Goal: Task Accomplishment & Management: Manage account settings

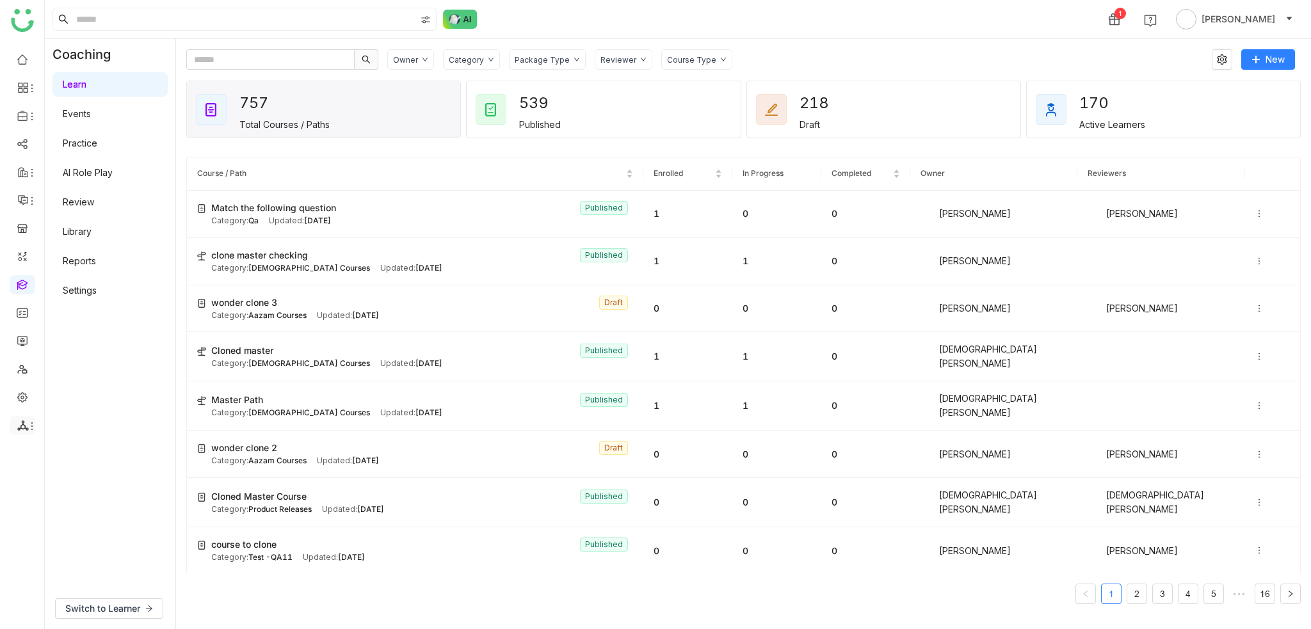
drag, startPoint x: 38, startPoint y: 426, endPoint x: 20, endPoint y: 424, distance: 18.7
click at [39, 425] on ul at bounding box center [22, 242] width 44 height 403
click at [10, 424] on div at bounding box center [23, 426] width 26 height 12
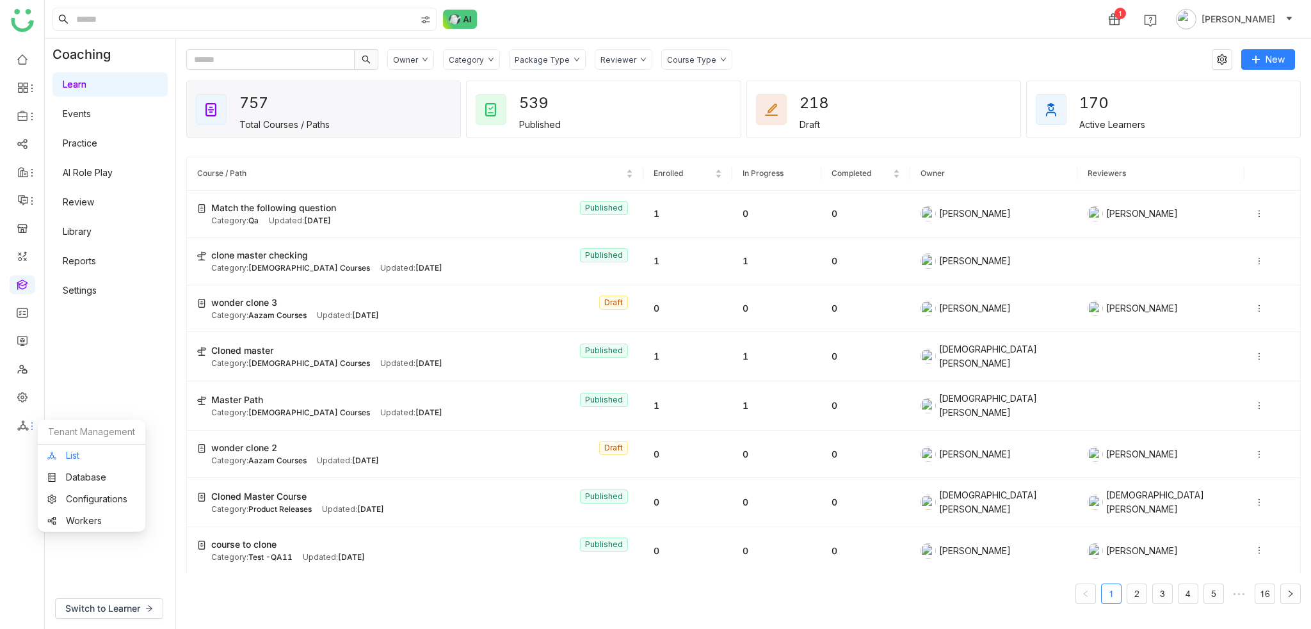
click at [79, 451] on link "List" at bounding box center [91, 455] width 88 height 9
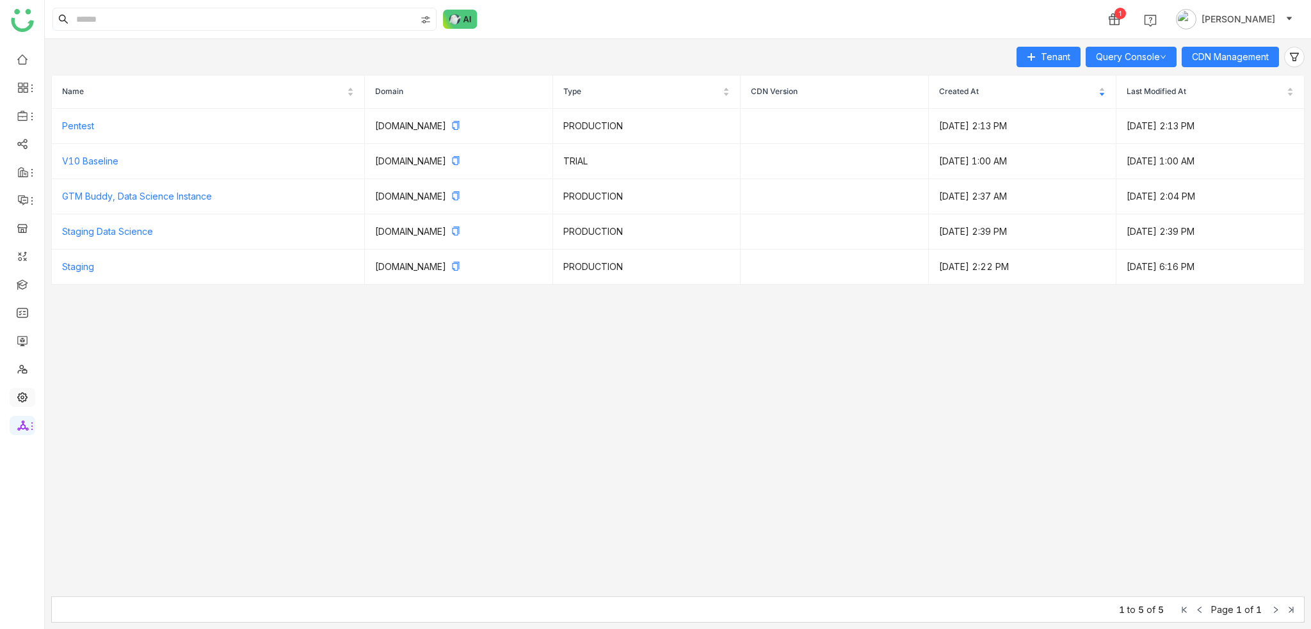
click at [17, 399] on link at bounding box center [23, 396] width 12 height 11
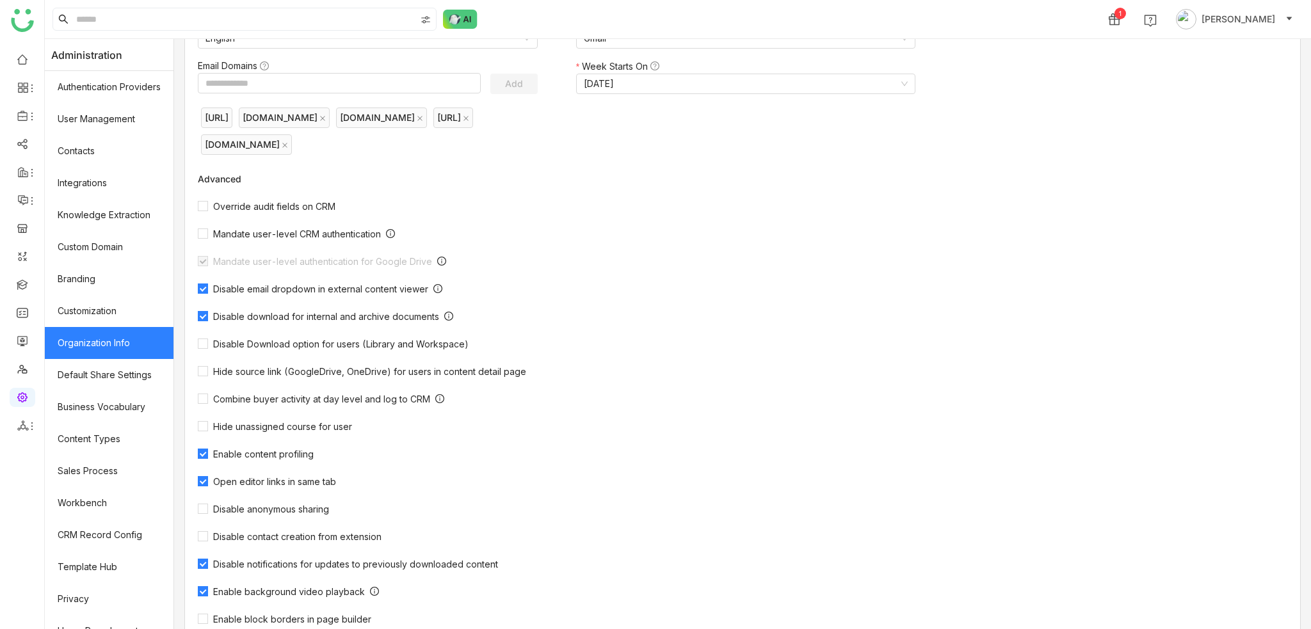
scroll to position [235, 0]
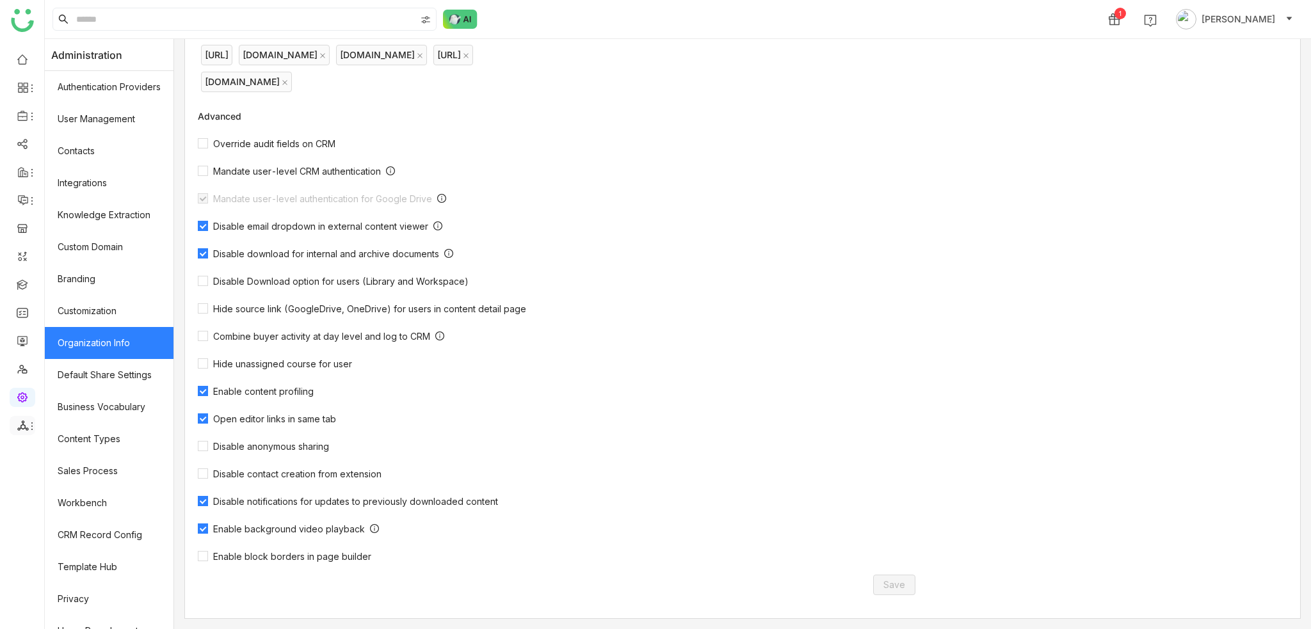
click at [23, 423] on icon at bounding box center [23, 426] width 12 height 12
click at [5, 424] on ul at bounding box center [22, 242] width 44 height 403
click at [14, 423] on div at bounding box center [23, 426] width 26 height 12
click at [87, 458] on link "List" at bounding box center [91, 455] width 88 height 9
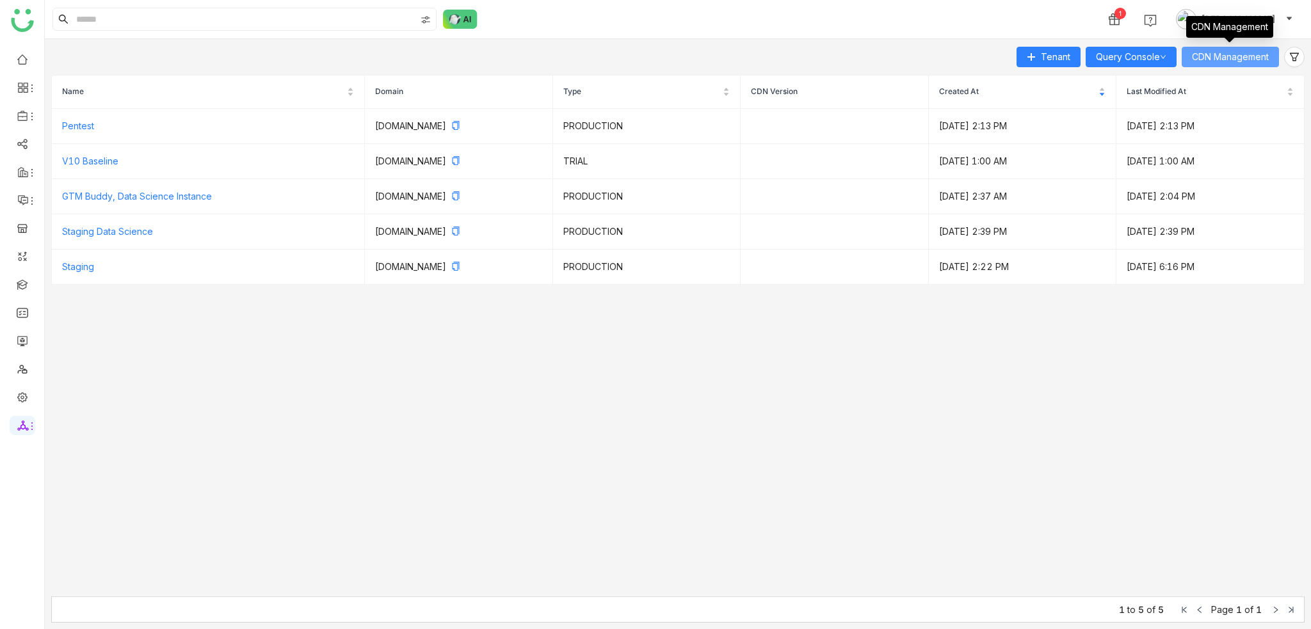
click at [1244, 56] on span "CDN Management" at bounding box center [1230, 57] width 77 height 14
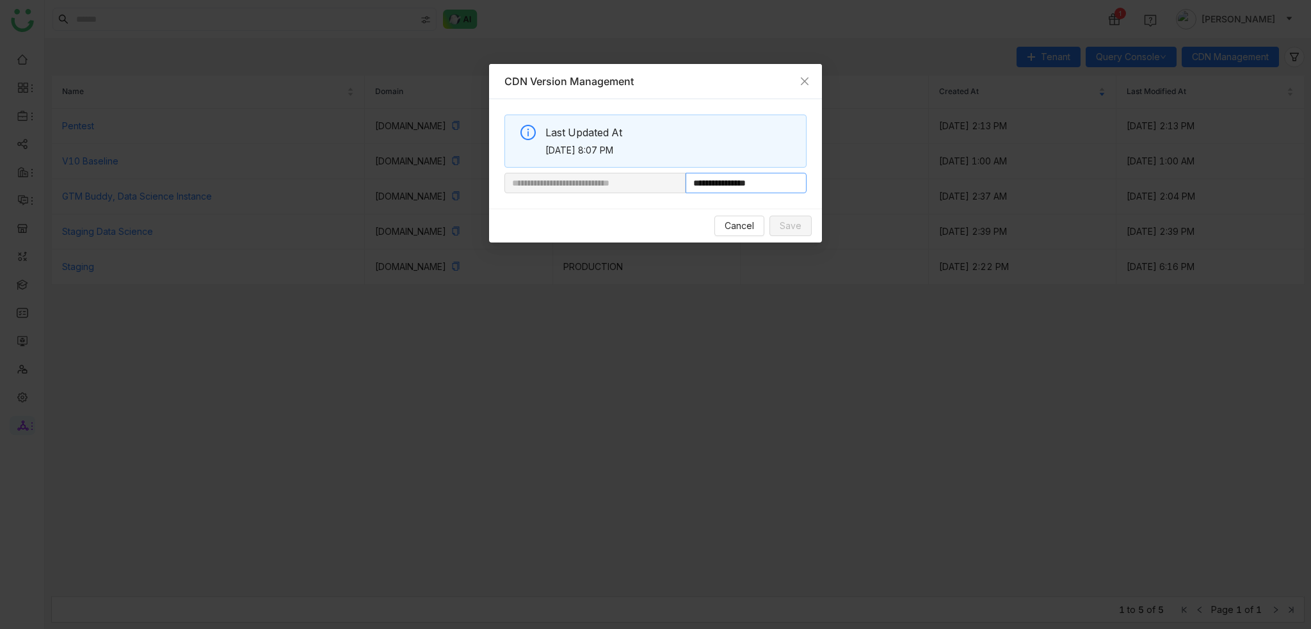
click at [763, 179] on input "**********" at bounding box center [745, 183] width 121 height 20
click at [755, 347] on nz-modal-container "**********" at bounding box center [655, 314] width 1311 height 629
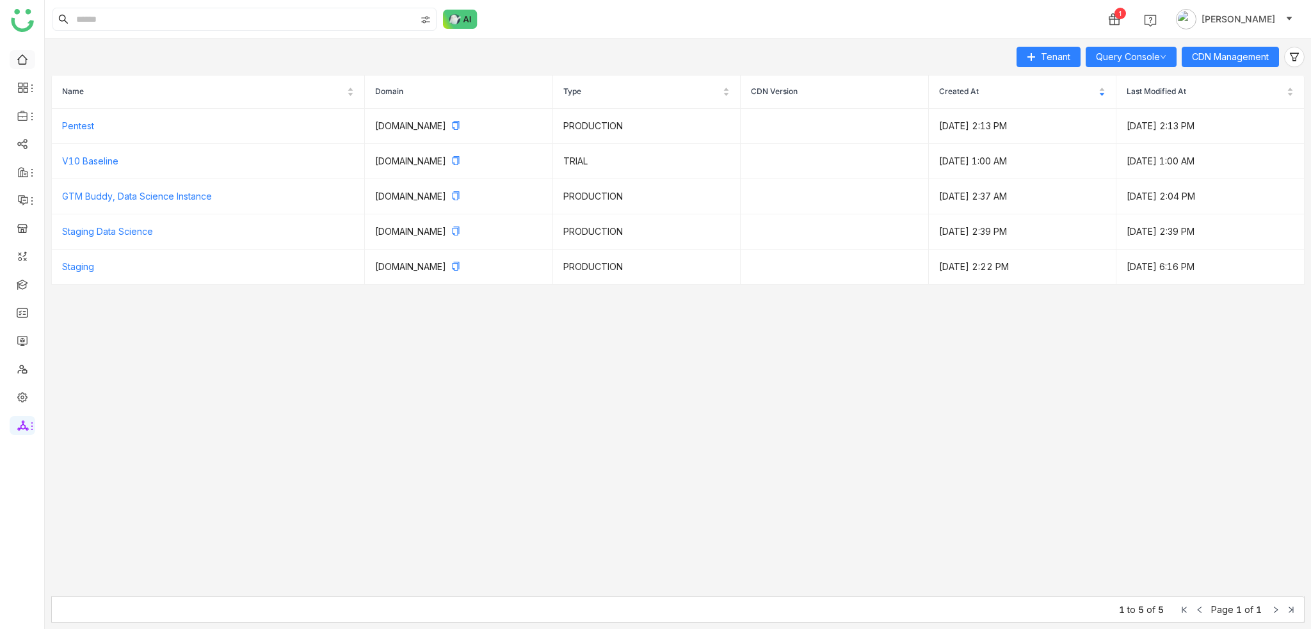
click at [23, 64] on link at bounding box center [23, 58] width 12 height 11
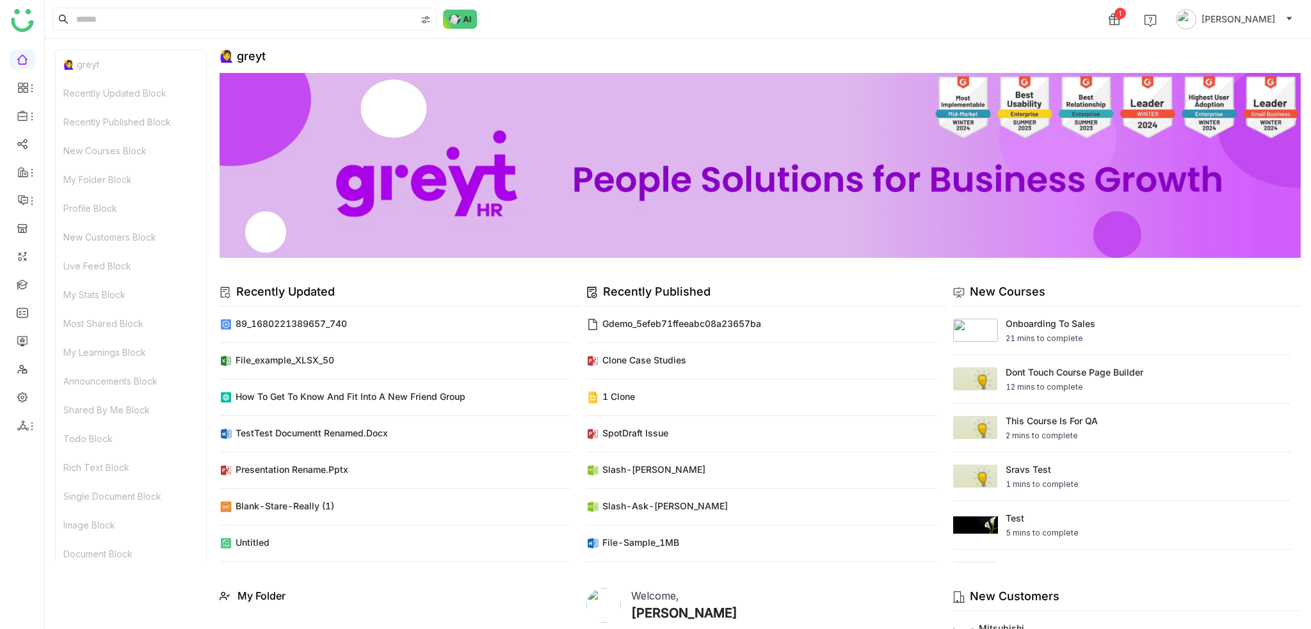
click at [21, 49] on ul at bounding box center [22, 242] width 44 height 403
click at [24, 54] on link at bounding box center [23, 58] width 12 height 11
click at [28, 339] on link at bounding box center [23, 340] width 12 height 11
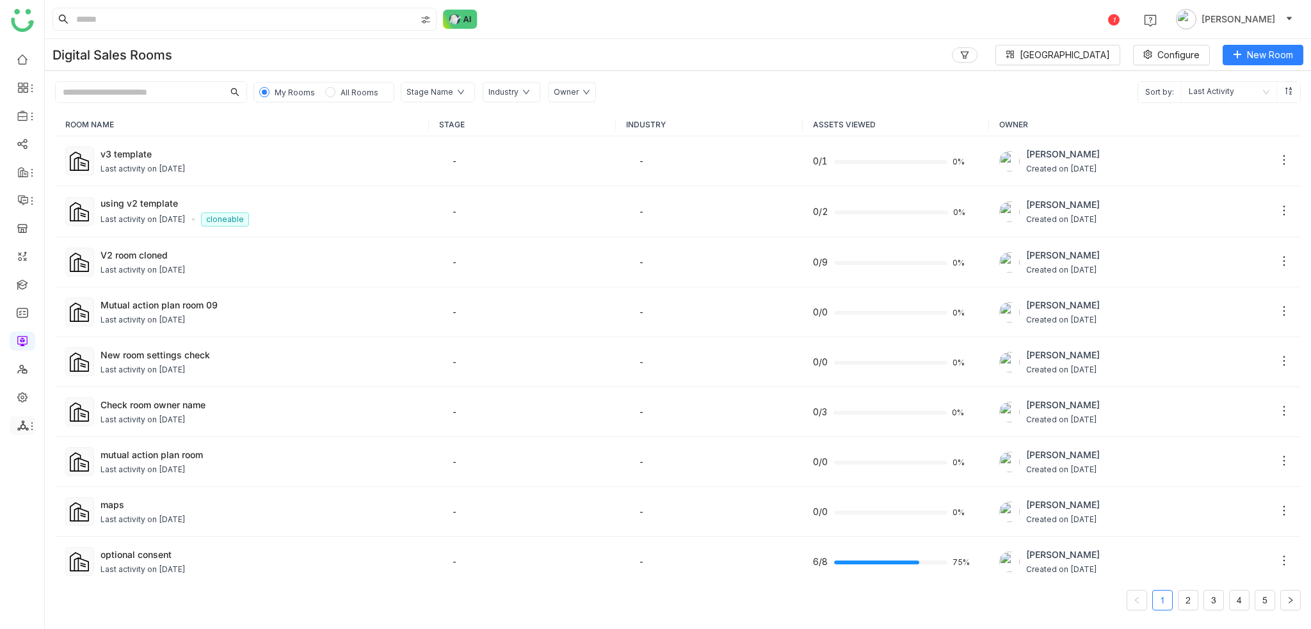
click at [26, 429] on icon at bounding box center [22, 425] width 11 height 10
click at [23, 426] on icon at bounding box center [23, 426] width 12 height 12
click at [67, 451] on link "List" at bounding box center [91, 455] width 88 height 9
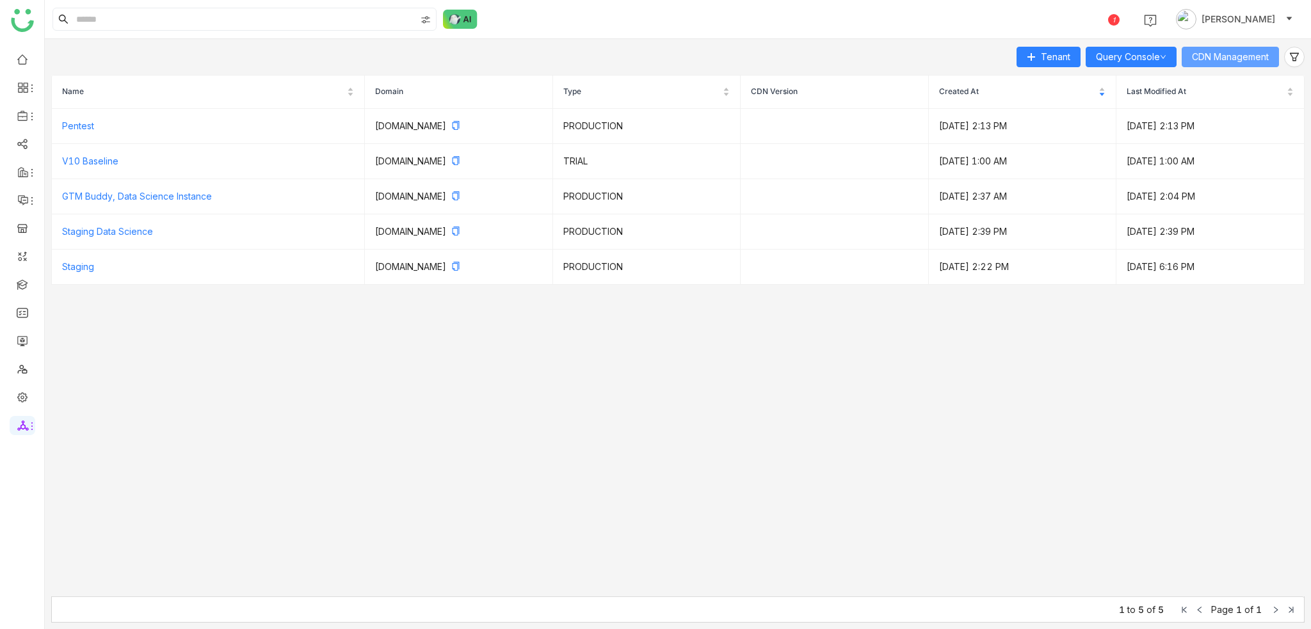
click at [1234, 49] on button "CDN Management" at bounding box center [1229, 57] width 97 height 20
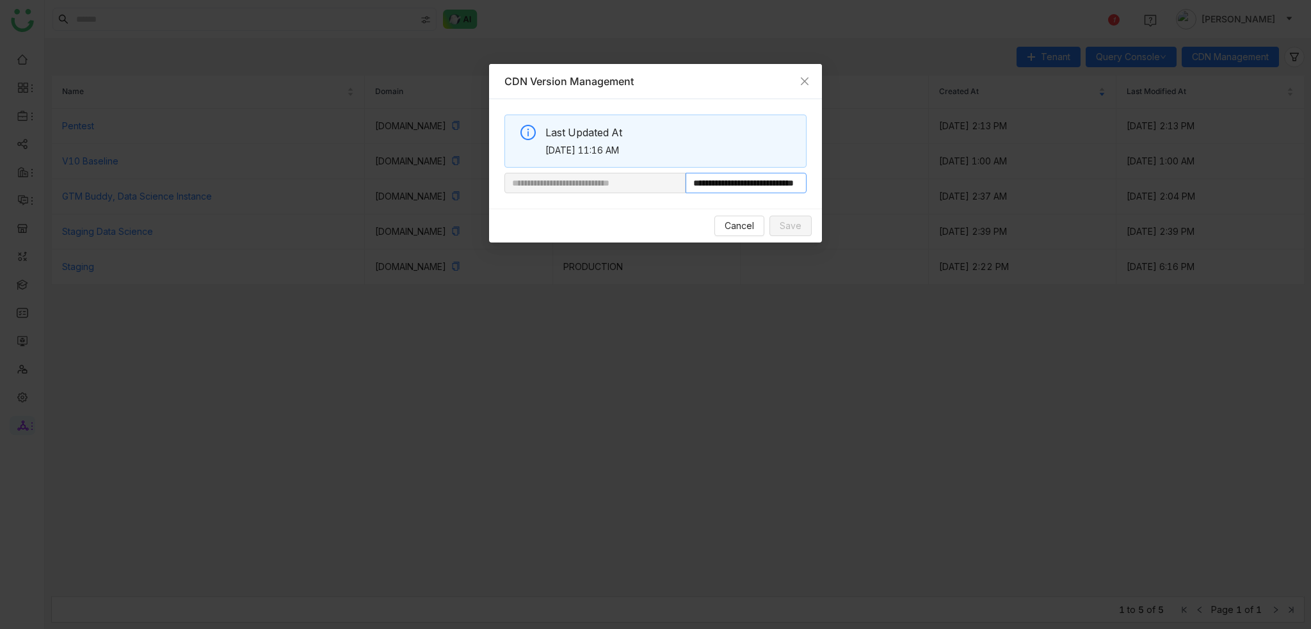
click at [776, 187] on input "**********" at bounding box center [745, 183] width 121 height 20
click at [804, 80] on icon "Close" at bounding box center [805, 81] width 8 height 8
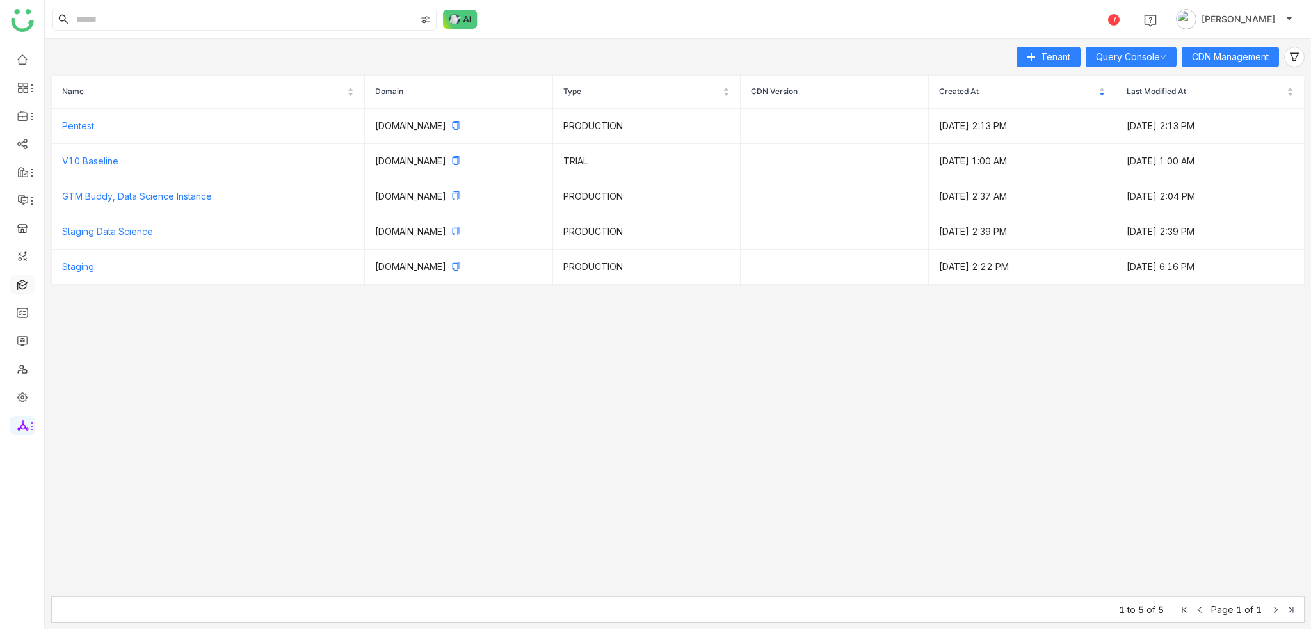
click at [28, 288] on link at bounding box center [23, 283] width 12 height 11
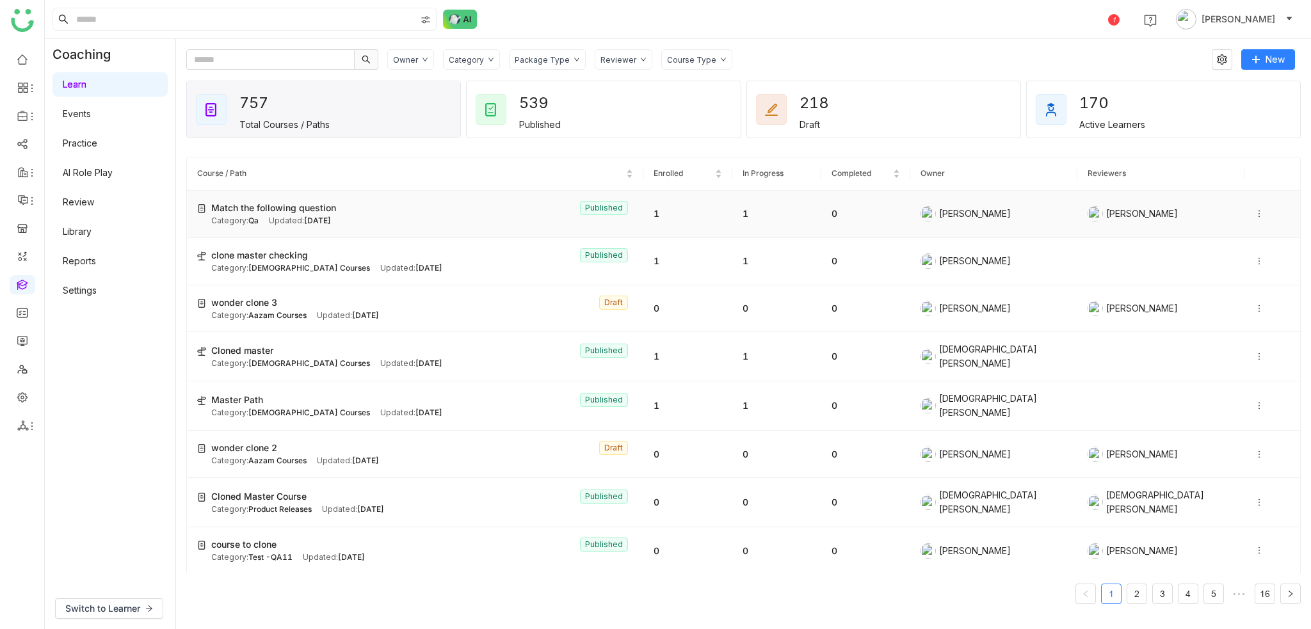
click at [1254, 214] on icon at bounding box center [1258, 213] width 9 height 9
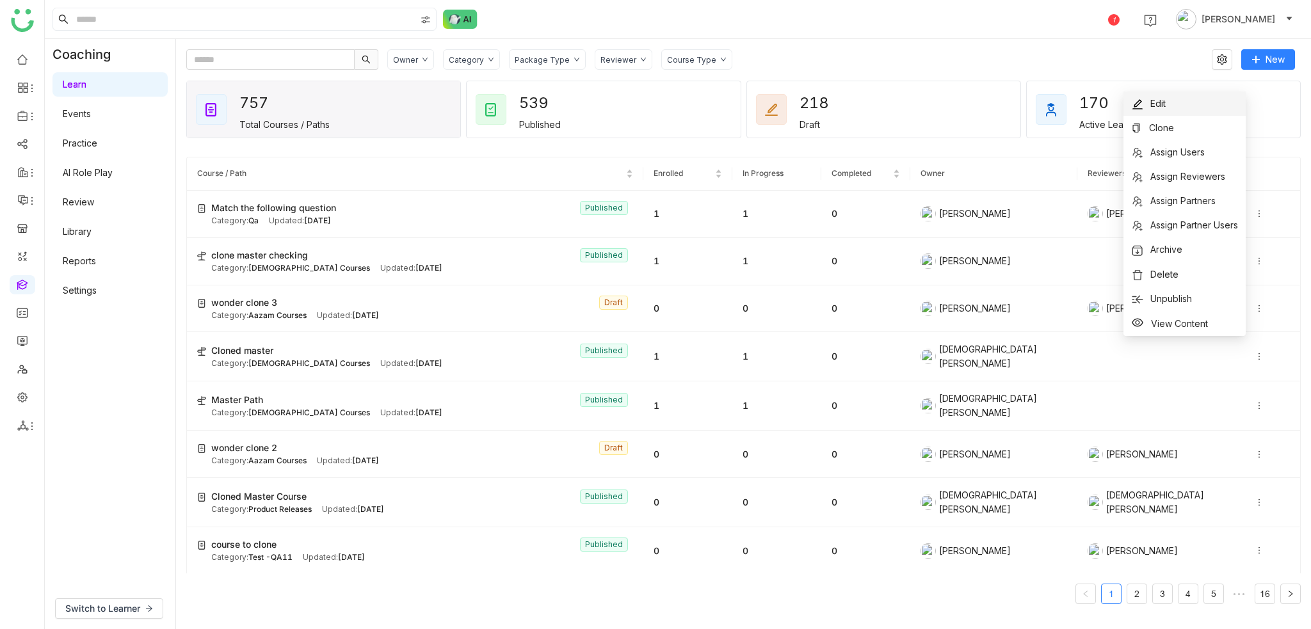
click at [1179, 102] on li "Edit" at bounding box center [1184, 104] width 122 height 24
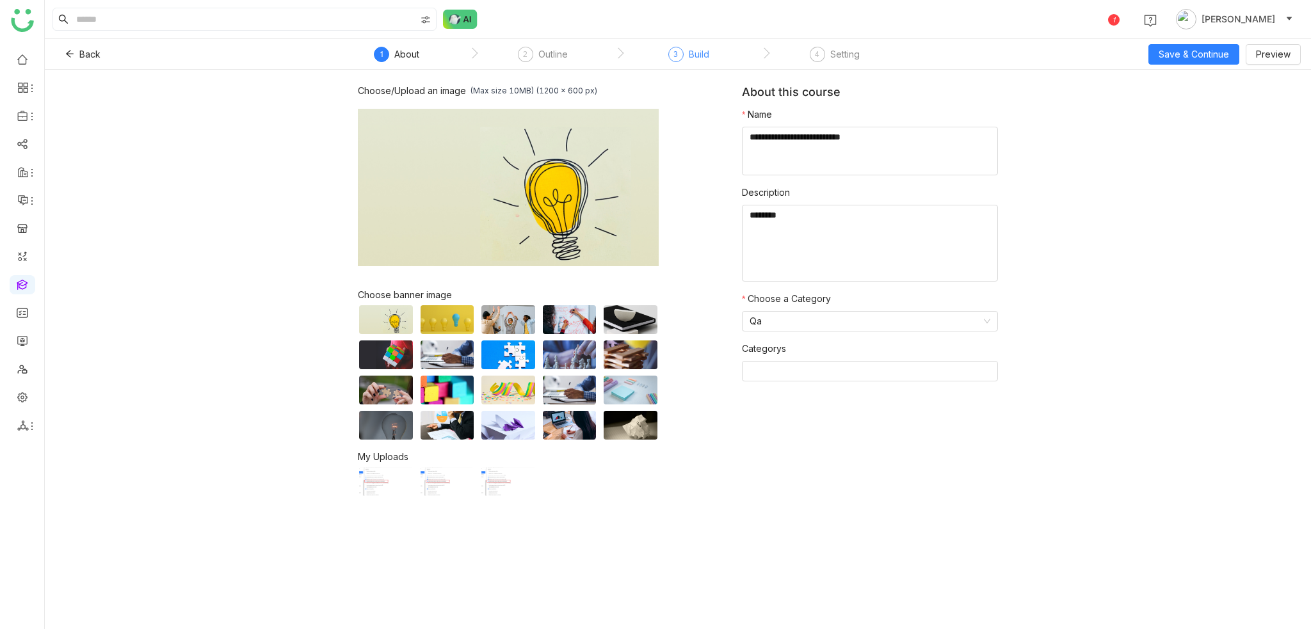
click at [690, 54] on div "Build" at bounding box center [699, 54] width 20 height 15
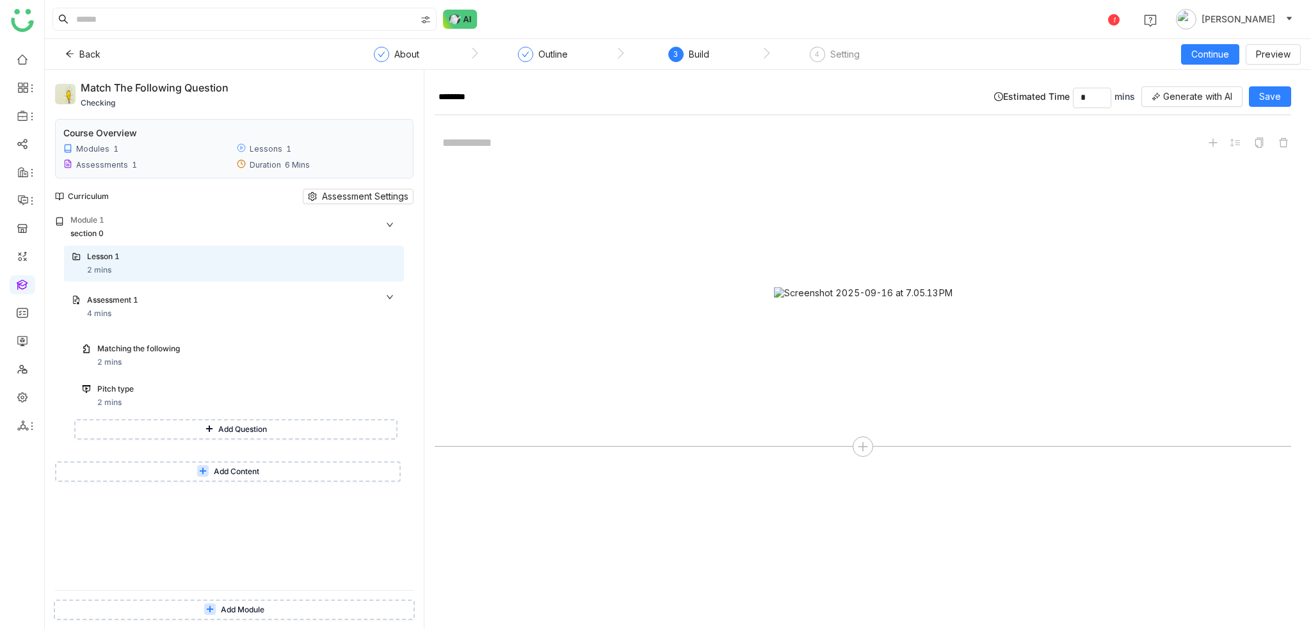
click at [207, 465] on button "Add Content" at bounding box center [228, 471] width 346 height 20
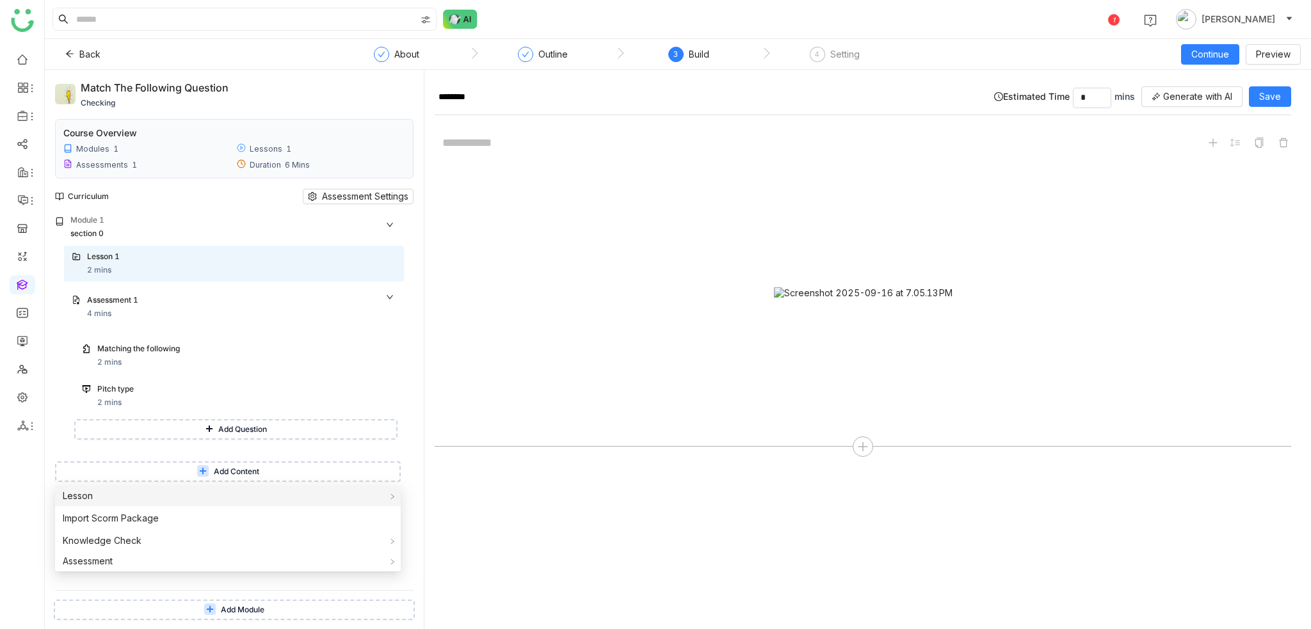
click at [200, 493] on div "Lesson" at bounding box center [228, 496] width 346 height 20
click at [488, 494] on span "Build From Scratch" at bounding box center [458, 498] width 94 height 14
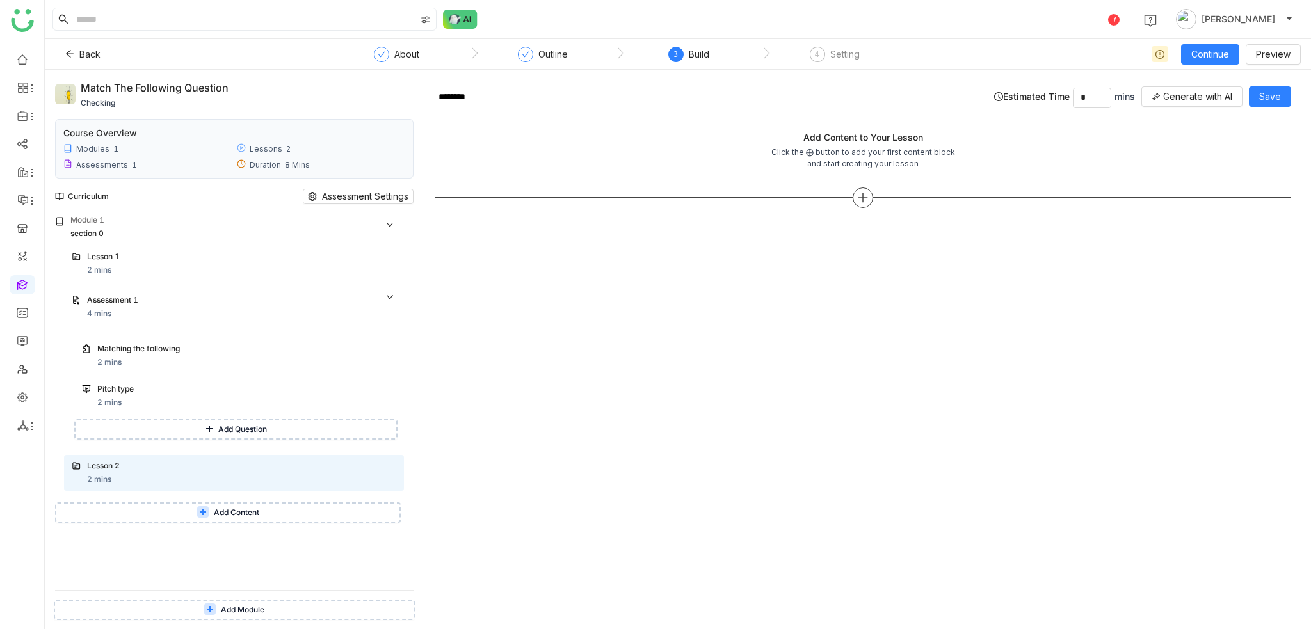
click at [868, 191] on div at bounding box center [862, 197] width 20 height 20
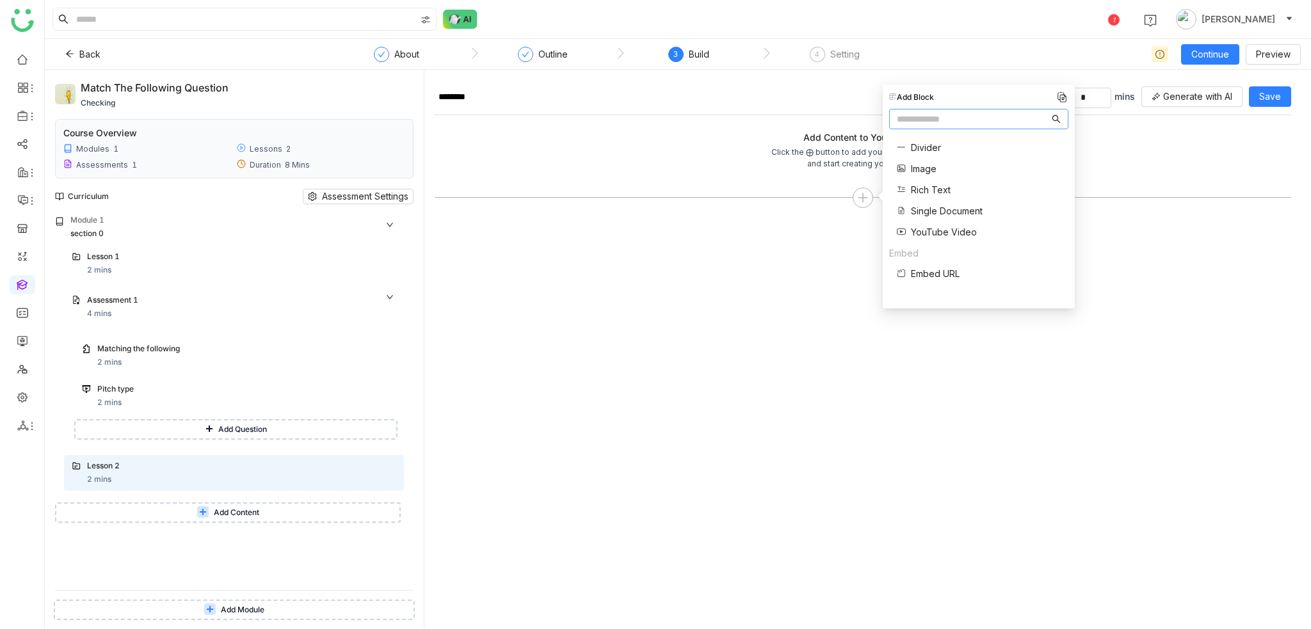
click at [952, 212] on span "Single Document" at bounding box center [947, 210] width 72 height 13
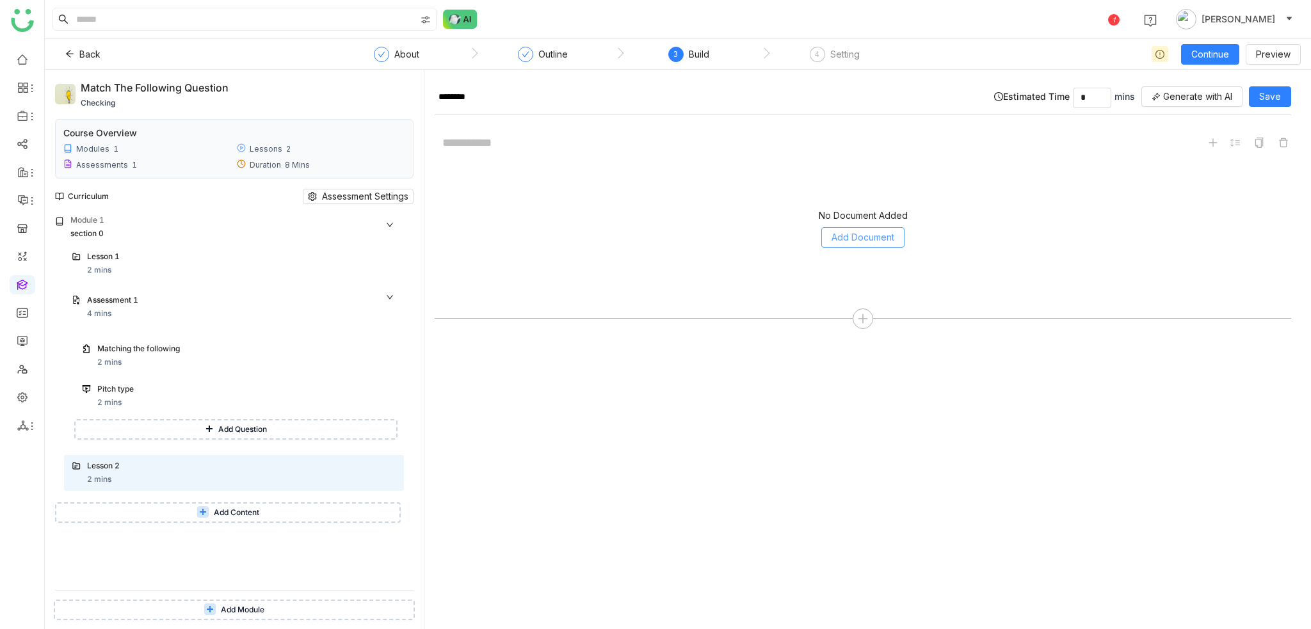
click at [884, 230] on span "Add Document" at bounding box center [862, 237] width 63 height 14
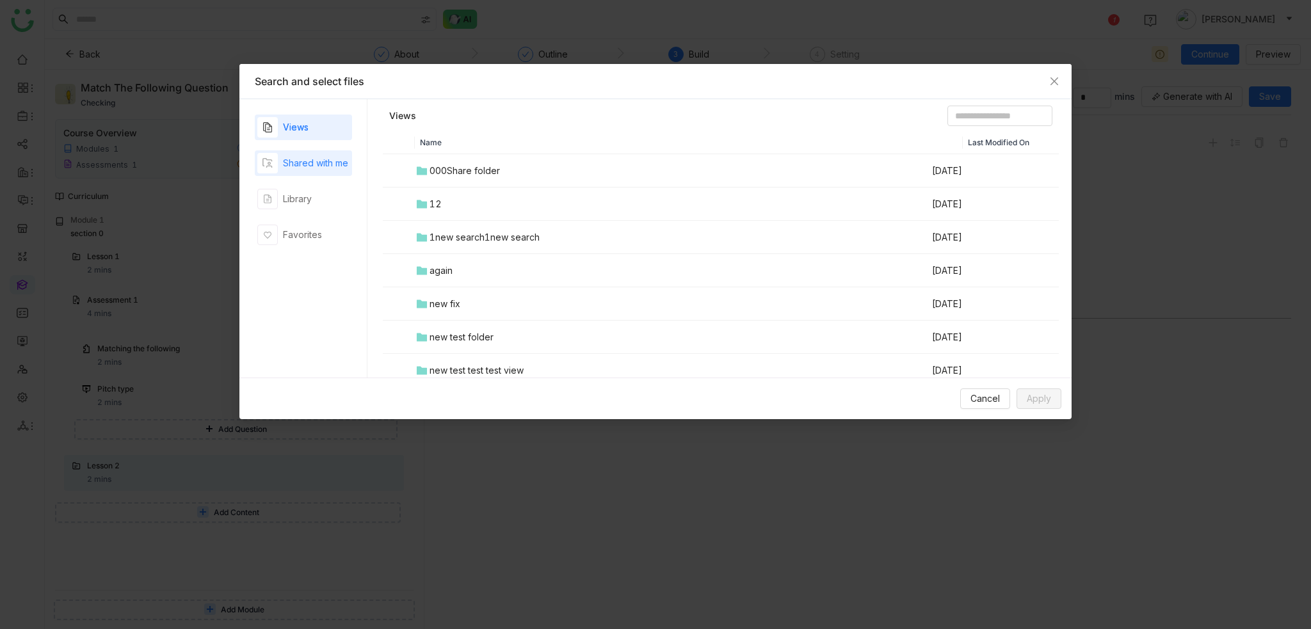
click at [317, 173] on div "Shared with me" at bounding box center [303, 163] width 97 height 26
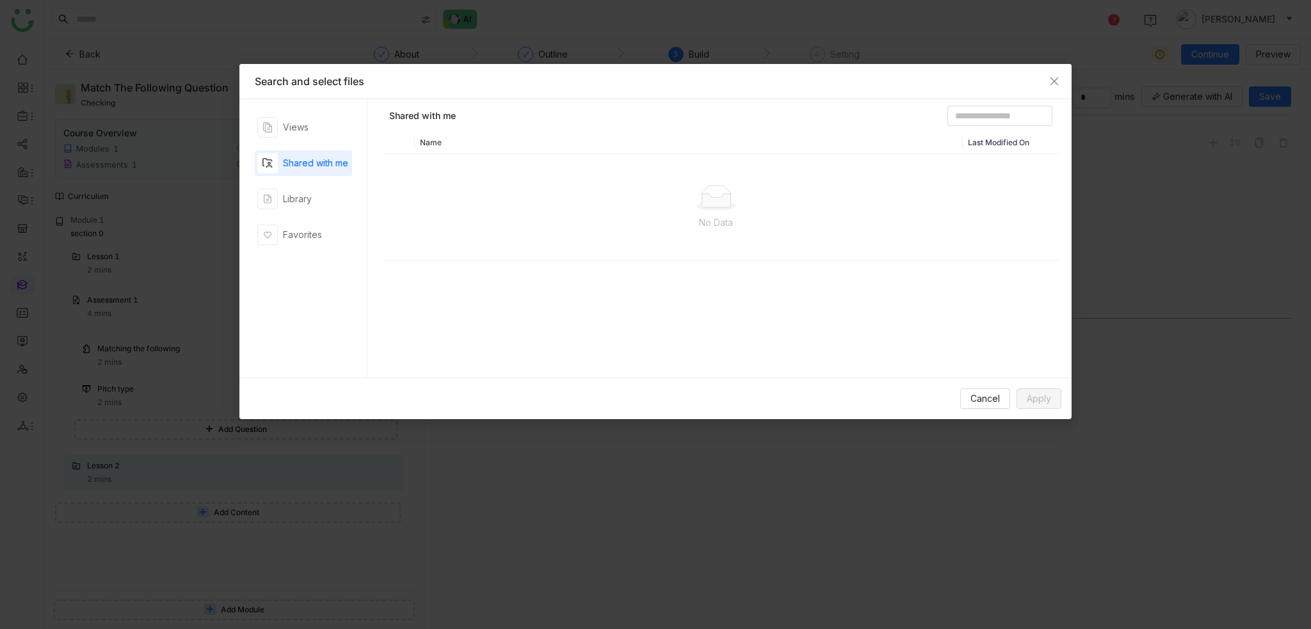
click at [330, 214] on div "Views Shared with me Library Favorites" at bounding box center [303, 239] width 97 height 248
click at [335, 204] on div "Library" at bounding box center [303, 199] width 97 height 26
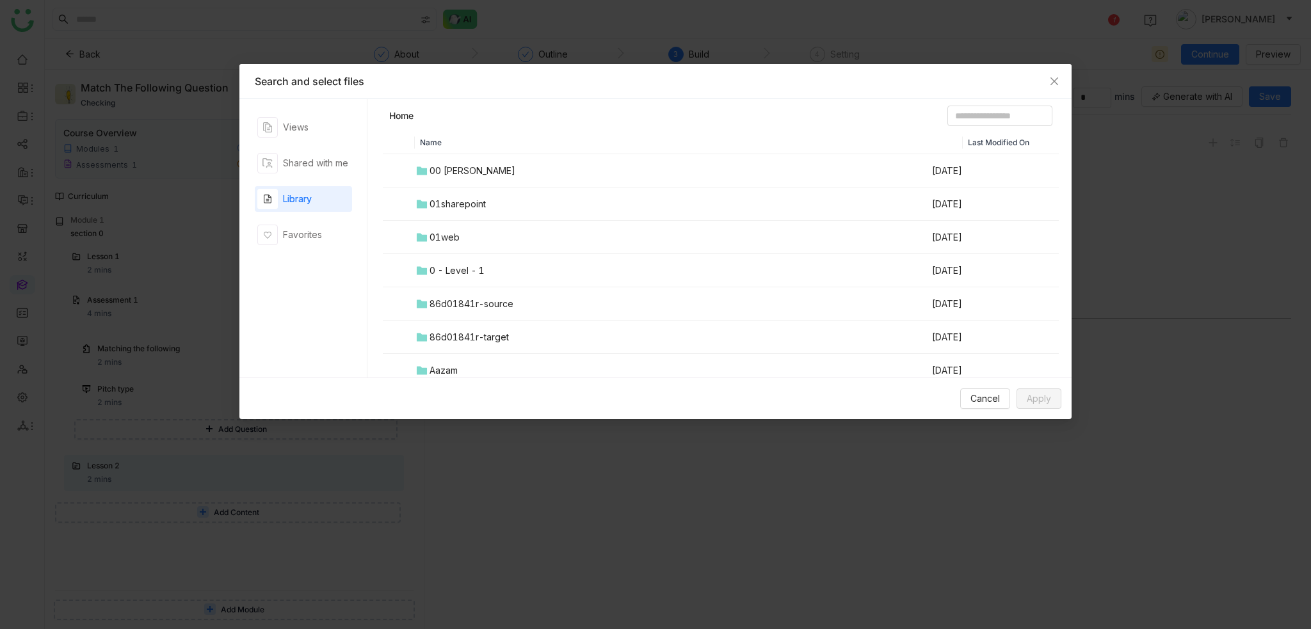
click at [457, 176] on div "00 Arif Folder" at bounding box center [472, 171] width 86 height 14
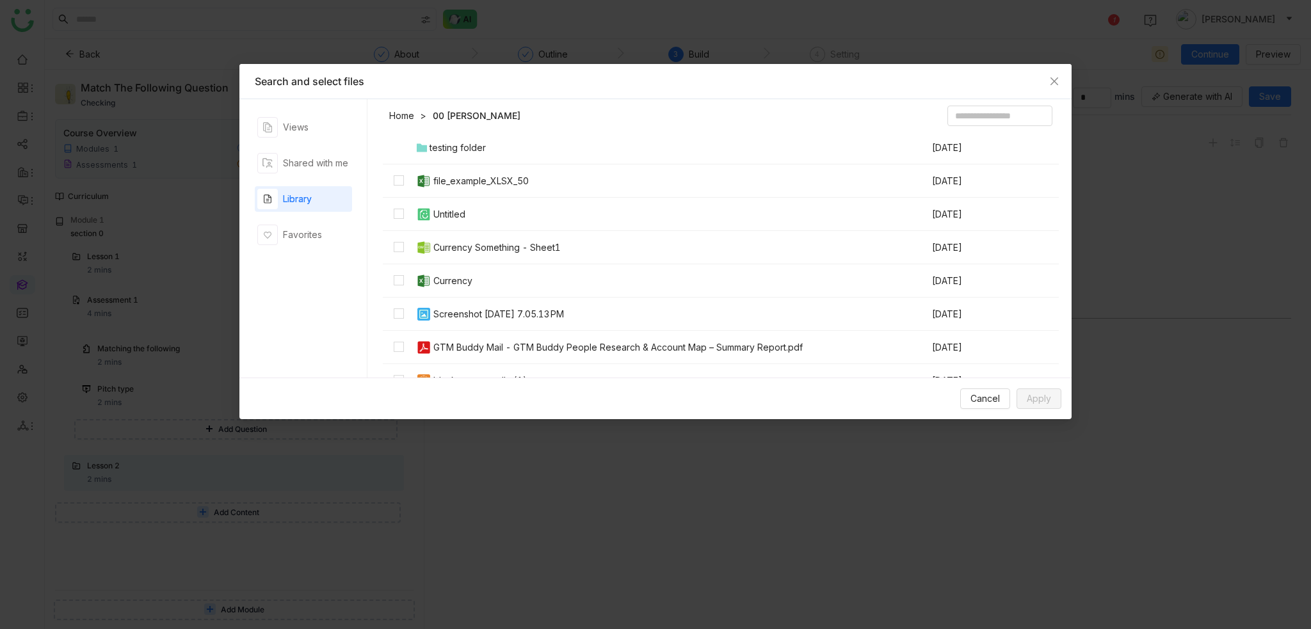
scroll to position [635, 0]
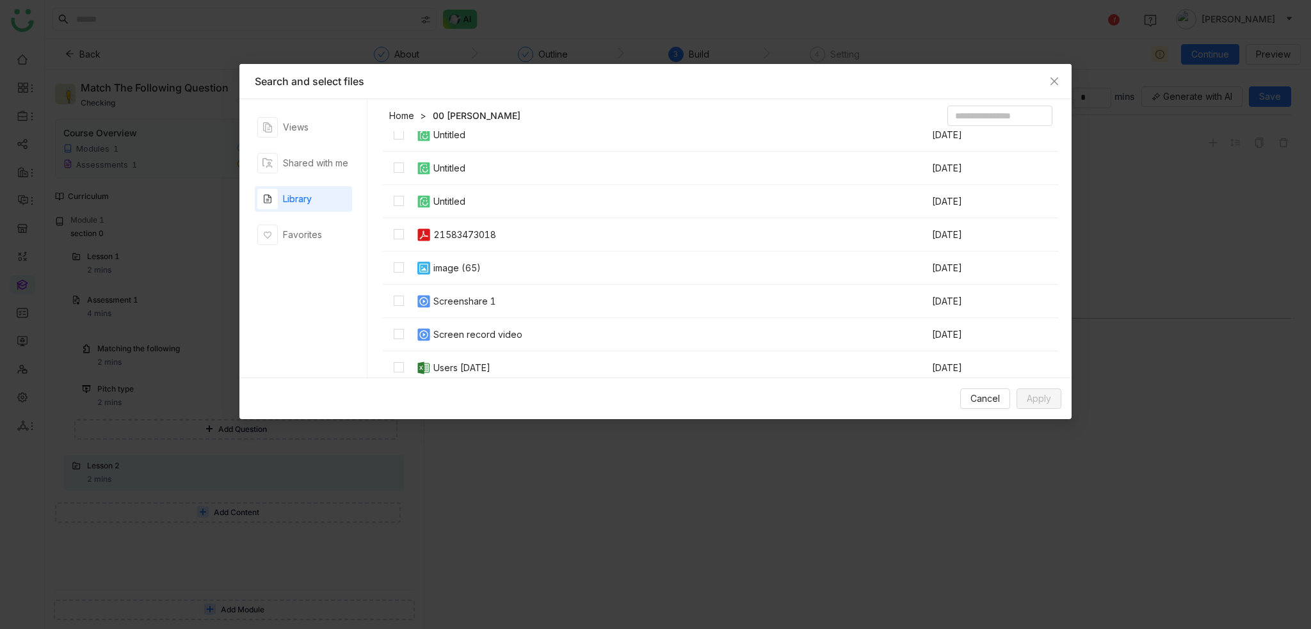
click at [504, 299] on td "Screenshare 1" at bounding box center [673, 301] width 516 height 33
click at [1055, 411] on div "Cancel Apply" at bounding box center [655, 399] width 832 height 42
click at [1046, 402] on span "Apply" at bounding box center [1038, 399] width 24 height 14
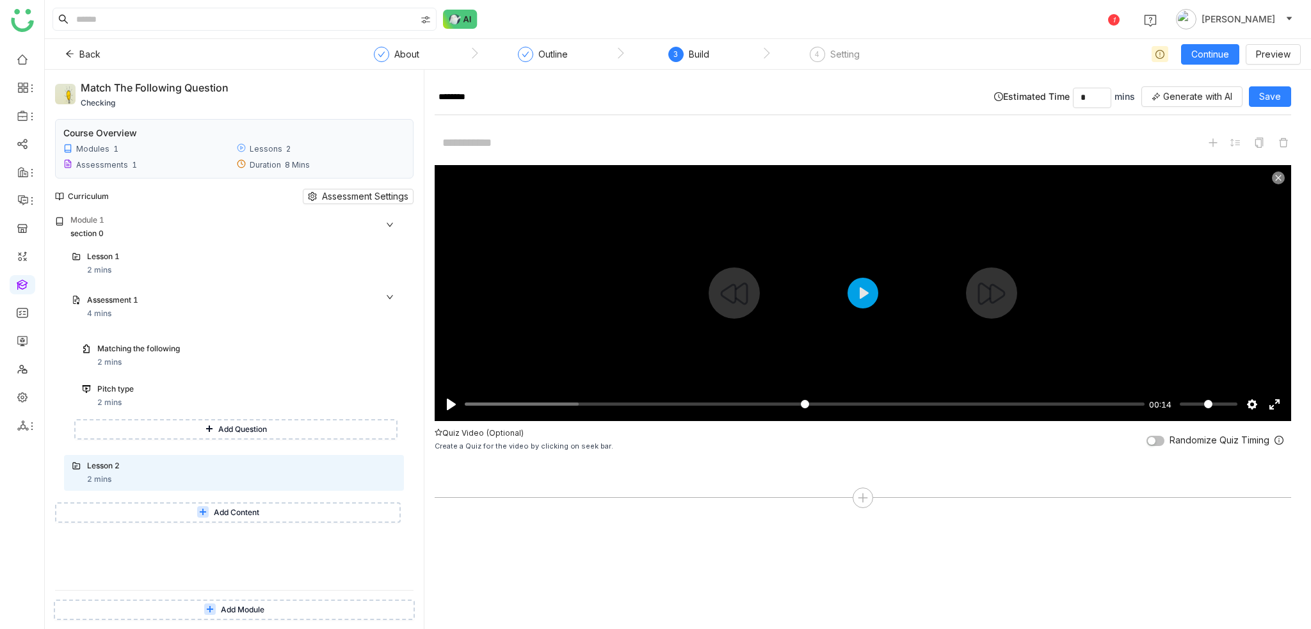
click at [788, 402] on input "Seek" at bounding box center [804, 404] width 679 height 12
type input "*****"
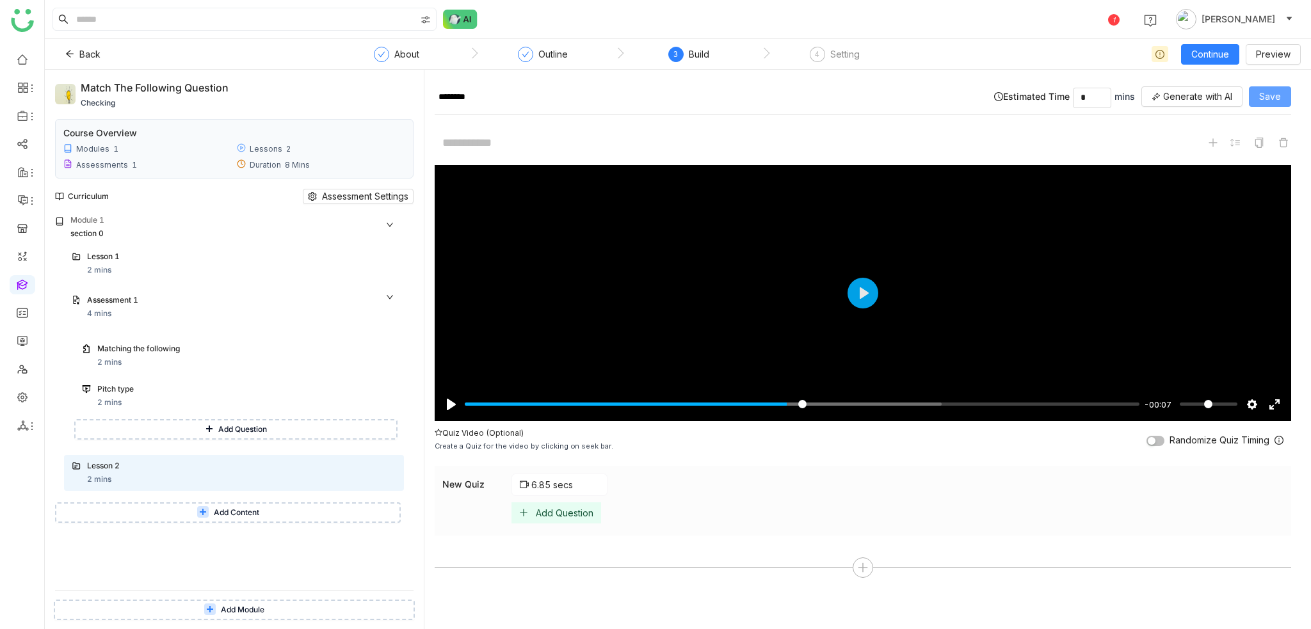
click at [1259, 94] on button "Save" at bounding box center [1269, 96] width 42 height 20
click at [811, 47] on div "4 Setting" at bounding box center [835, 58] width 50 height 23
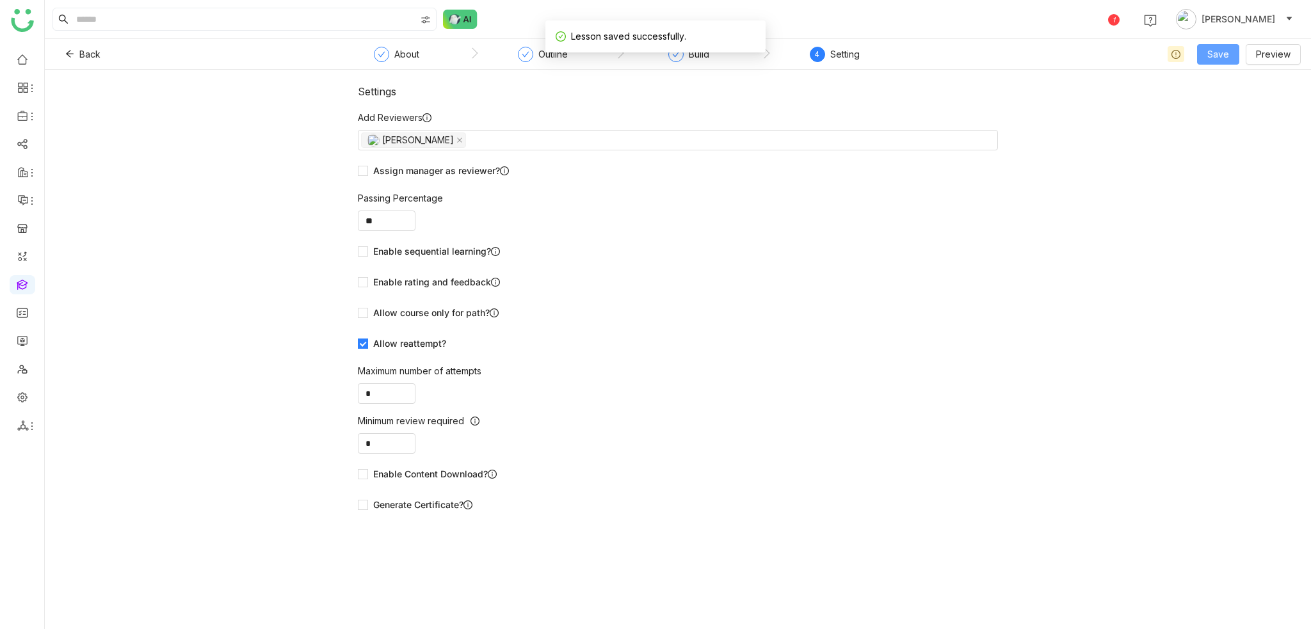
click at [1220, 60] on span "Save" at bounding box center [1218, 54] width 22 height 14
click at [1212, 103] on span "Save & Publish" at bounding box center [1238, 104] width 63 height 14
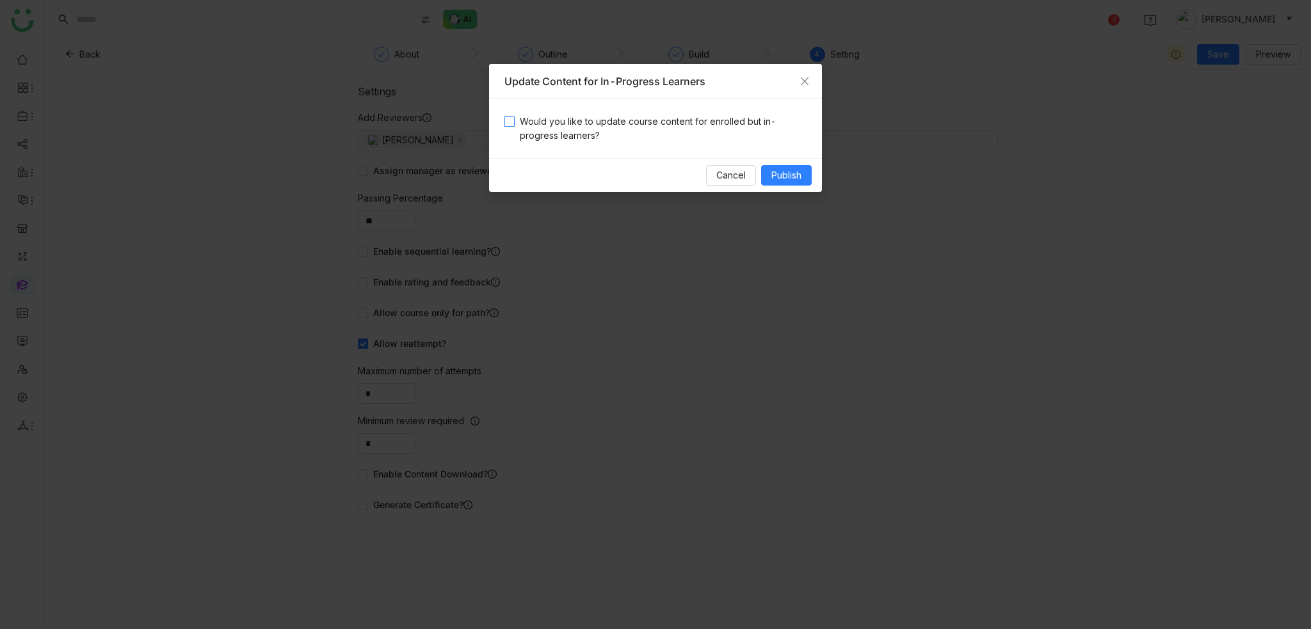
click at [715, 142] on span "Would you like to update course content for enrolled but in-progress learners?" at bounding box center [660, 129] width 292 height 28
click at [797, 171] on span "Publish" at bounding box center [786, 175] width 30 height 14
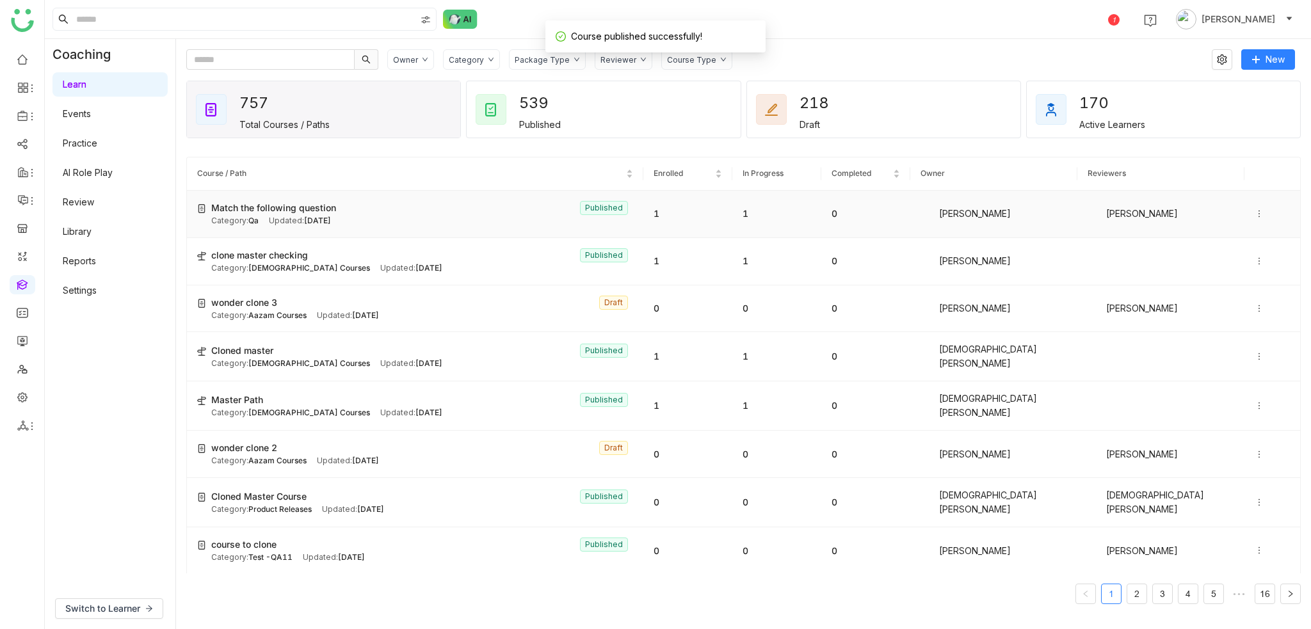
click at [1254, 212] on icon at bounding box center [1258, 213] width 9 height 9
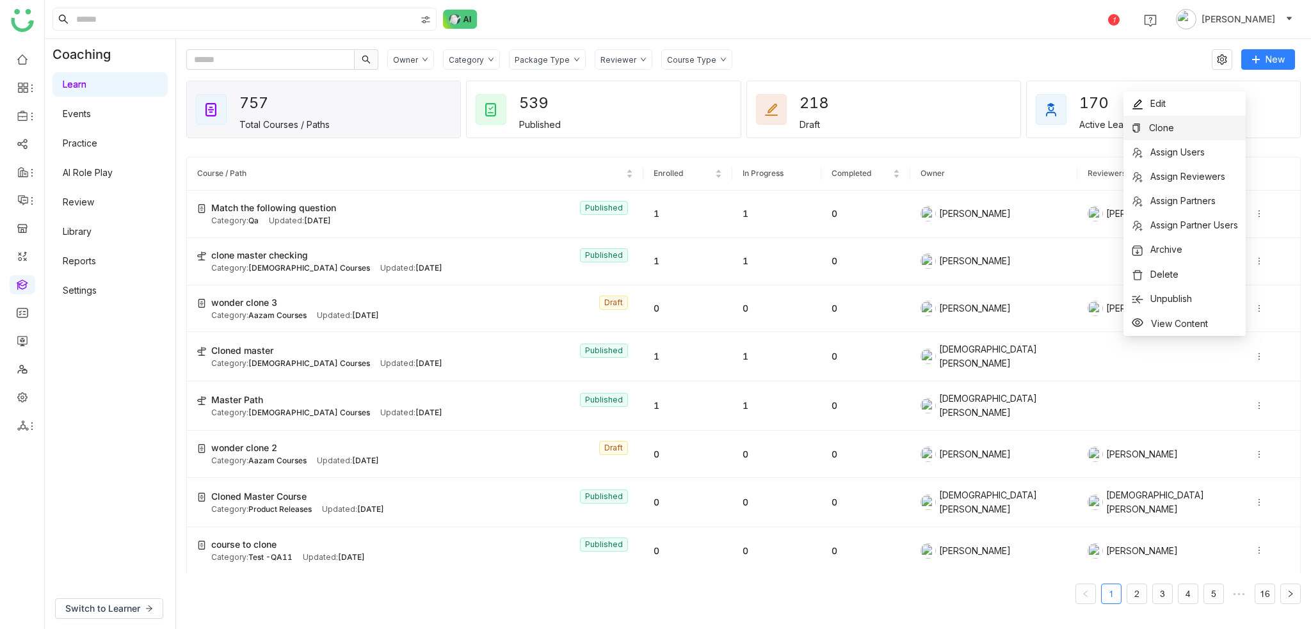
click at [1198, 127] on li "Clone" at bounding box center [1184, 128] width 122 height 24
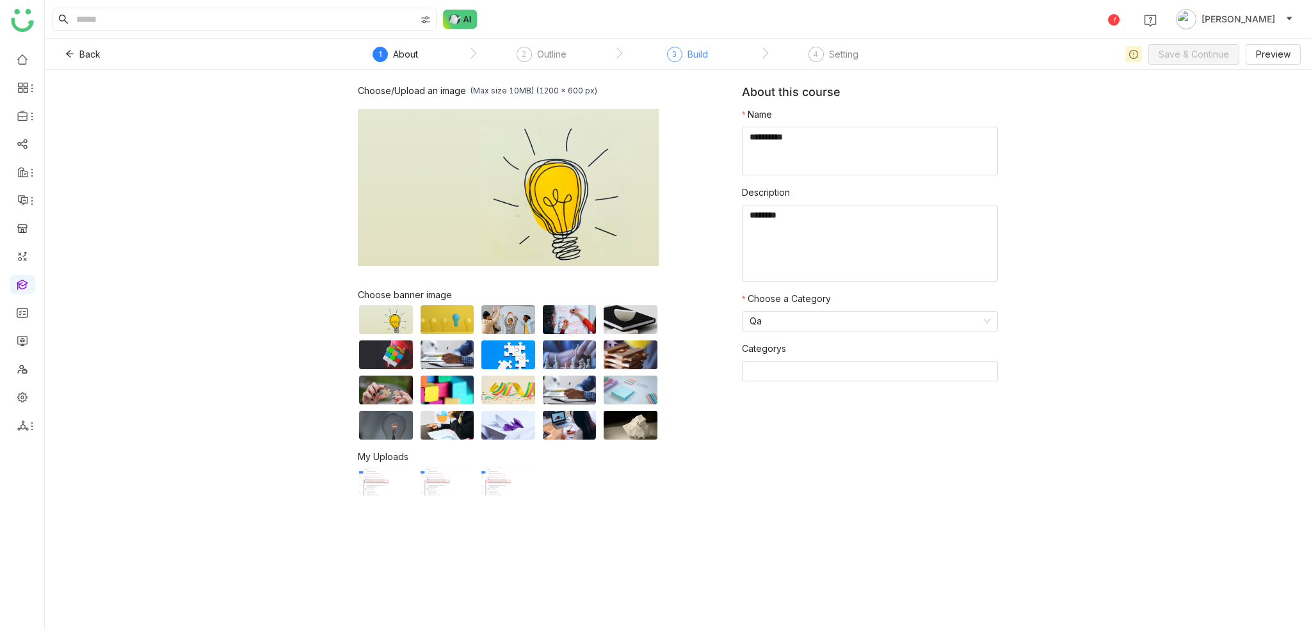
click at [694, 60] on div "Build" at bounding box center [697, 54] width 20 height 15
click at [783, 155] on textarea at bounding box center [870, 151] width 256 height 49
type textarea "*********"
click at [1183, 49] on span "Save & Continue" at bounding box center [1193, 54] width 70 height 14
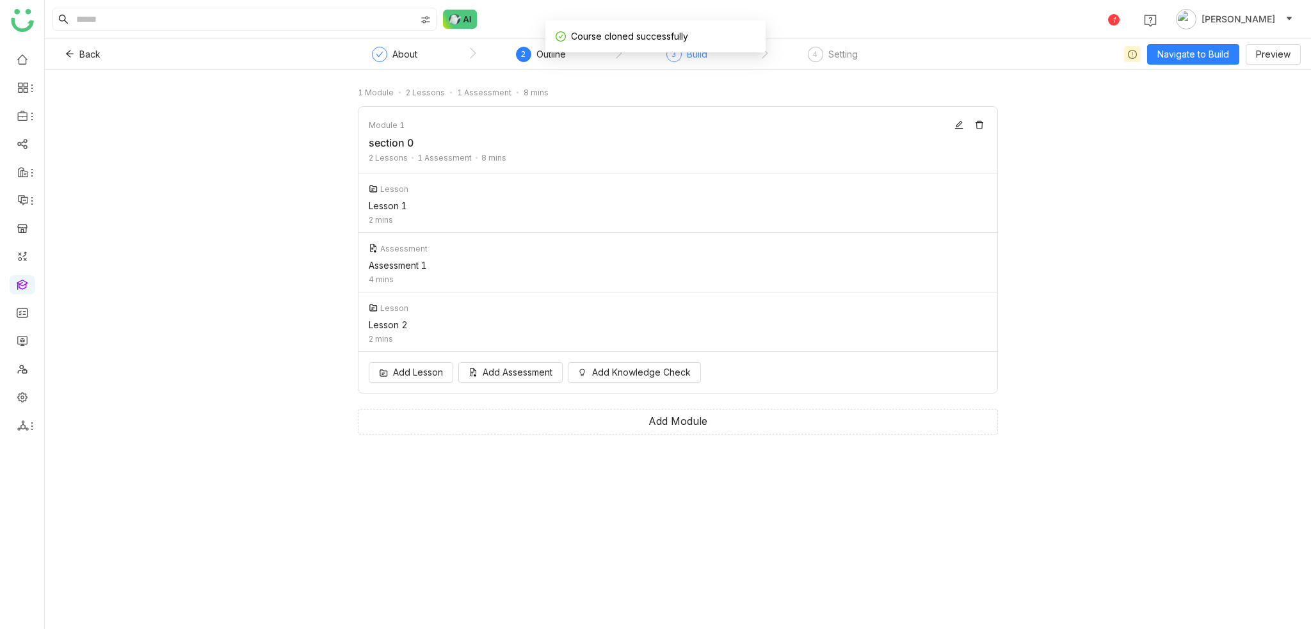
click at [703, 56] on div "Build" at bounding box center [697, 54] width 20 height 15
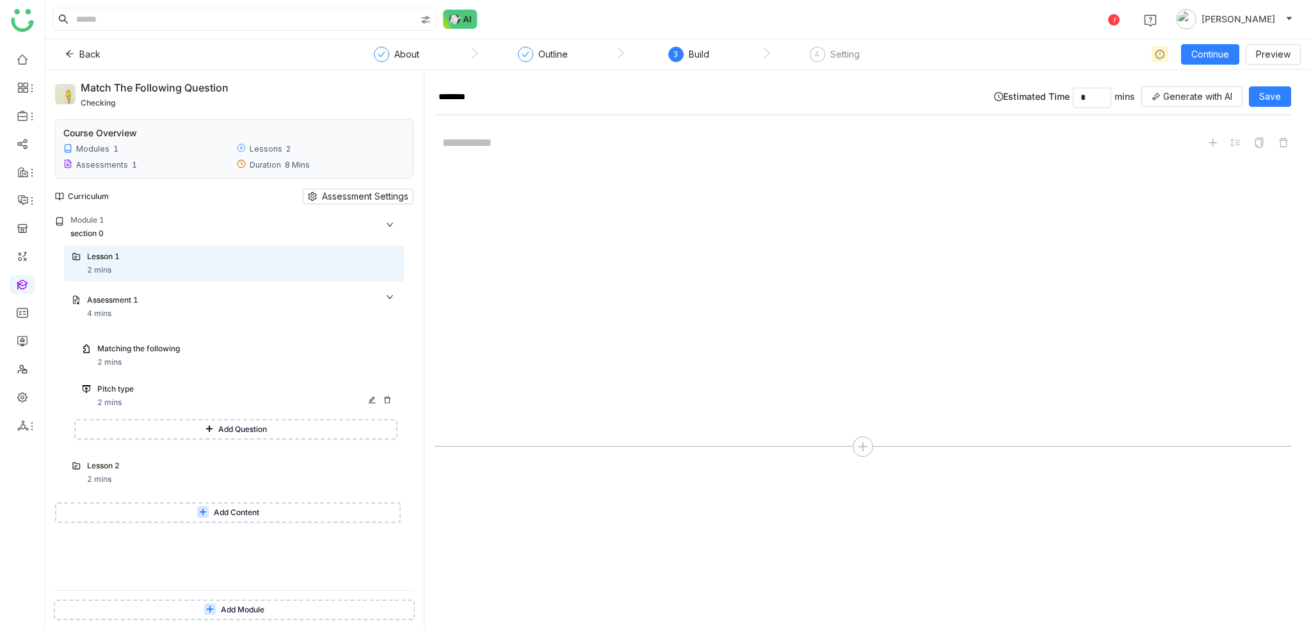
click at [278, 387] on div "Pitch type" at bounding box center [228, 389] width 263 height 12
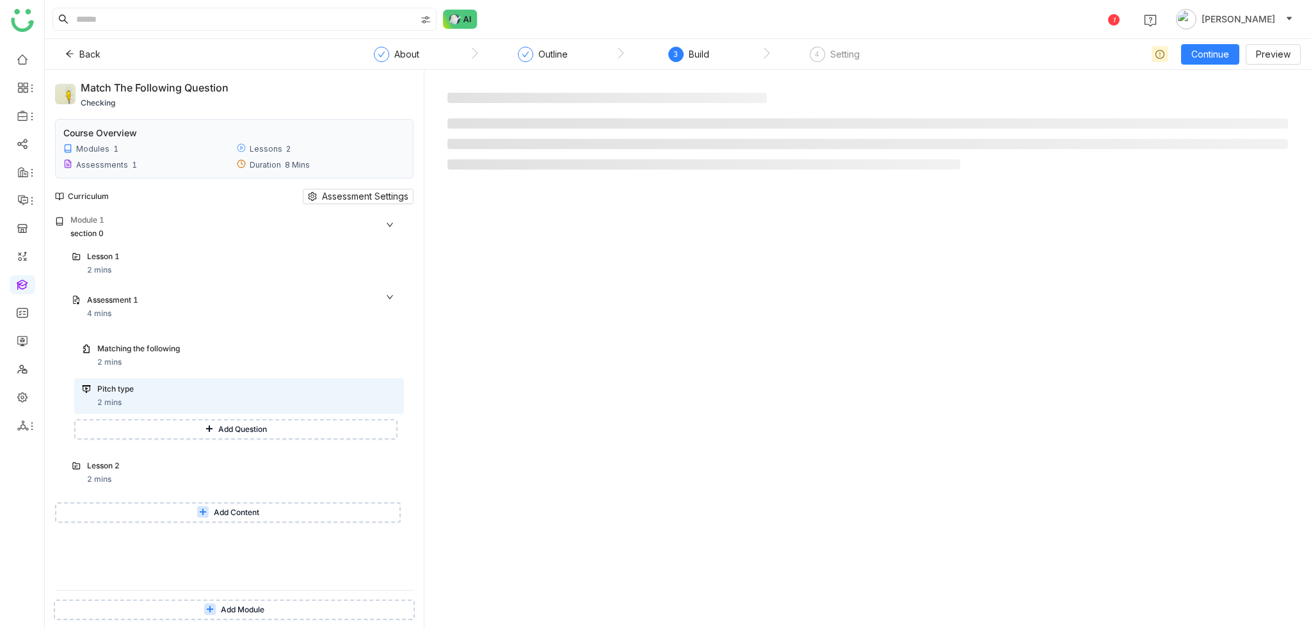
click at [256, 491] on div "Lesson 1 2 mins Assessment 1 4 mins Matching the following 2 mins Pitch type 2 …" at bounding box center [229, 371] width 349 height 250
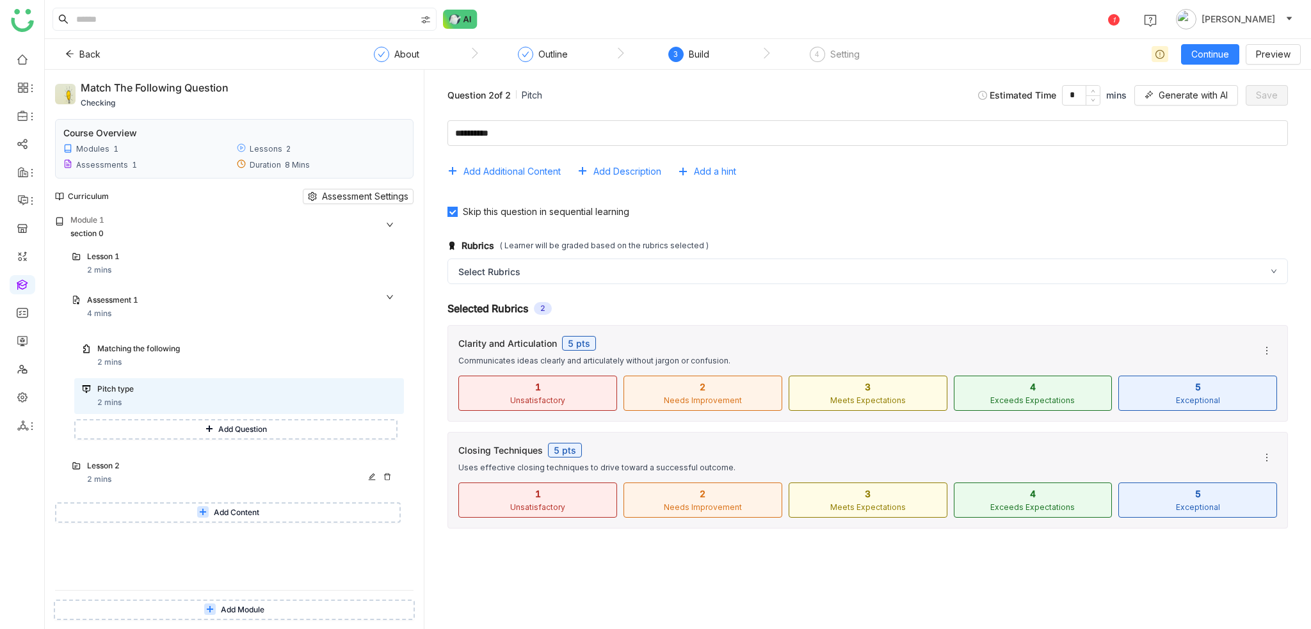
click at [266, 478] on div "Lesson 2 2 mins" at bounding box center [241, 473] width 309 height 26
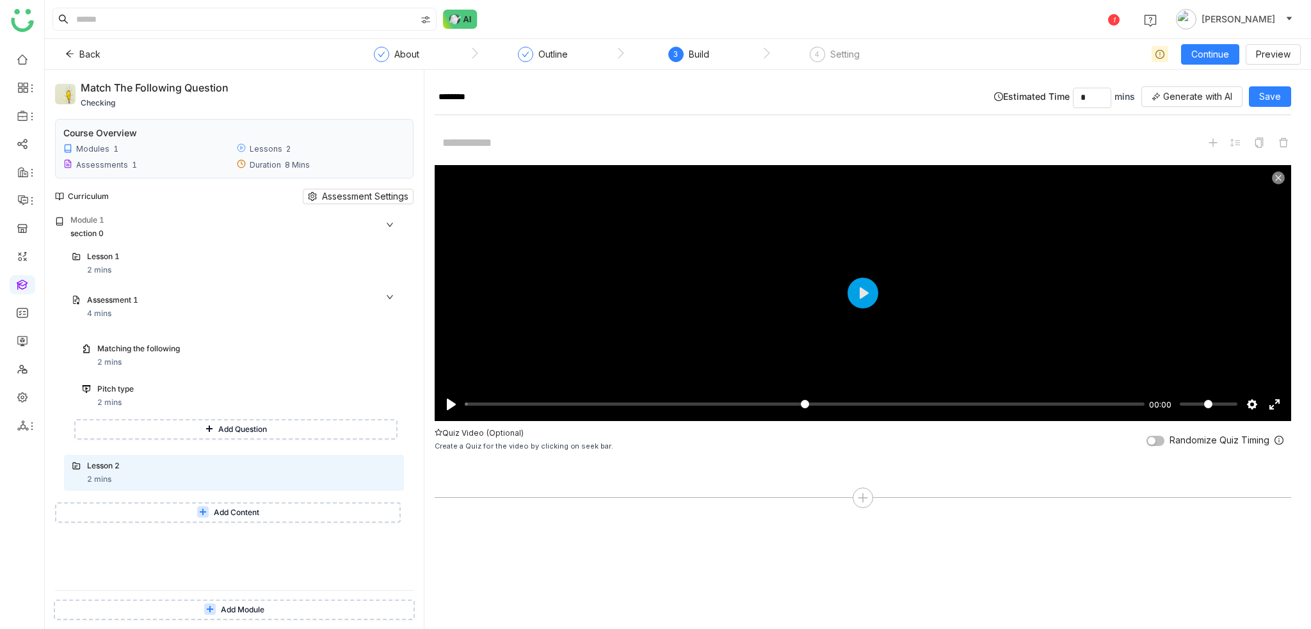
click at [1248, 442] on div "Randomize Quiz Timing" at bounding box center [1214, 441] width 137 height 12
click at [653, 398] on input "Seek" at bounding box center [802, 404] width 674 height 12
type input "*****"
click at [555, 514] on div "Add Question" at bounding box center [565, 512] width 58 height 11
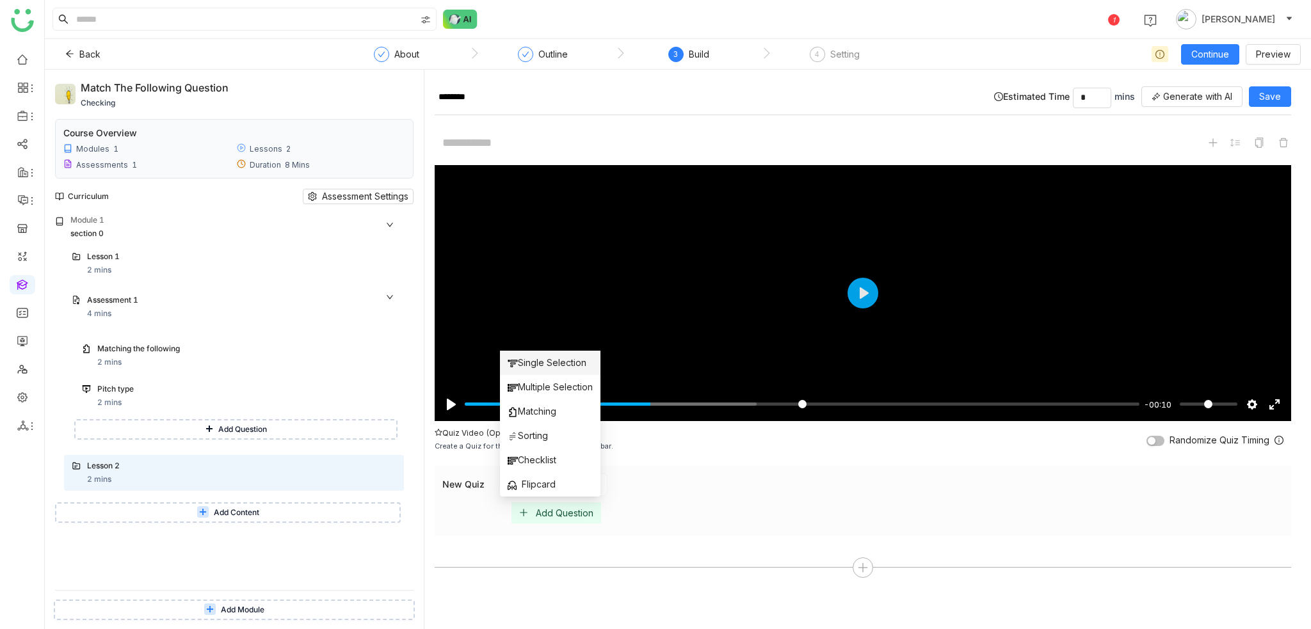
click at [555, 360] on span "Single Selection" at bounding box center [546, 363] width 79 height 14
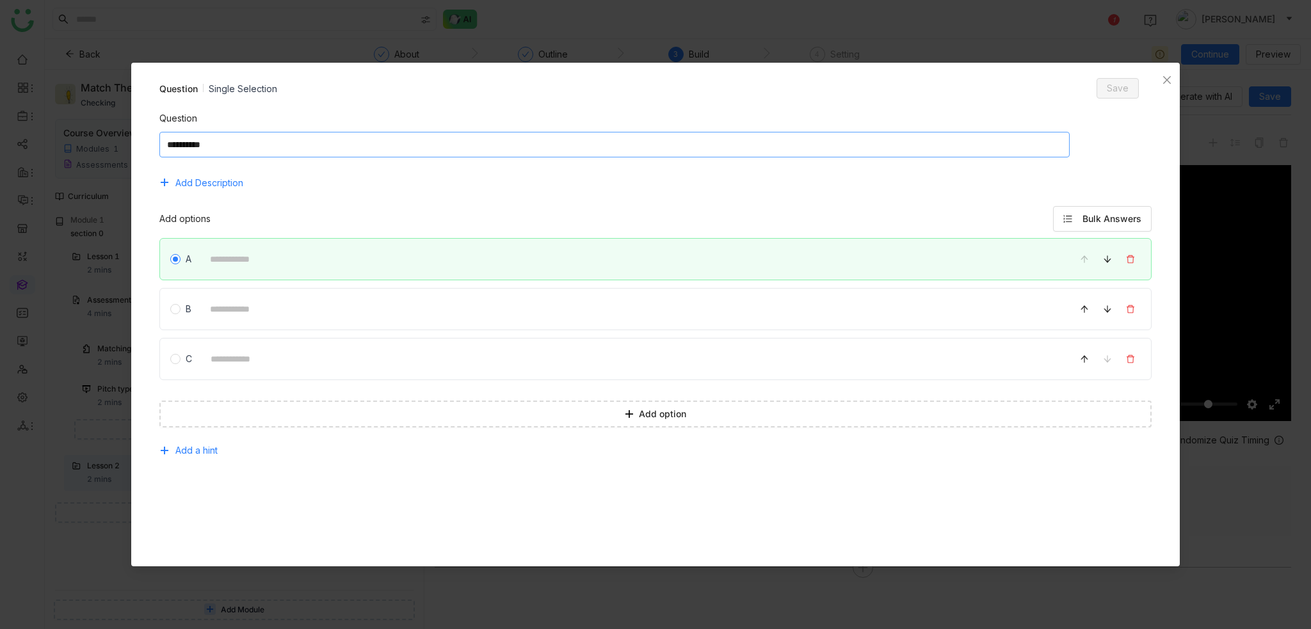
click at [372, 143] on textarea at bounding box center [614, 145] width 910 height 26
type textarea "*"
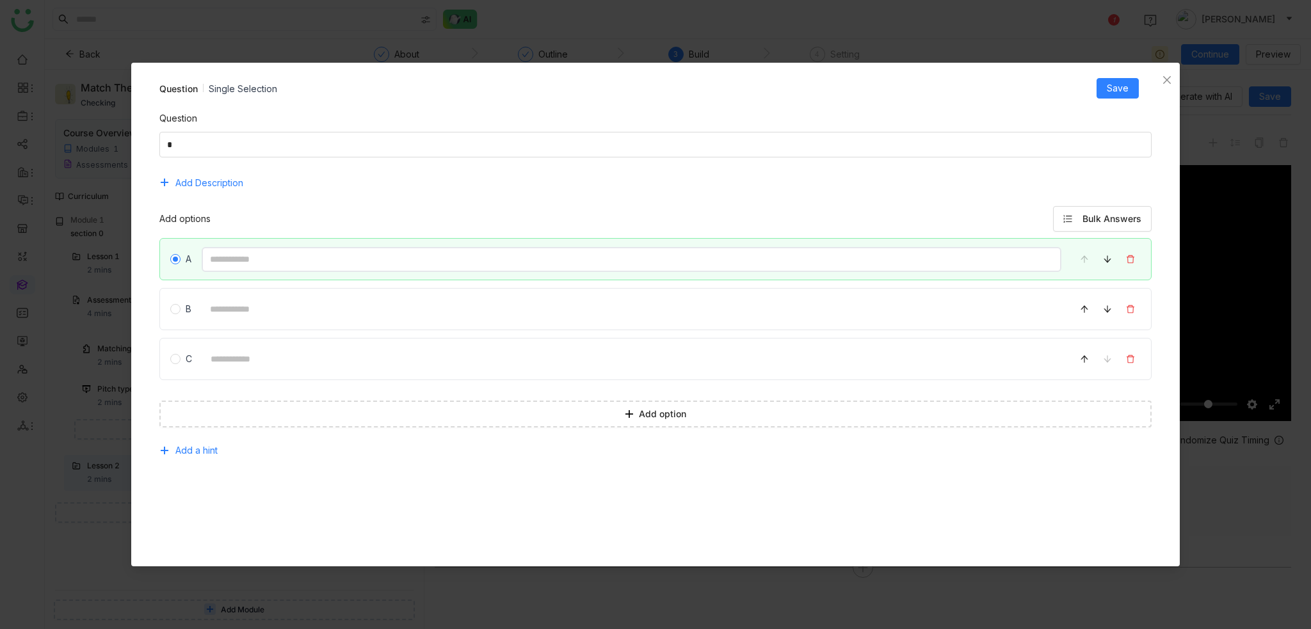
click at [387, 261] on input at bounding box center [631, 259] width 859 height 25
type input "*"
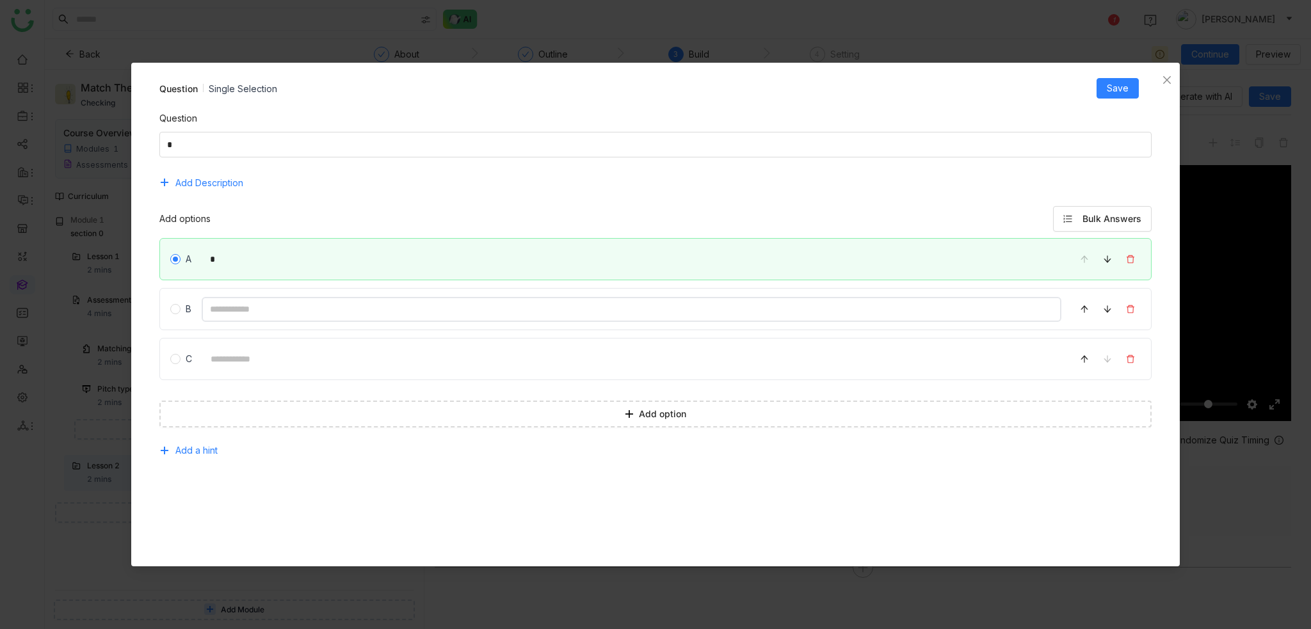
click at [440, 313] on input at bounding box center [631, 309] width 859 height 25
type input "*"
click at [440, 360] on input at bounding box center [631, 359] width 859 height 25
type input "*"
click at [1129, 86] on button "Save" at bounding box center [1117, 88] width 42 height 20
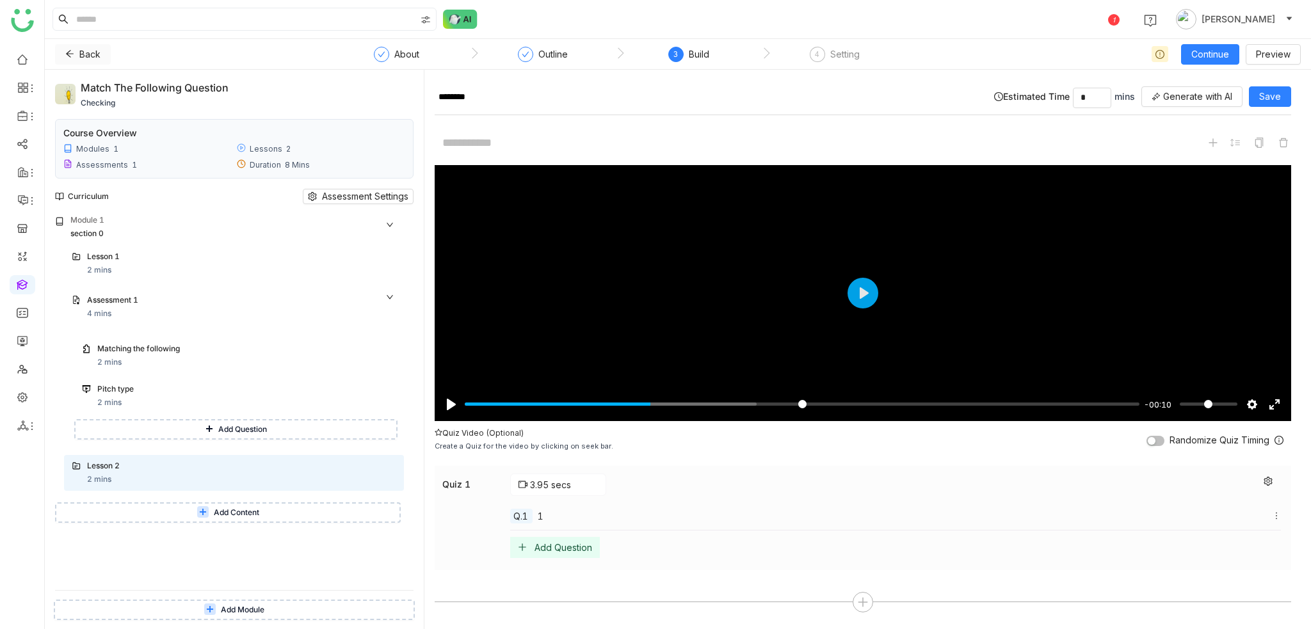
click at [67, 51] on icon at bounding box center [69, 53] width 9 height 9
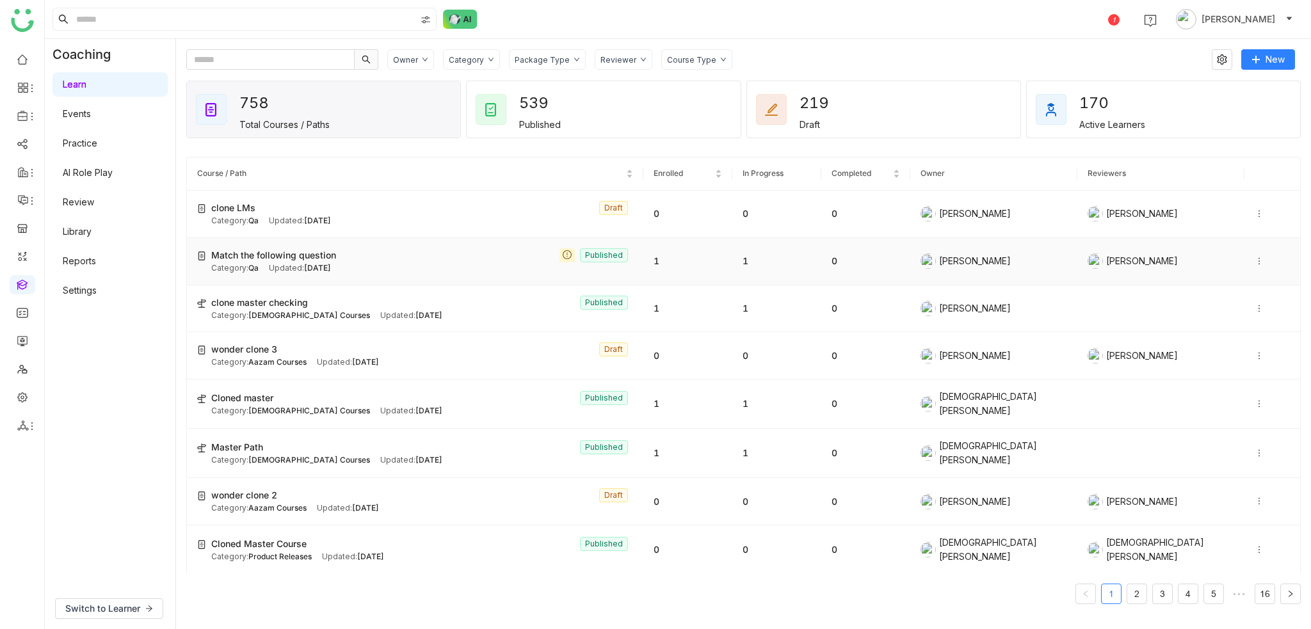
click at [1254, 266] on div at bounding box center [1271, 261] width 35 height 14
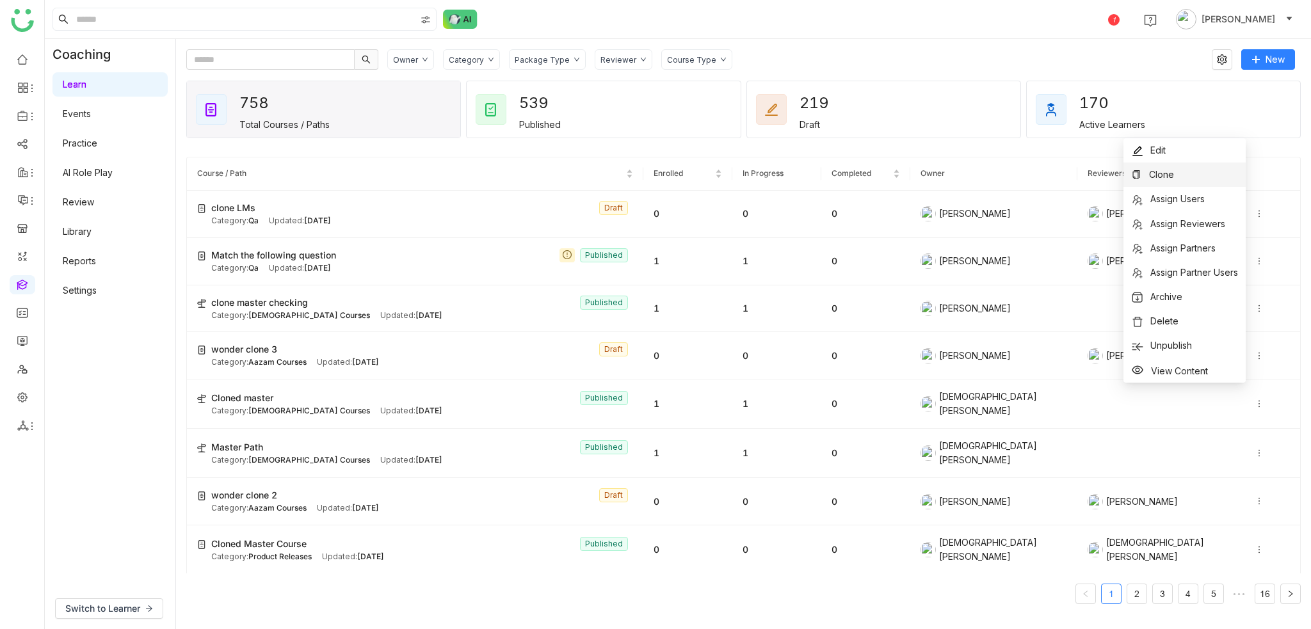
click at [1190, 173] on li "Clone" at bounding box center [1184, 175] width 122 height 24
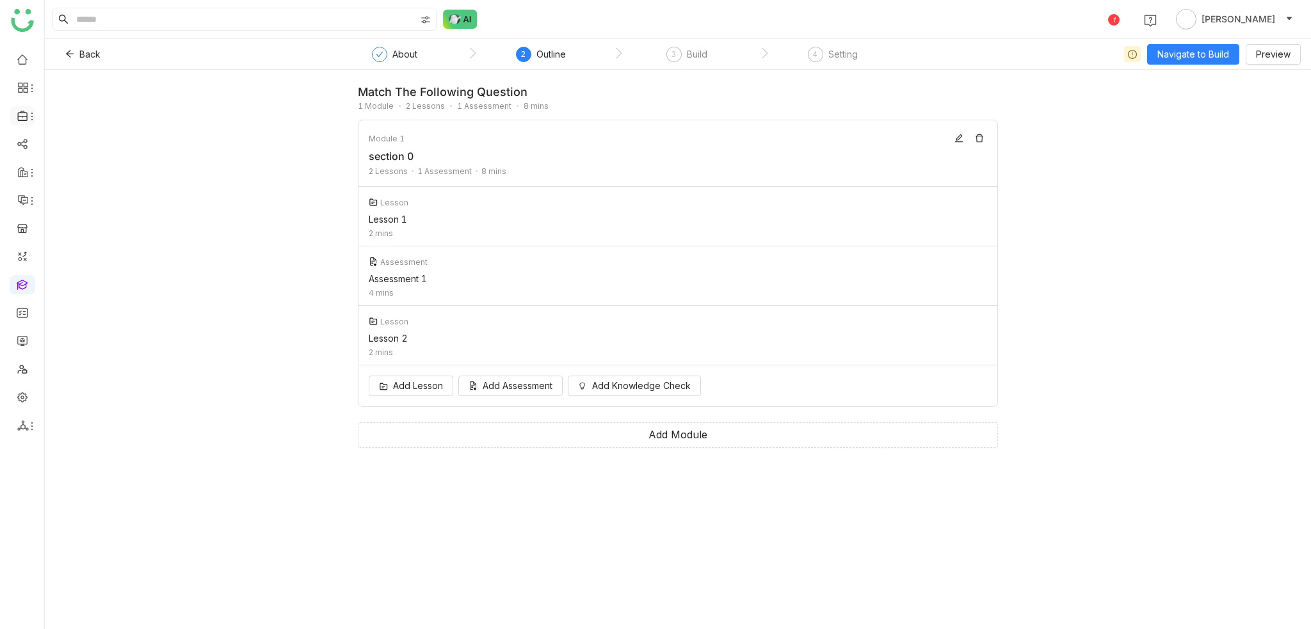
click at [19, 116] on span at bounding box center [22, 116] width 6 height 0
click at [85, 194] on link "Library" at bounding box center [88, 189] width 83 height 9
click at [29, 112] on icon at bounding box center [32, 116] width 10 height 10
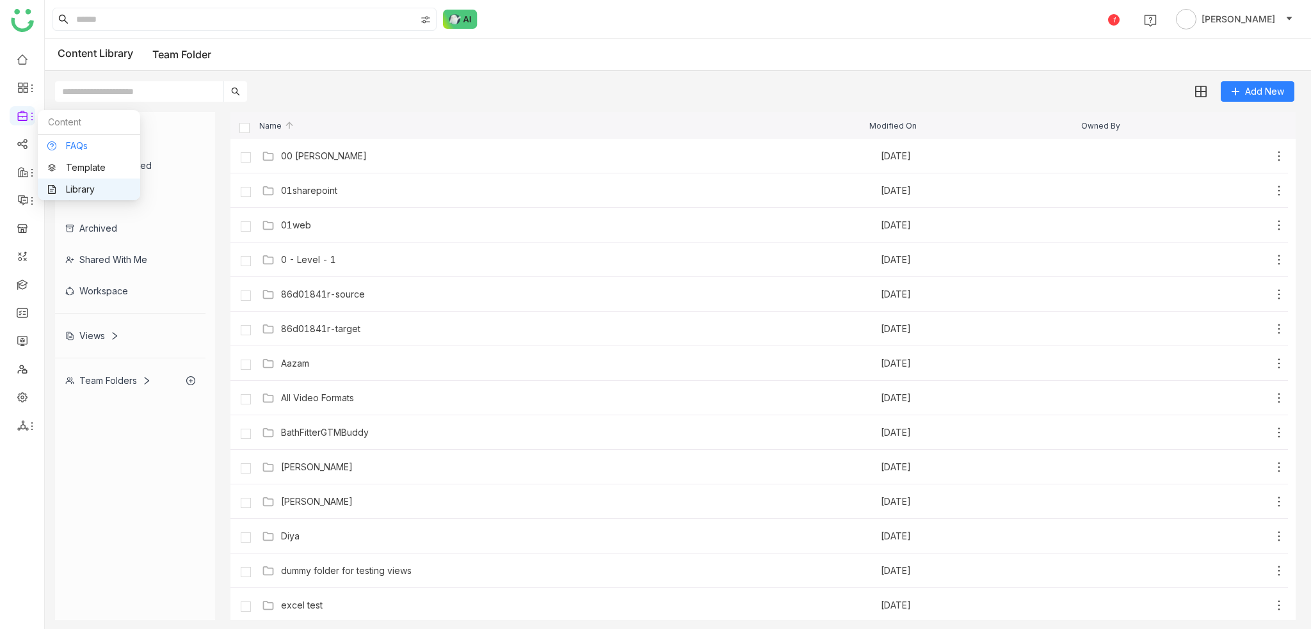
click at [86, 145] on link "FAQs" at bounding box center [88, 145] width 83 height 9
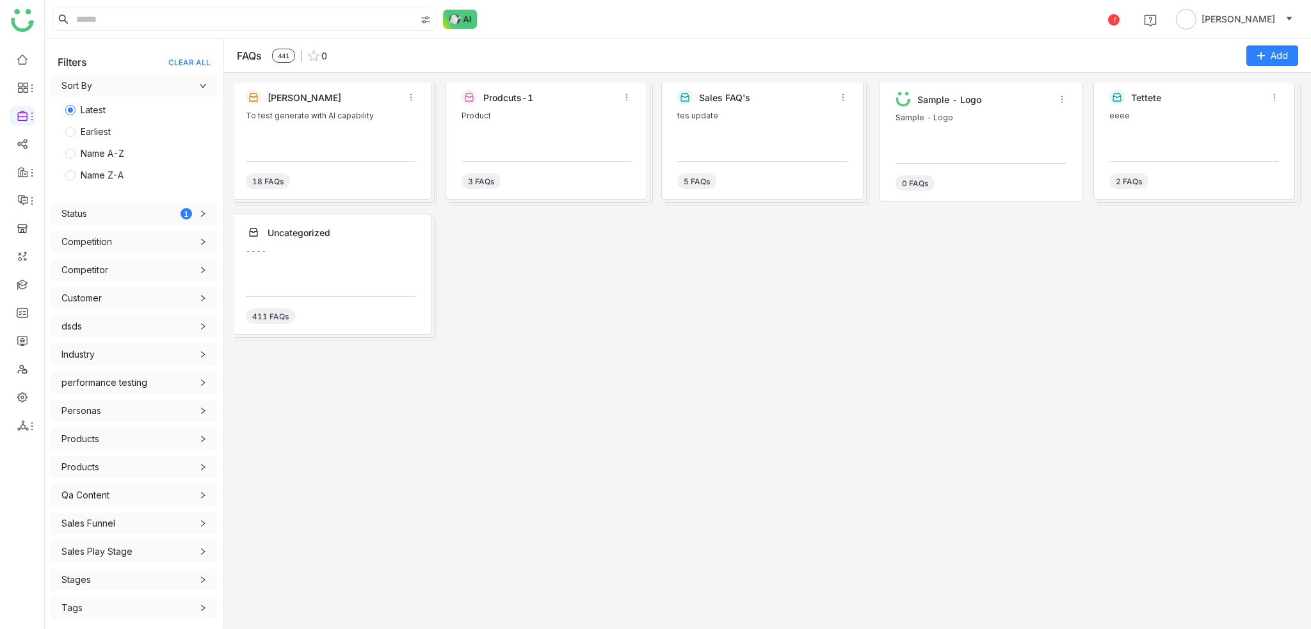
click at [381, 179] on div "18 FAQs" at bounding box center [331, 175] width 170 height 28
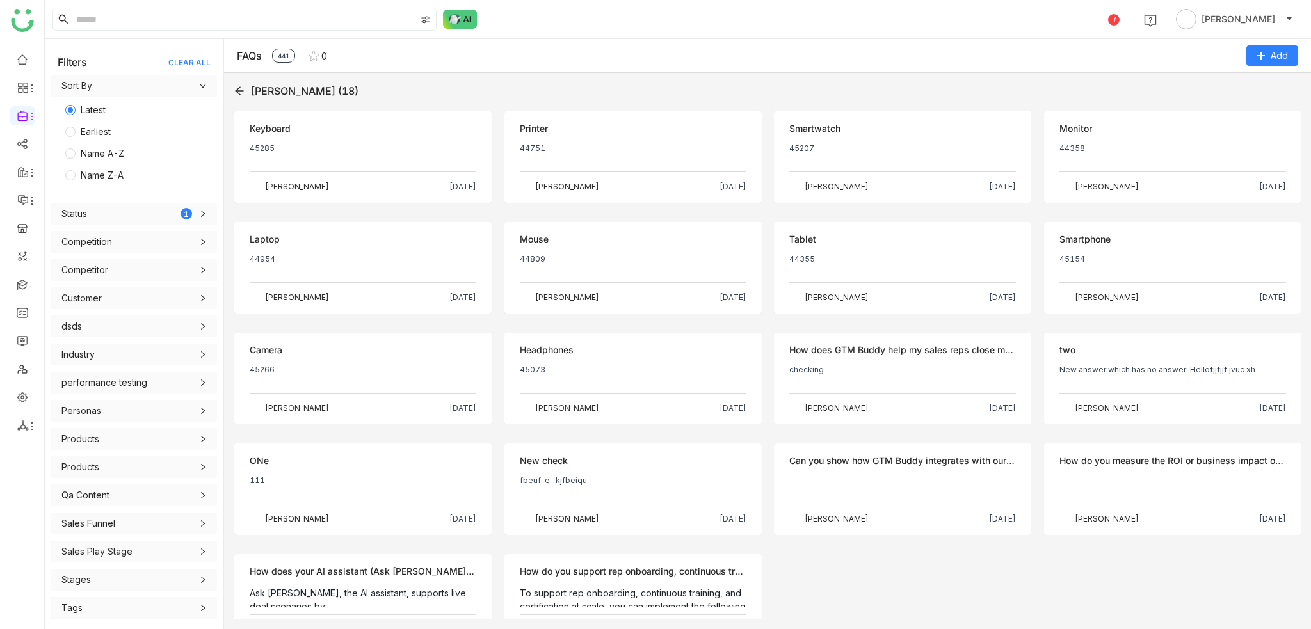
click at [362, 124] on div "Keyboard" at bounding box center [363, 129] width 227 height 14
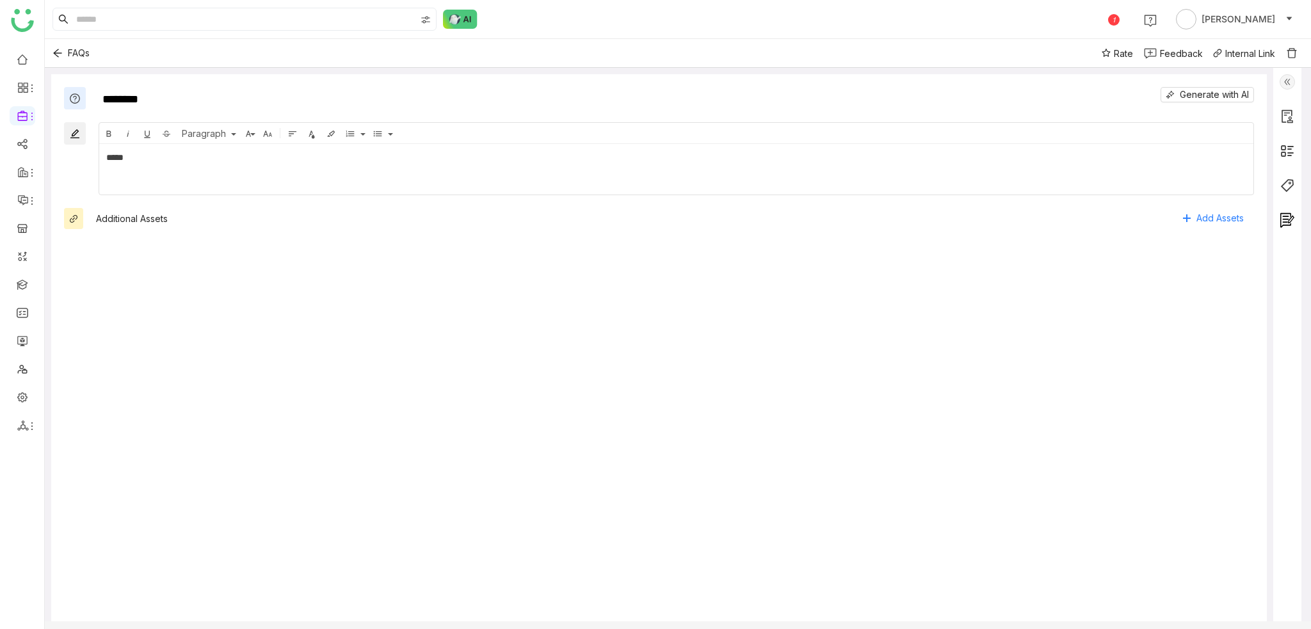
click at [1284, 74] on img at bounding box center [1286, 81] width 15 height 15
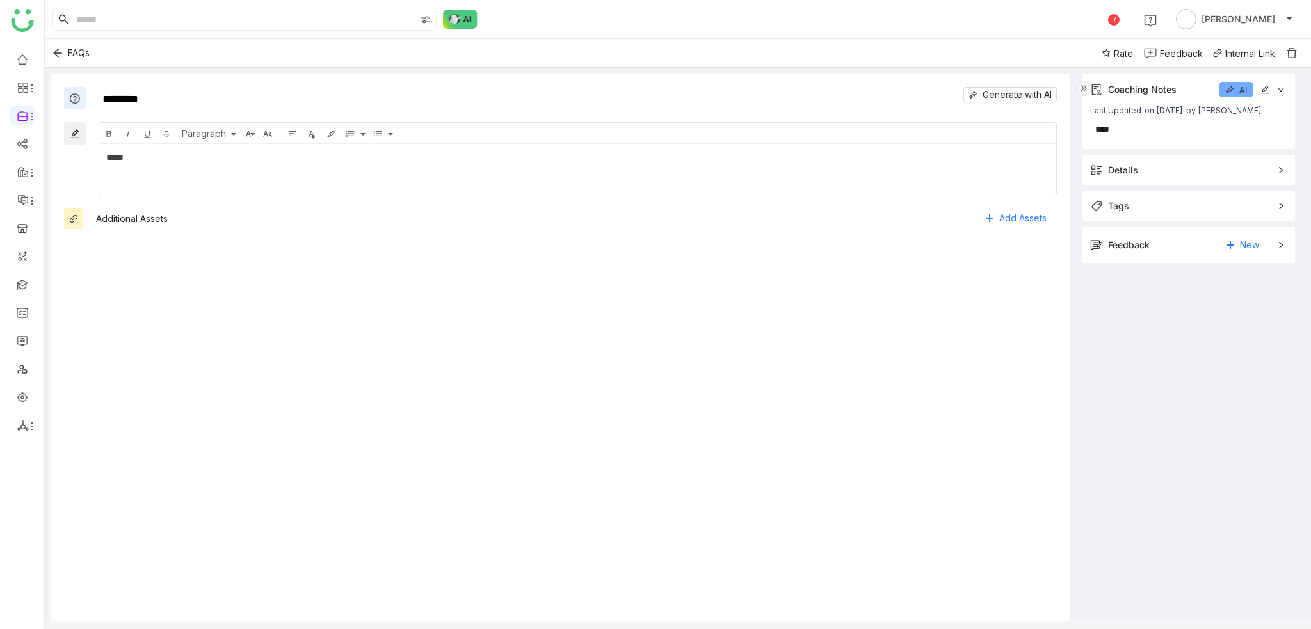
click at [1085, 92] on img at bounding box center [1083, 88] width 15 height 15
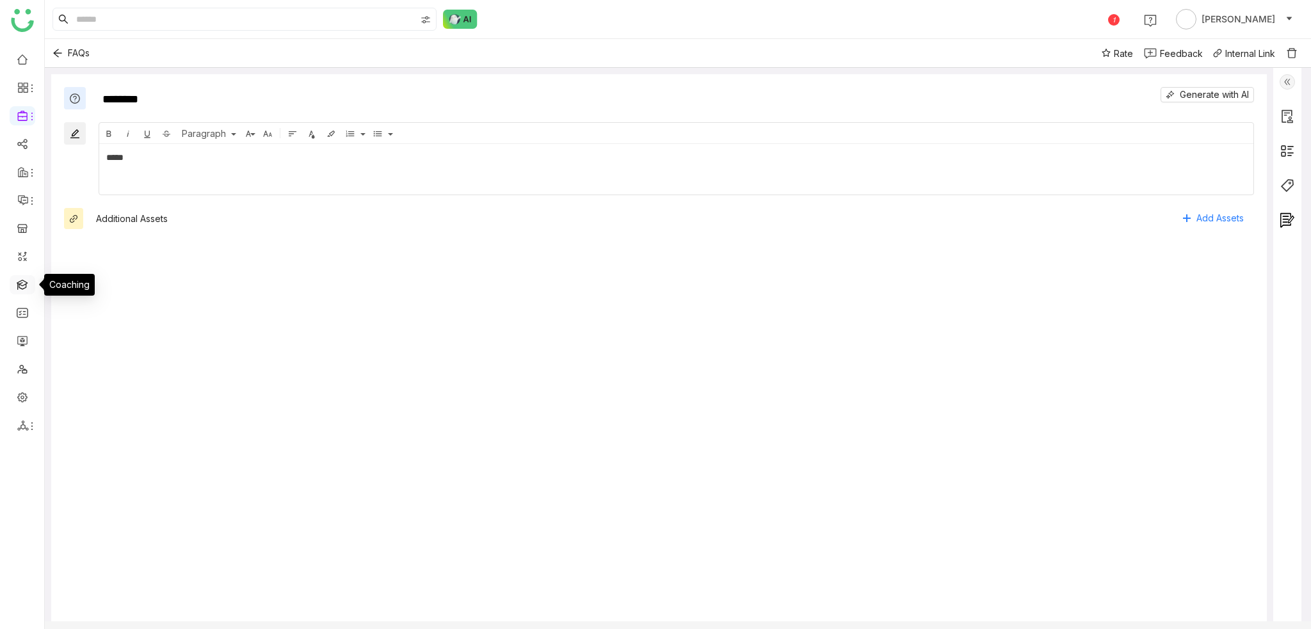
click at [28, 285] on link at bounding box center [23, 283] width 12 height 11
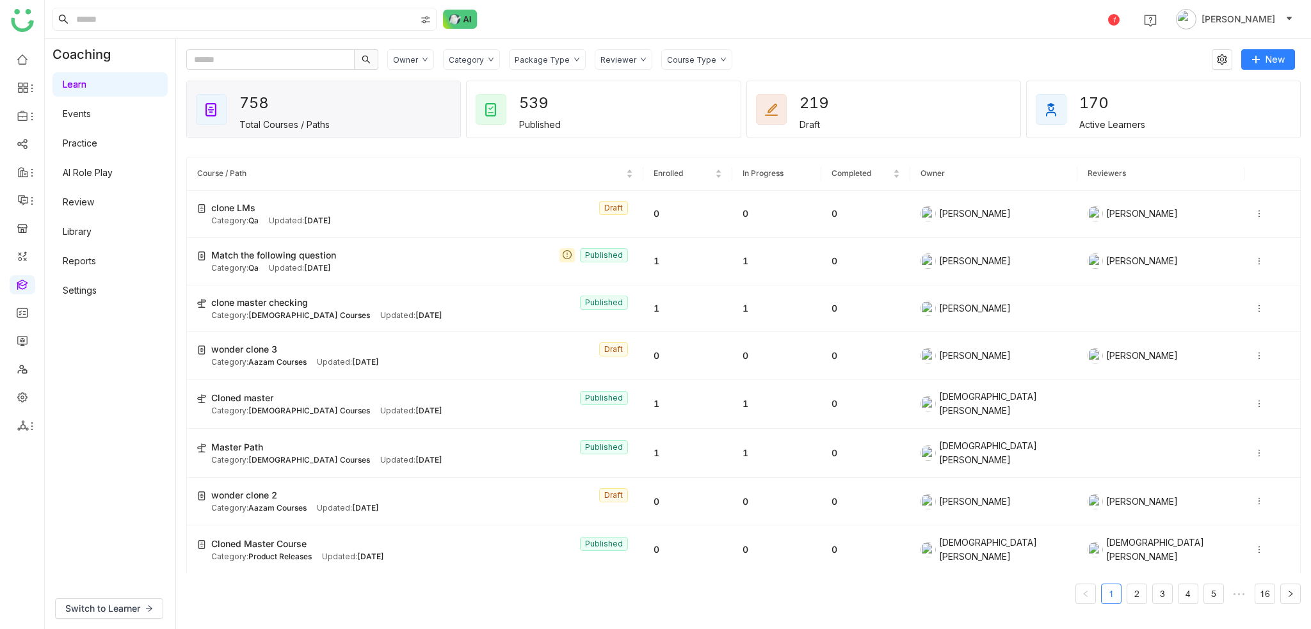
click at [92, 226] on link "Library" at bounding box center [77, 231] width 29 height 11
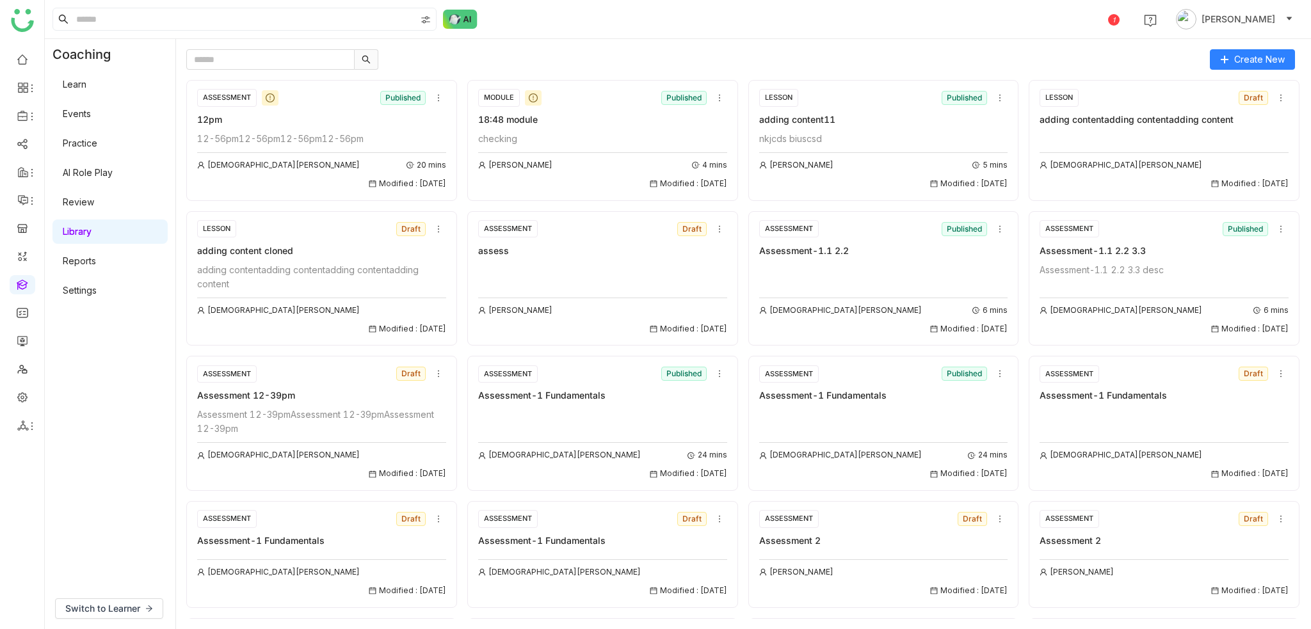
click at [681, 28] on div "1 Arif uddin" at bounding box center [678, 19] width 1266 height 38
click at [26, 279] on link at bounding box center [23, 283] width 12 height 11
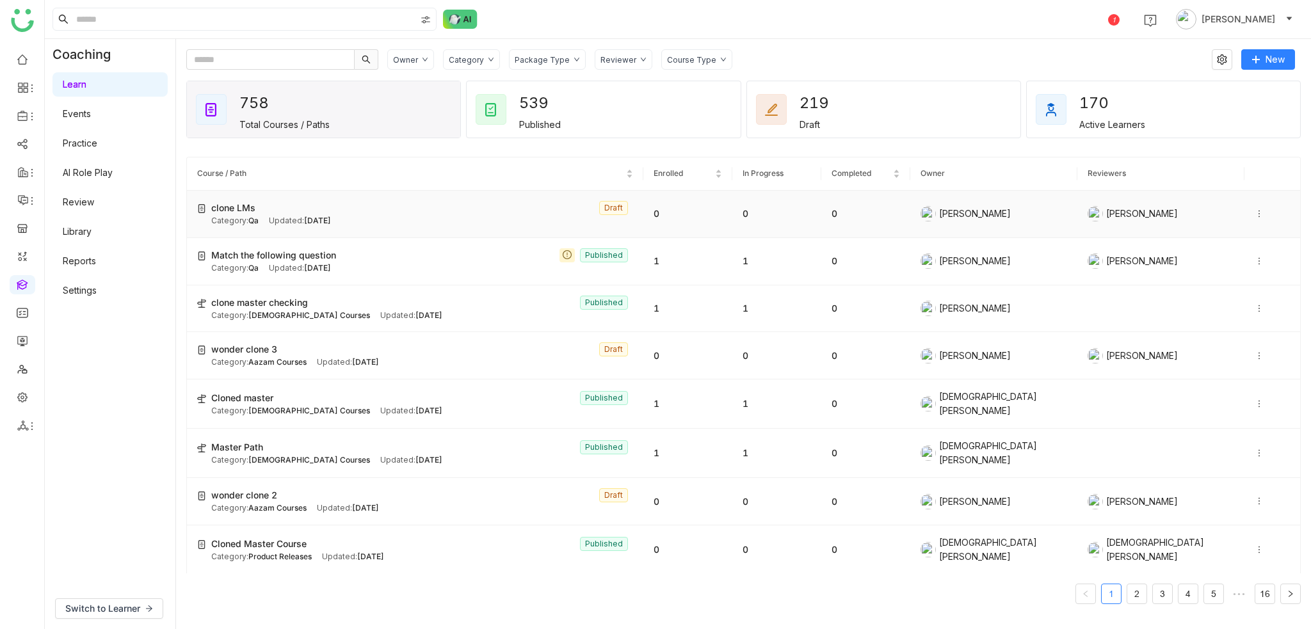
click at [299, 201] on div "clone LMs Draft" at bounding box center [422, 208] width 422 height 14
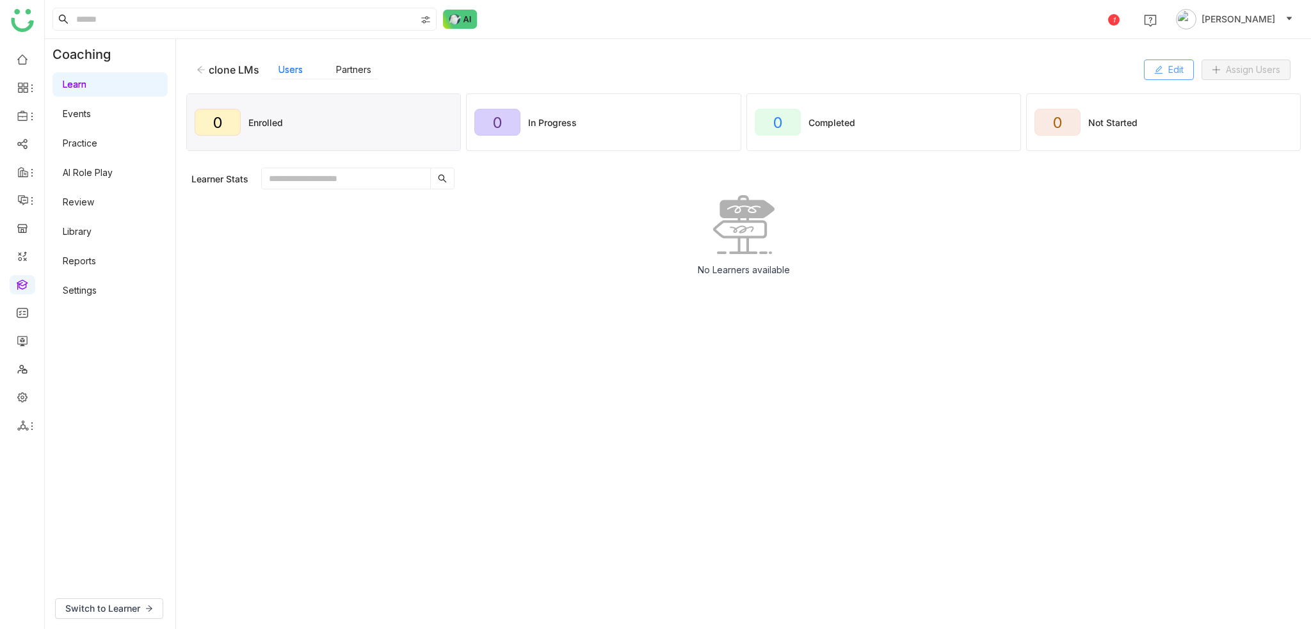
click at [1183, 61] on button "Edit" at bounding box center [1169, 70] width 50 height 20
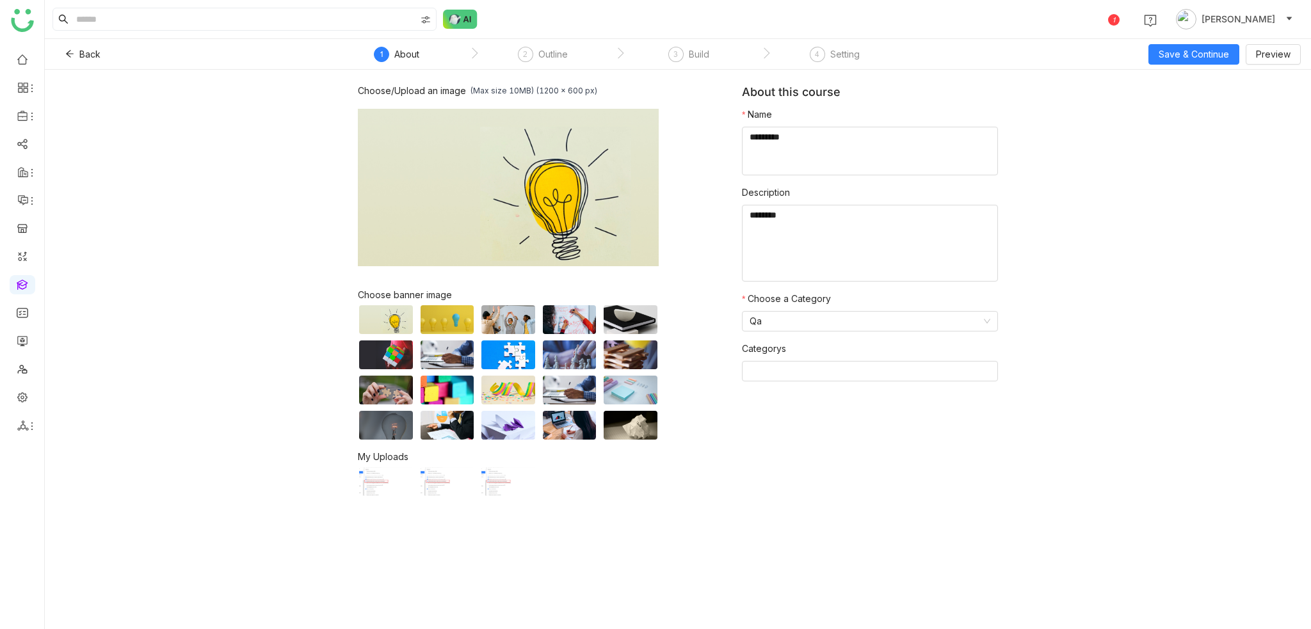
click at [697, 44] on nz-steps "1 About 2 Outline 3 Build 4 Setting" at bounding box center [619, 54] width 576 height 31
click at [697, 53] on div "Build" at bounding box center [699, 54] width 20 height 15
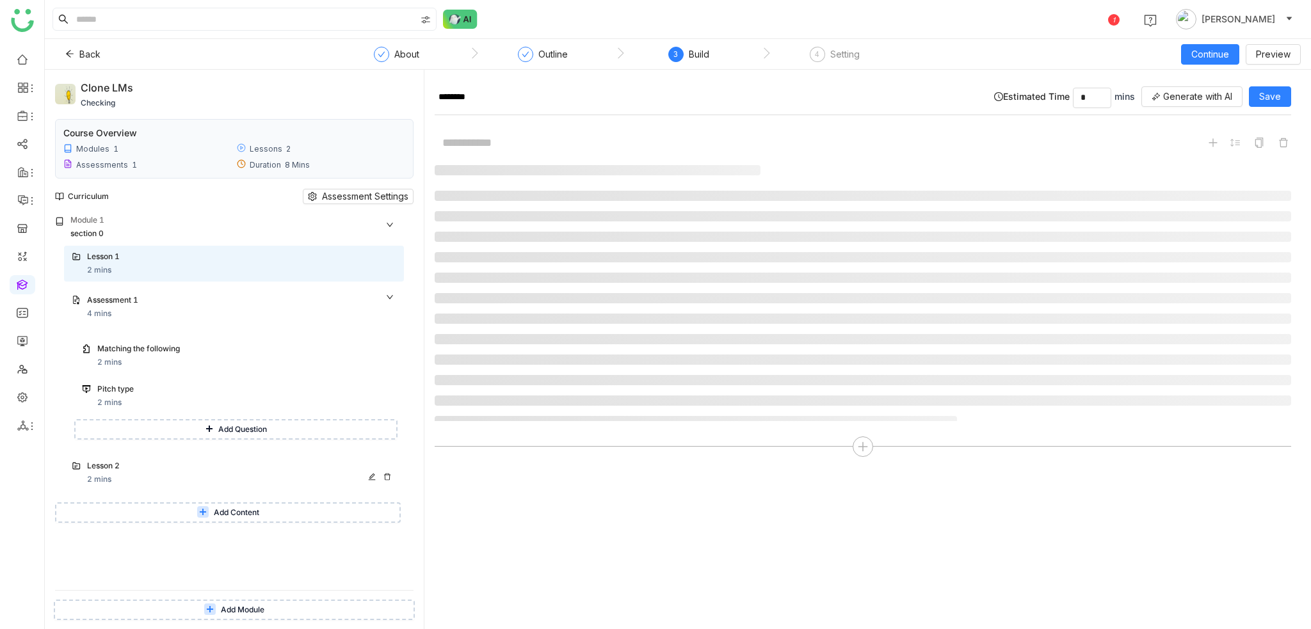
click at [161, 483] on div "Lesson 2 2 mins" at bounding box center [241, 473] width 309 height 26
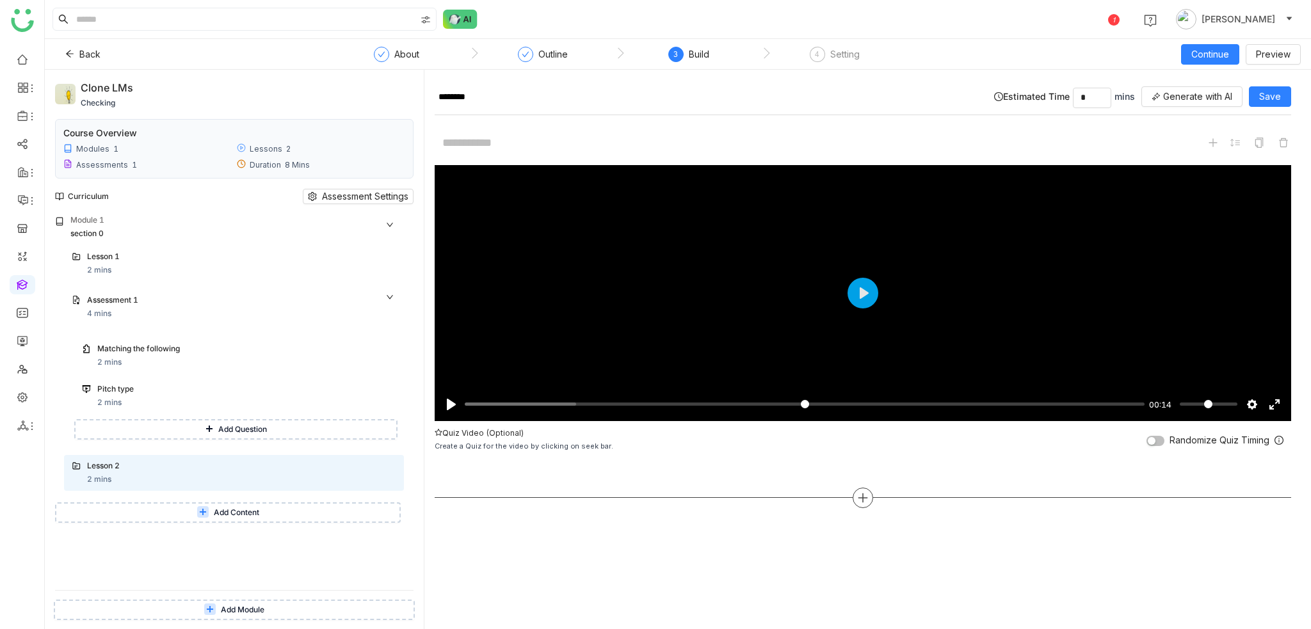
click at [849, 492] on div at bounding box center [863, 498] width 856 height 20
click at [852, 491] on div at bounding box center [863, 498] width 856 height 20
click at [858, 493] on icon at bounding box center [863, 498] width 12 height 12
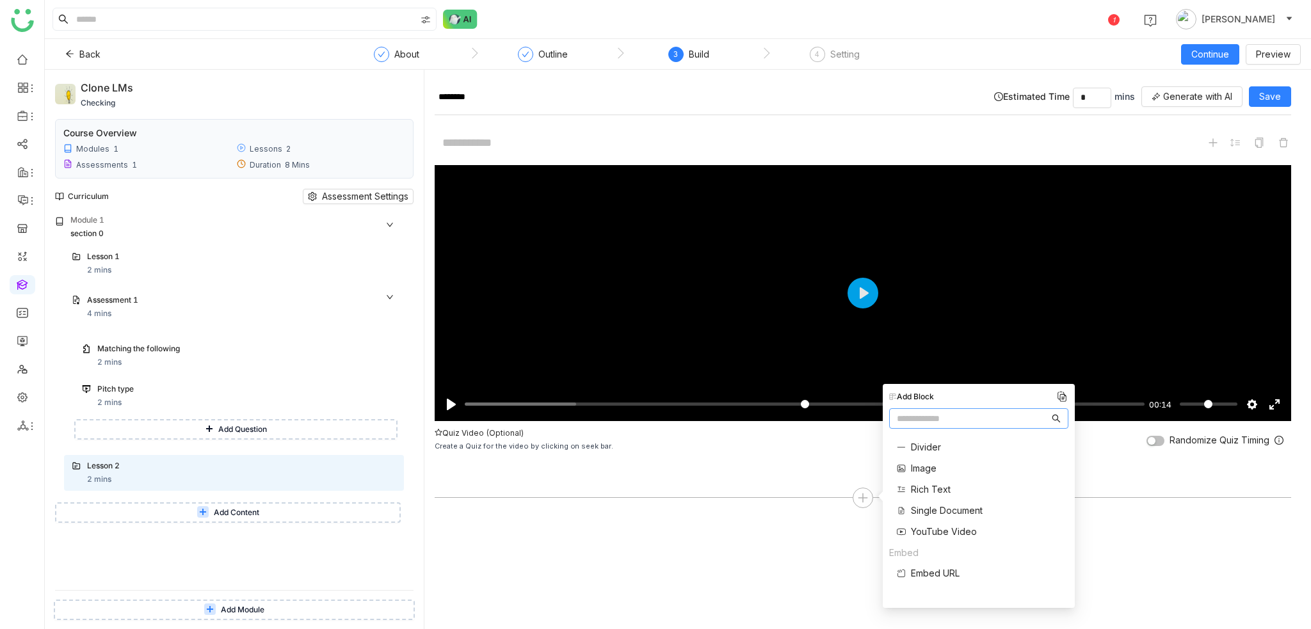
click at [948, 509] on span "Single Document" at bounding box center [947, 510] width 72 height 13
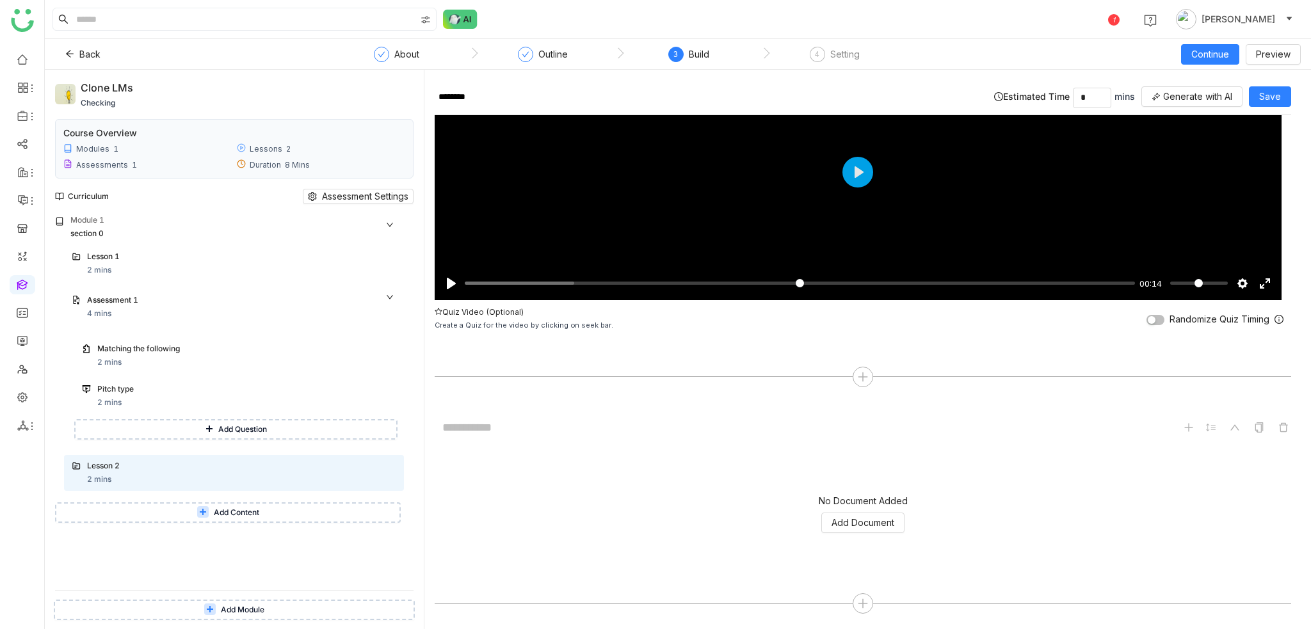
scroll to position [122, 0]
click at [881, 519] on span "Add Document" at bounding box center [862, 522] width 63 height 14
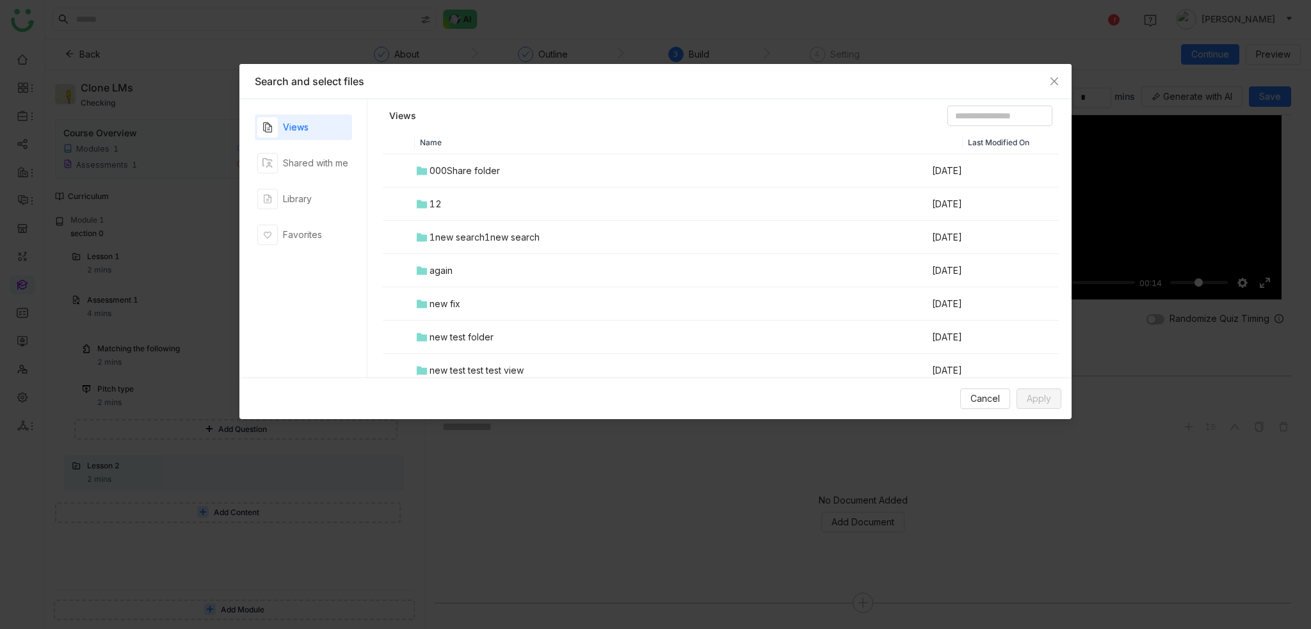
click at [312, 217] on div "Views Shared with me Library Favorites" at bounding box center [303, 239] width 97 height 248
click at [317, 197] on div "Library" at bounding box center [303, 199] width 97 height 26
click at [470, 171] on div "00 Arif Folder" at bounding box center [472, 171] width 86 height 14
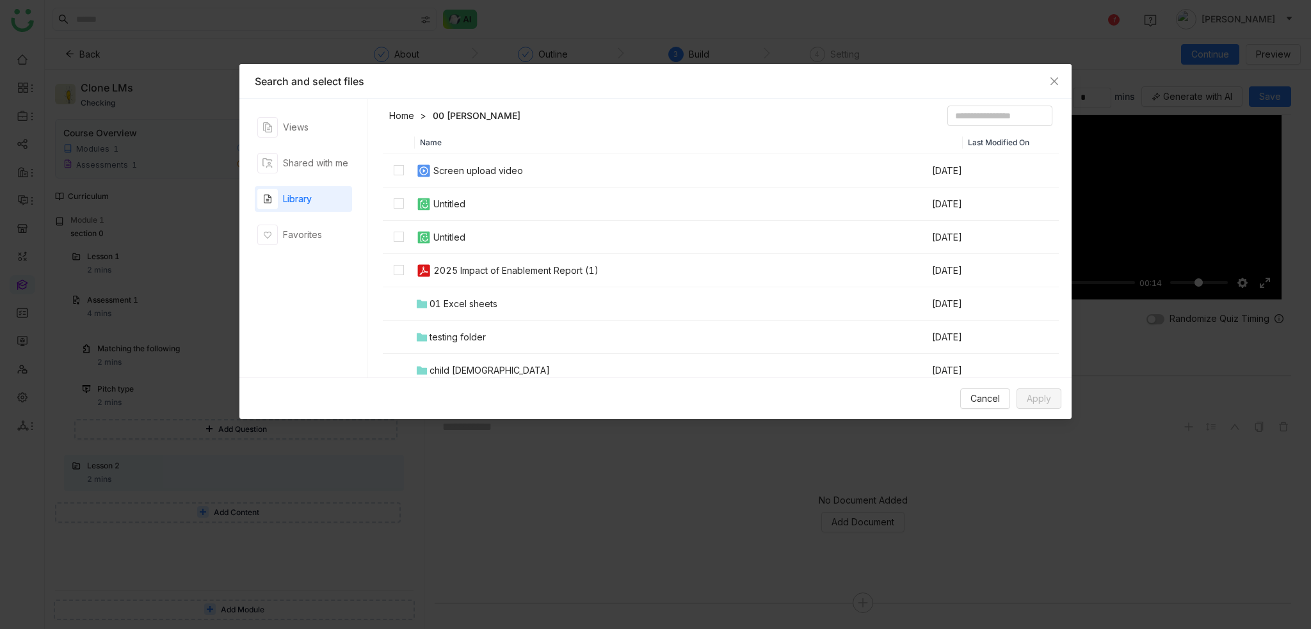
click at [473, 171] on div "Screen upload video" at bounding box center [478, 171] width 90 height 14
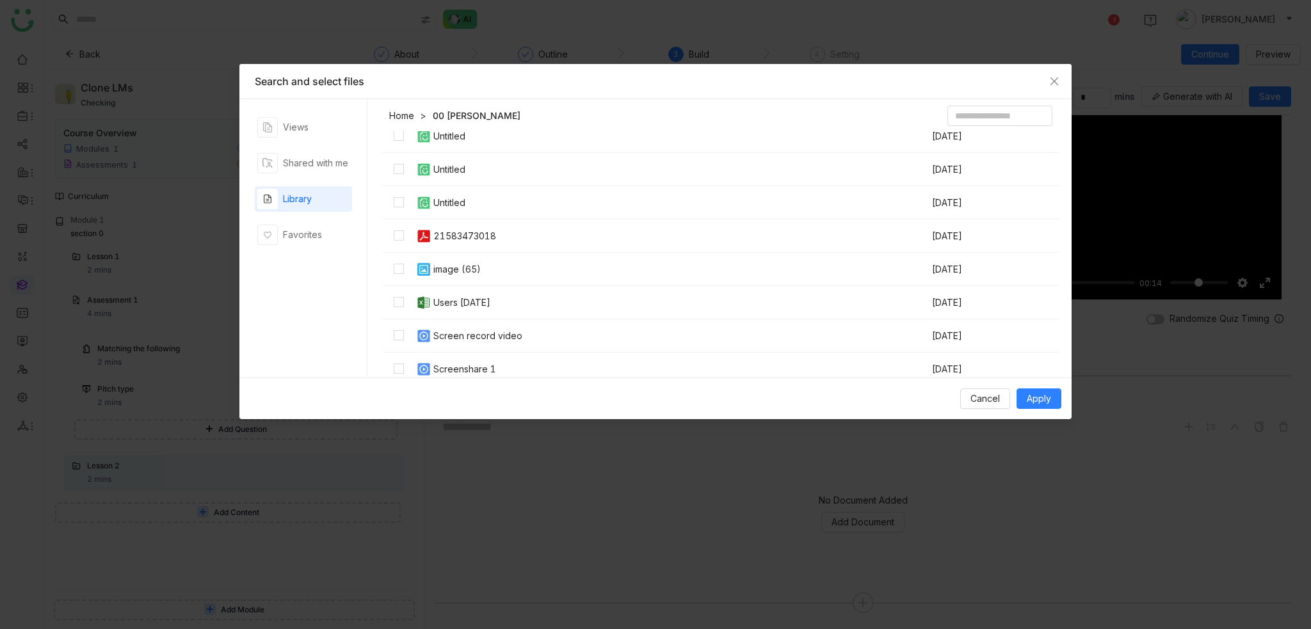
scroll to position [668, 0]
click at [449, 262] on div "image (65)" at bounding box center [456, 268] width 47 height 14
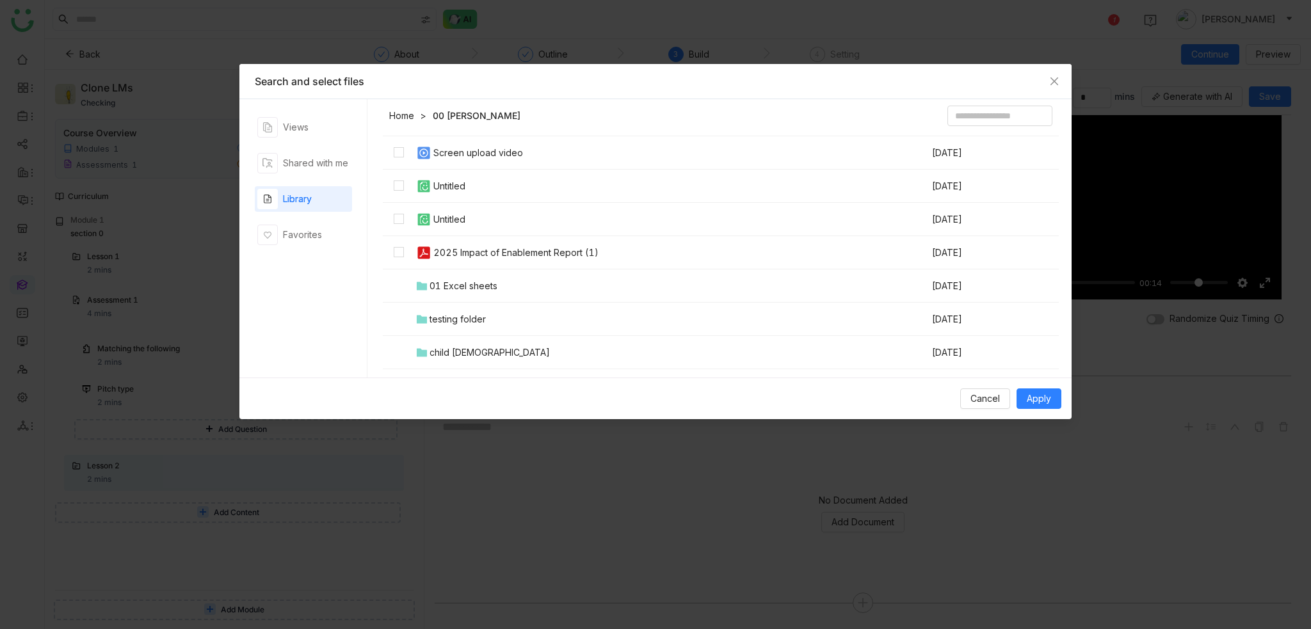
scroll to position [0, 0]
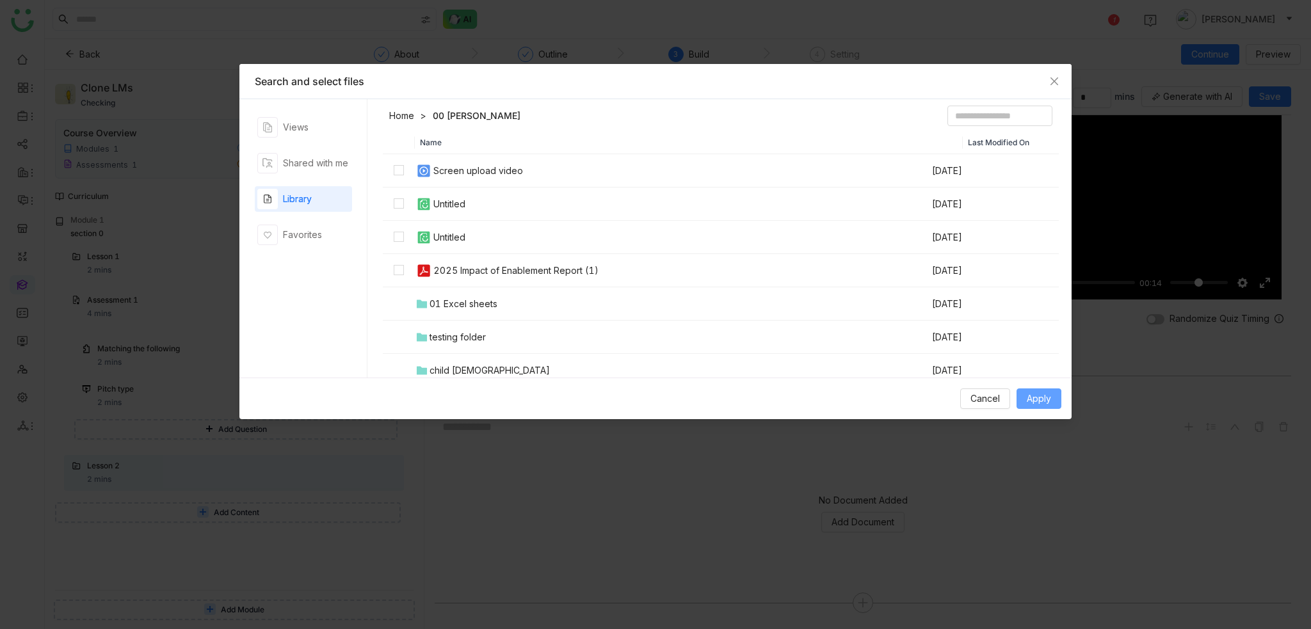
click at [1060, 402] on button "Apply" at bounding box center [1038, 398] width 45 height 20
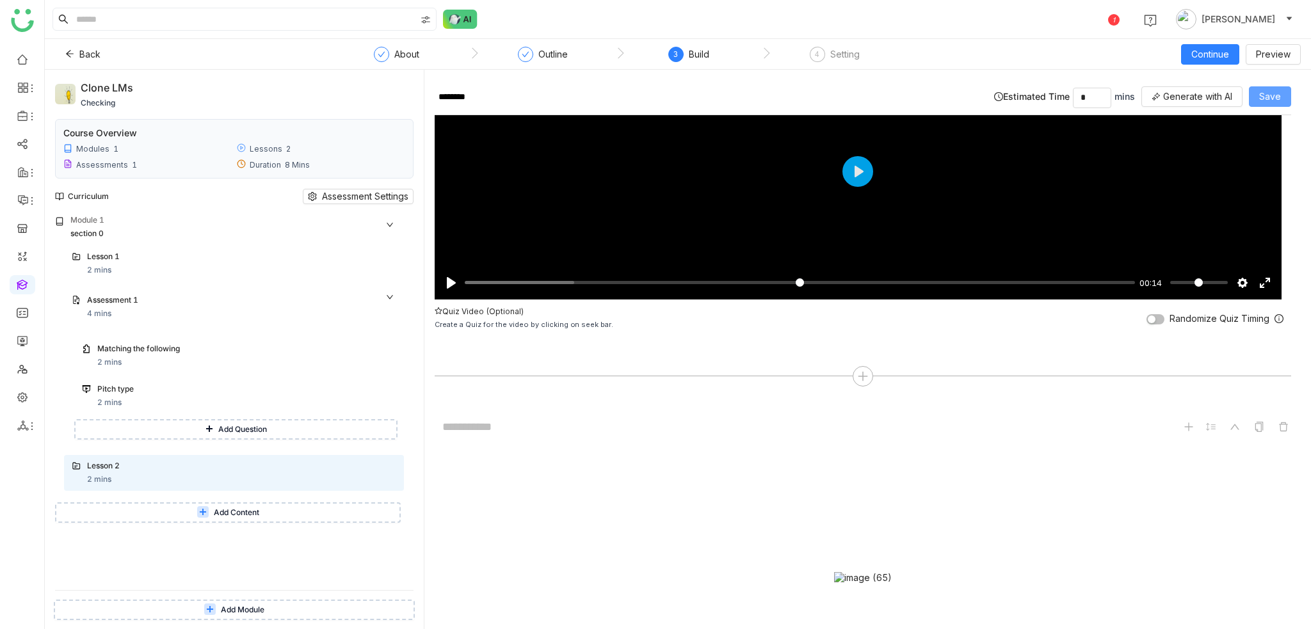
click at [1262, 92] on span "Save" at bounding box center [1270, 97] width 22 height 14
click at [1269, 51] on span "Preview" at bounding box center [1273, 54] width 35 height 14
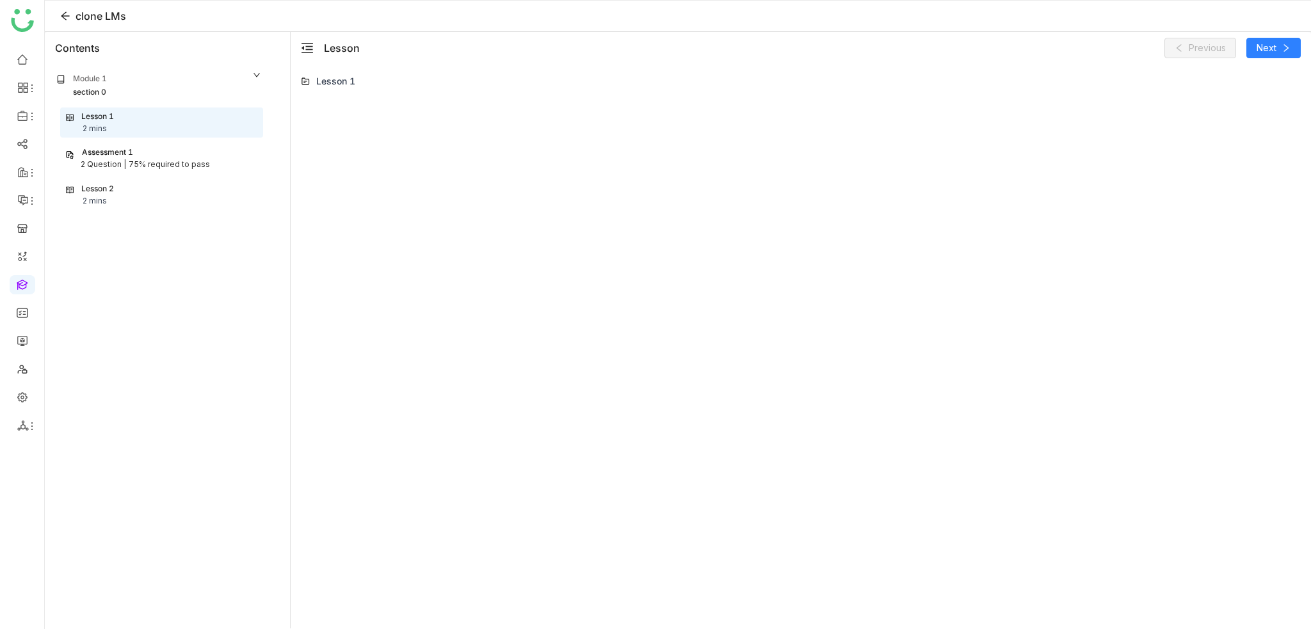
click at [171, 213] on nz-collapse-panel "Module 1 section 0 Lesson 1 2 mins Assessment 1 2 Question | 75% required to pa…" at bounding box center [158, 144] width 223 height 161
click at [187, 186] on div "Lesson 2 2 mins" at bounding box center [161, 195] width 191 height 24
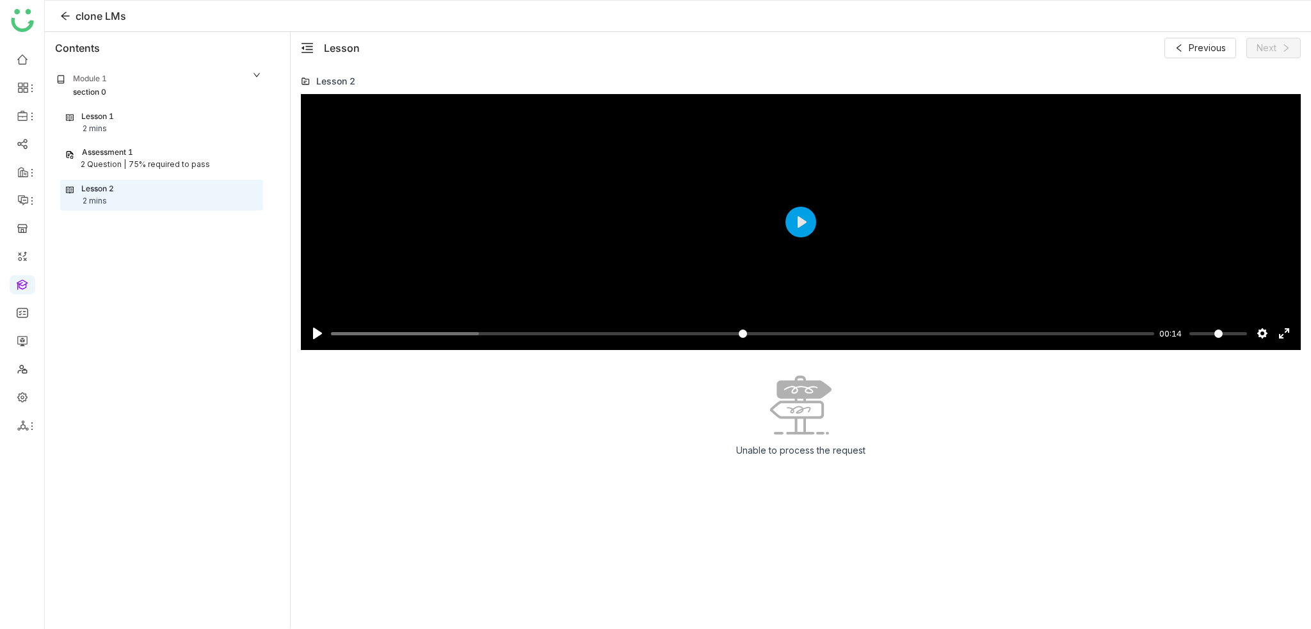
click at [817, 471] on div "Pause Play % buffered 00:00 00:14 Settings Captions Disabled Quality undefined …" at bounding box center [801, 346] width 1000 height 505
click at [825, 450] on div "Unable to process the request" at bounding box center [801, 450] width 150 height 31
drag, startPoint x: 884, startPoint y: 451, endPoint x: 584, endPoint y: 447, distance: 300.8
click at [584, 447] on div "Unable to process the request" at bounding box center [801, 421] width 1000 height 90
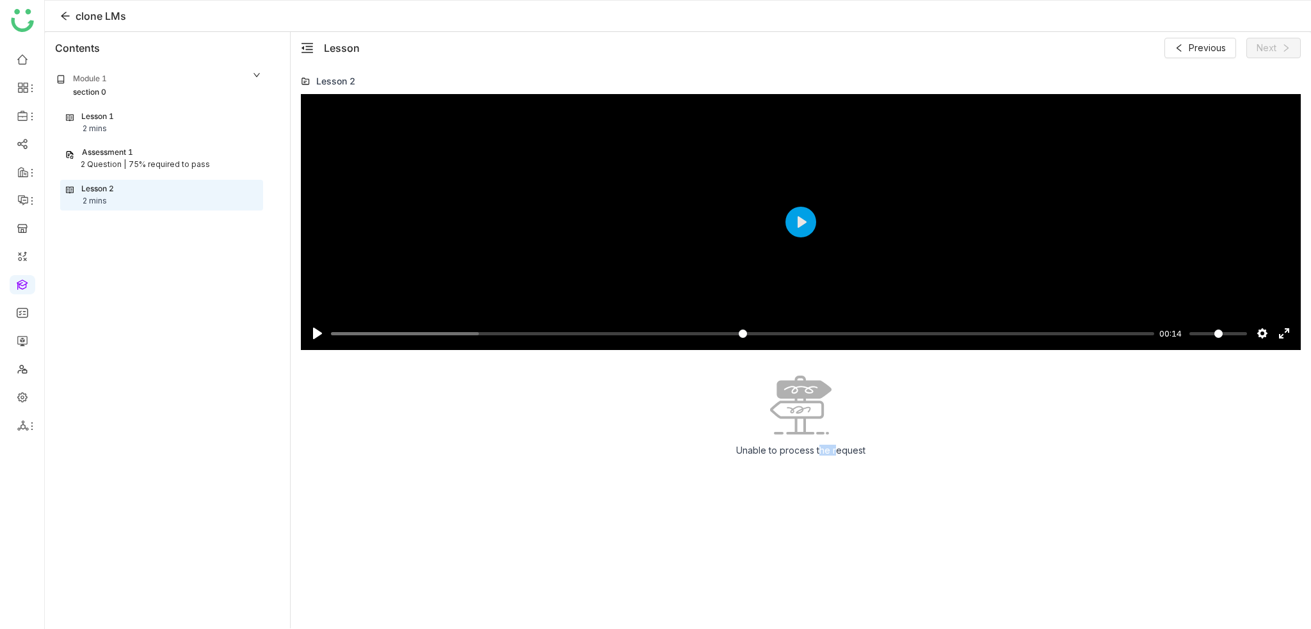
click at [640, 511] on div "Pause Play % buffered 00:00 00:14 Settings Captions Disabled Quality undefined …" at bounding box center [801, 346] width 1000 height 505
click at [1037, 503] on div "Pause Play % buffered 00:00 00:14 Settings Captions Disabled Quality undefined …" at bounding box center [801, 346] width 1000 height 505
click at [60, 17] on icon at bounding box center [65, 16] width 10 height 10
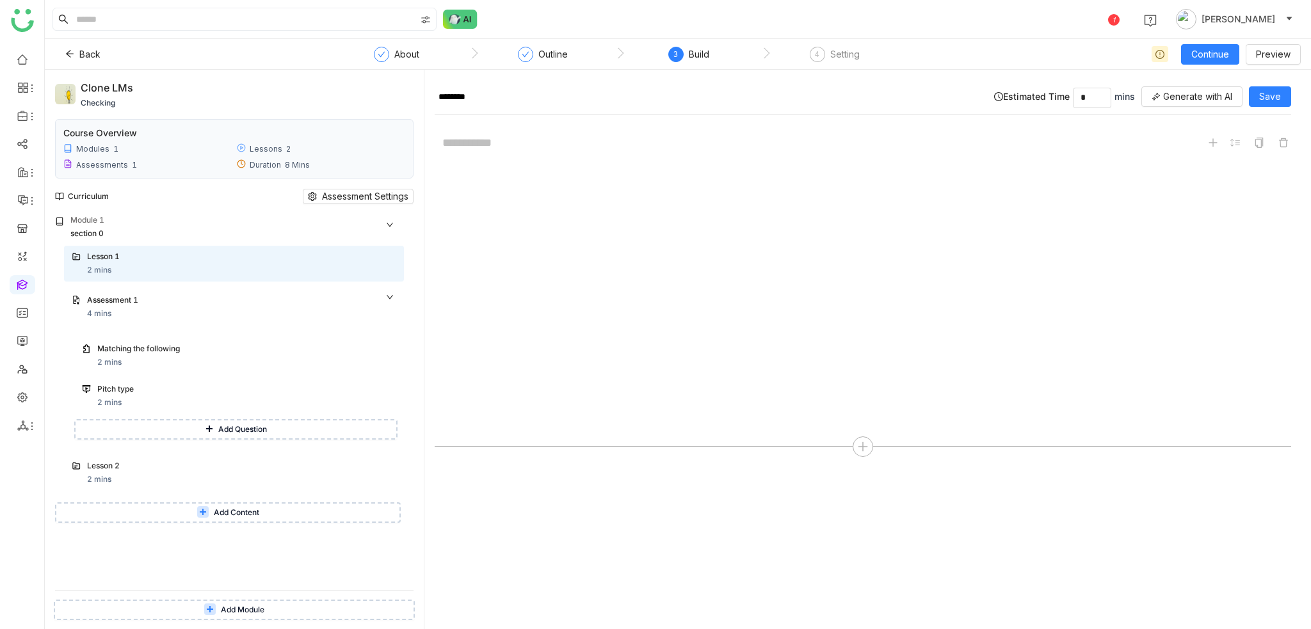
drag, startPoint x: 140, startPoint y: 86, endPoint x: 82, endPoint y: 92, distance: 57.9
click at [82, 92] on div "clone LMs" at bounding box center [234, 88] width 307 height 17
copy div "clone LMs"
click at [72, 54] on icon at bounding box center [70, 54] width 8 height 7
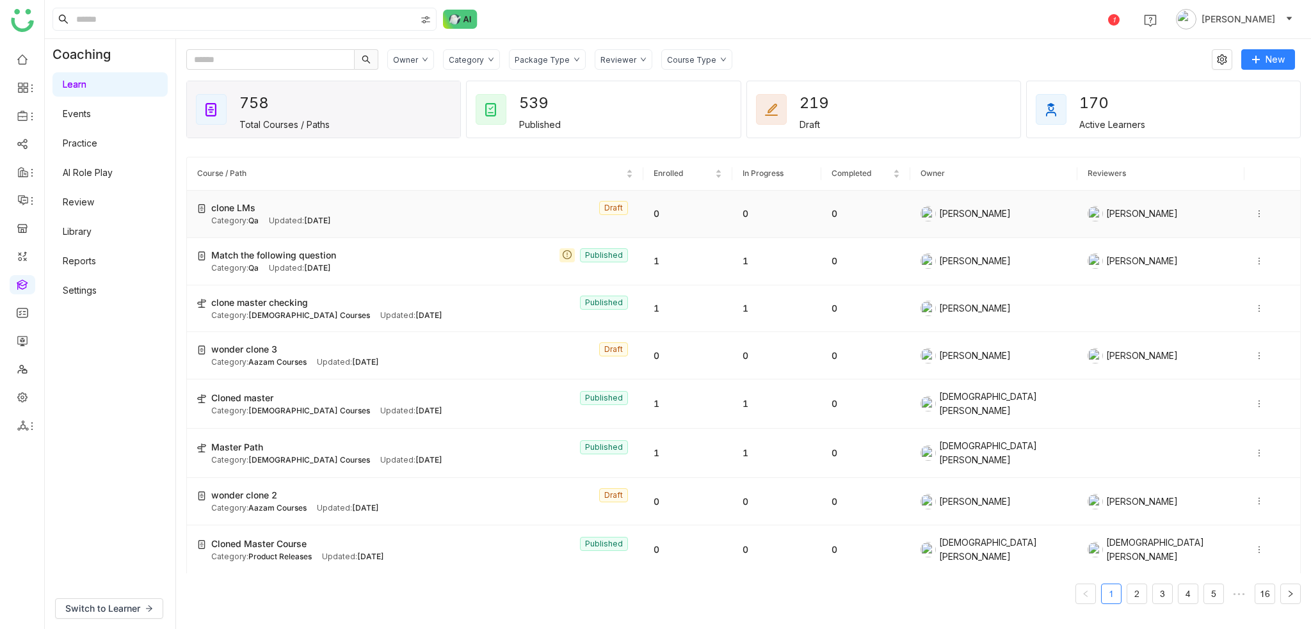
click at [1254, 219] on div at bounding box center [1271, 214] width 35 height 14
click at [1229, 212] on li "Edit" at bounding box center [1213, 201] width 63 height 24
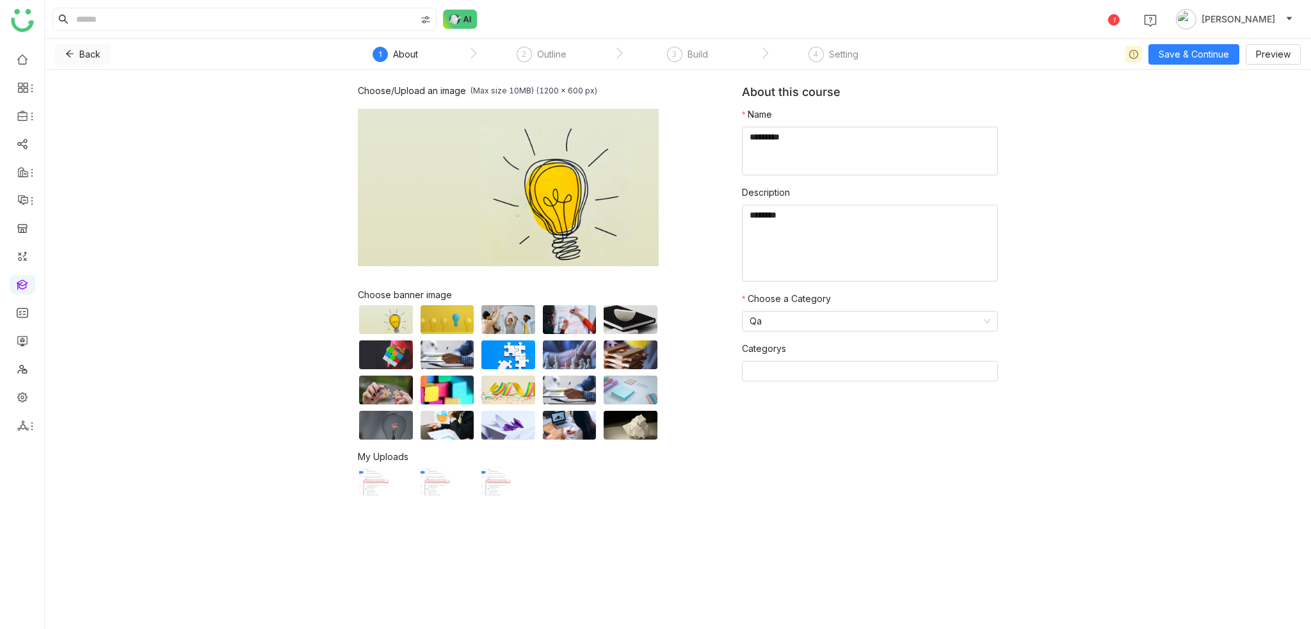
click at [72, 56] on icon at bounding box center [69, 53] width 9 height 9
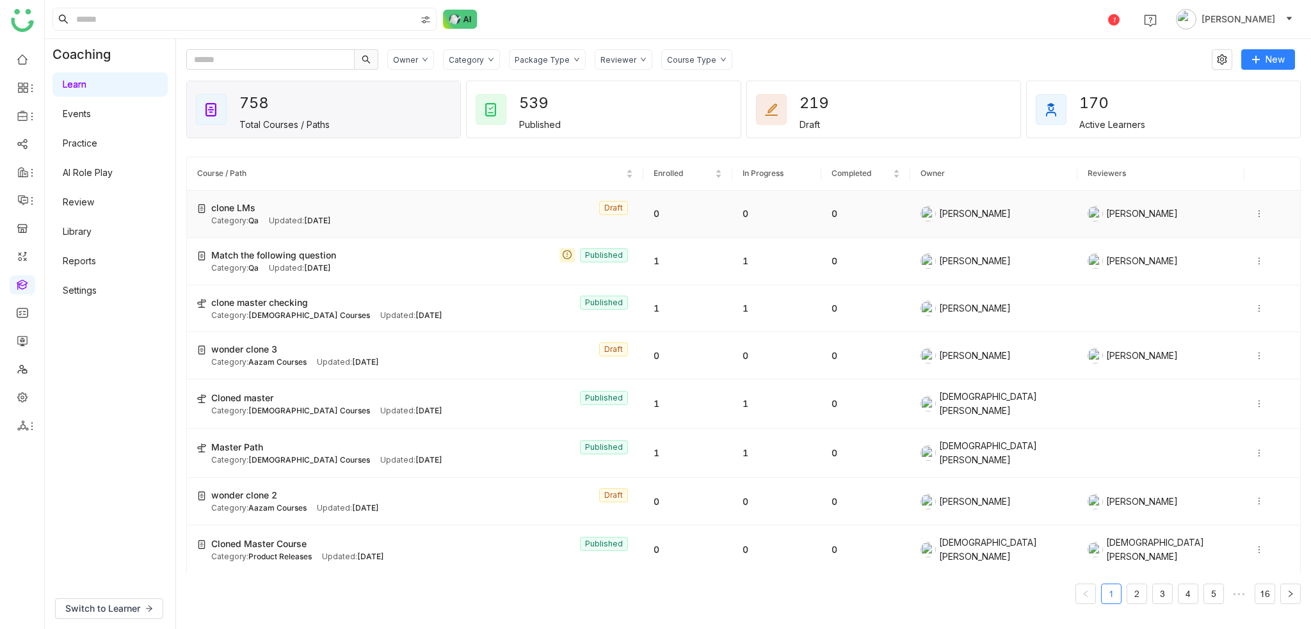
click at [1258, 211] on icon at bounding box center [1258, 214] width 1 height 7
click at [1237, 221] on li "Clone" at bounding box center [1213, 226] width 63 height 24
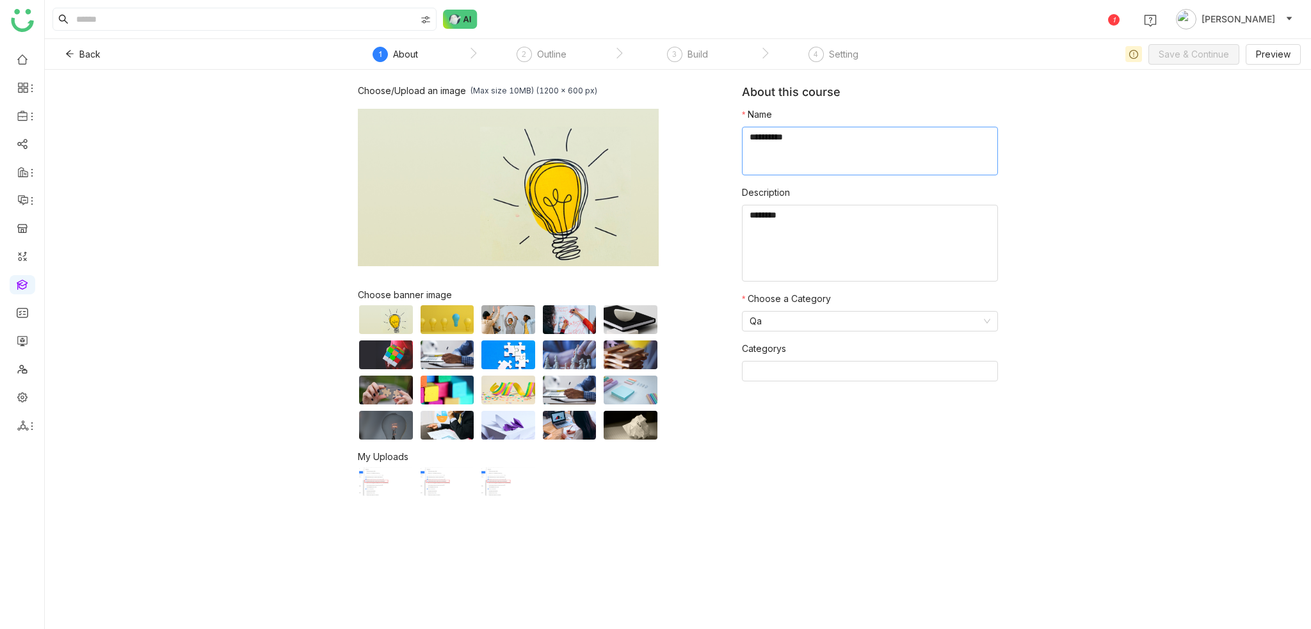
click at [783, 140] on textarea at bounding box center [870, 151] width 256 height 49
paste textarea "*********"
type textarea "*********"
click at [1198, 58] on span "Save & Continue" at bounding box center [1193, 54] width 70 height 14
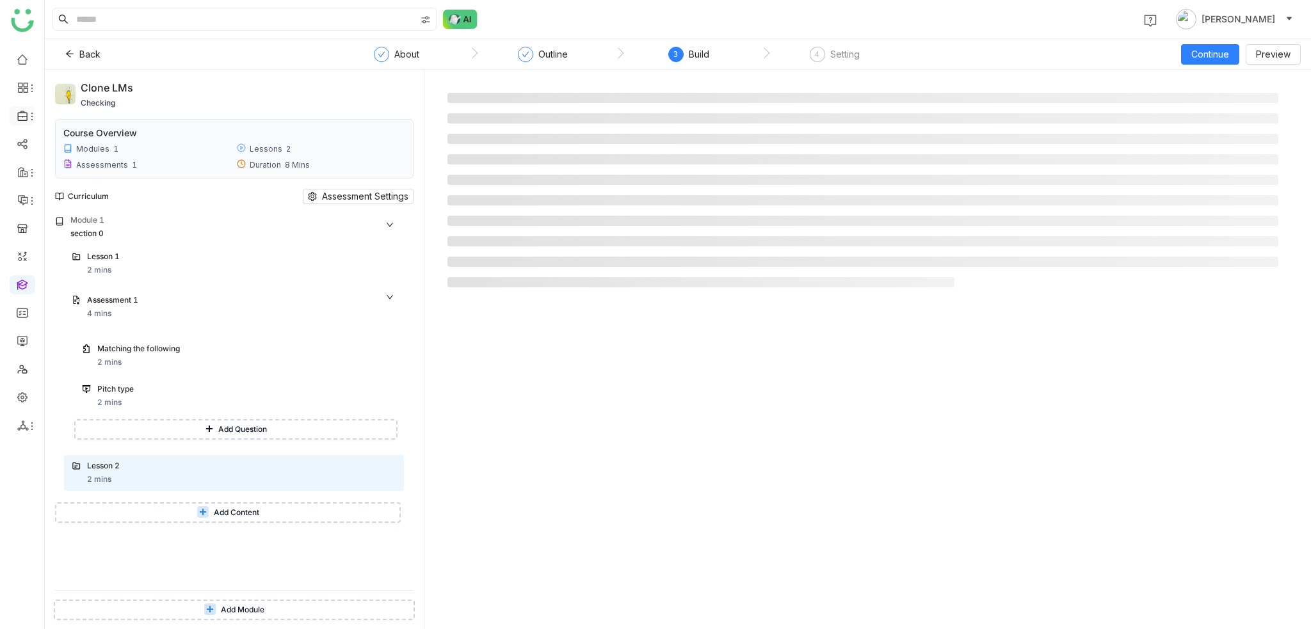
click at [25, 114] on icon at bounding box center [23, 116] width 12 height 12
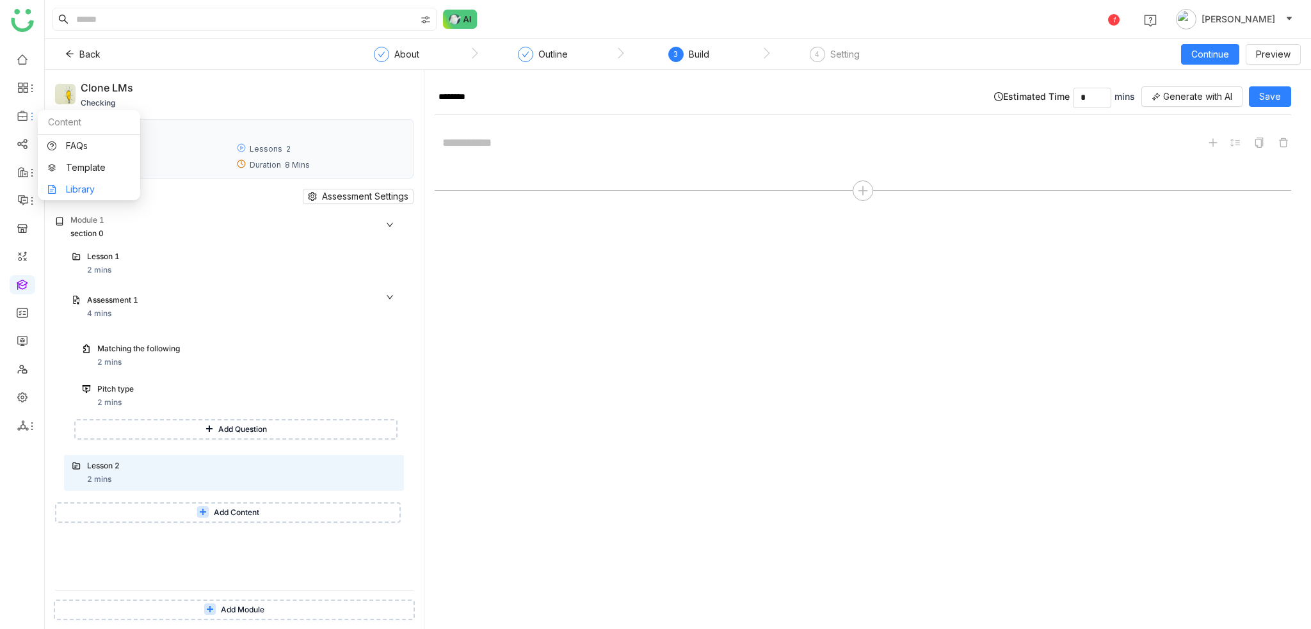
click at [96, 191] on link "Library" at bounding box center [88, 189] width 83 height 9
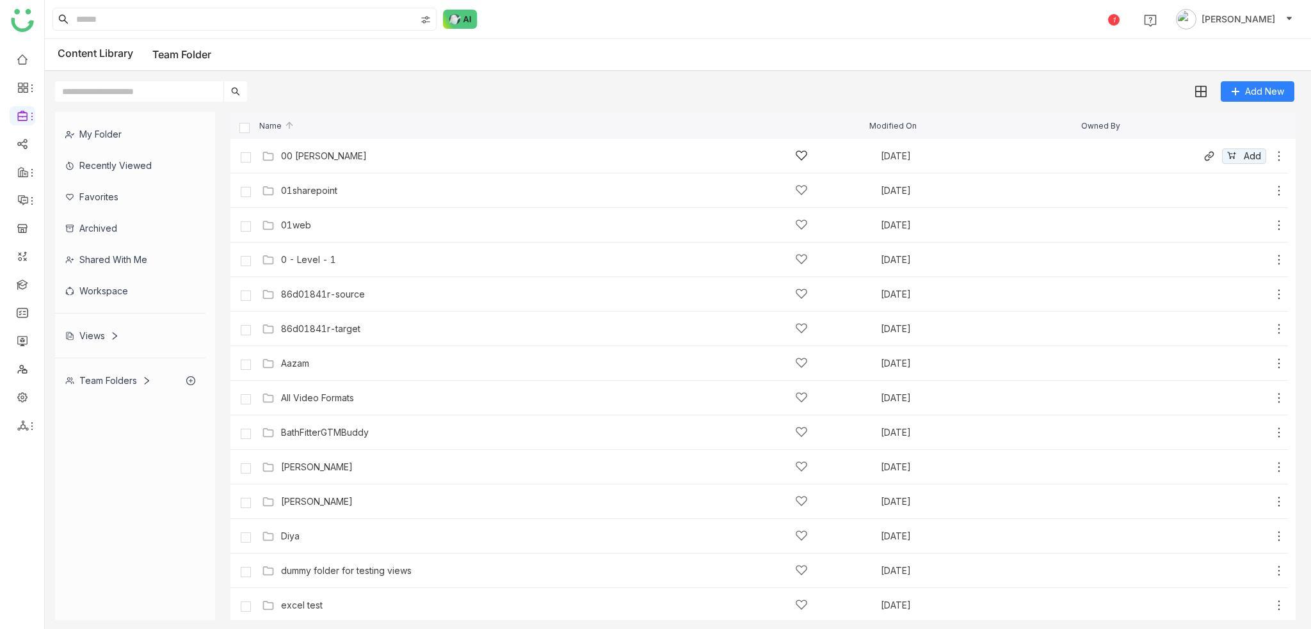
click at [338, 141] on div "00 Arif Folder Sep 24, 2025 Add" at bounding box center [758, 156] width 1057 height 35
click at [351, 148] on div "00 Arif Folder Sep 24, 2025 Add" at bounding box center [772, 156] width 1026 height 20
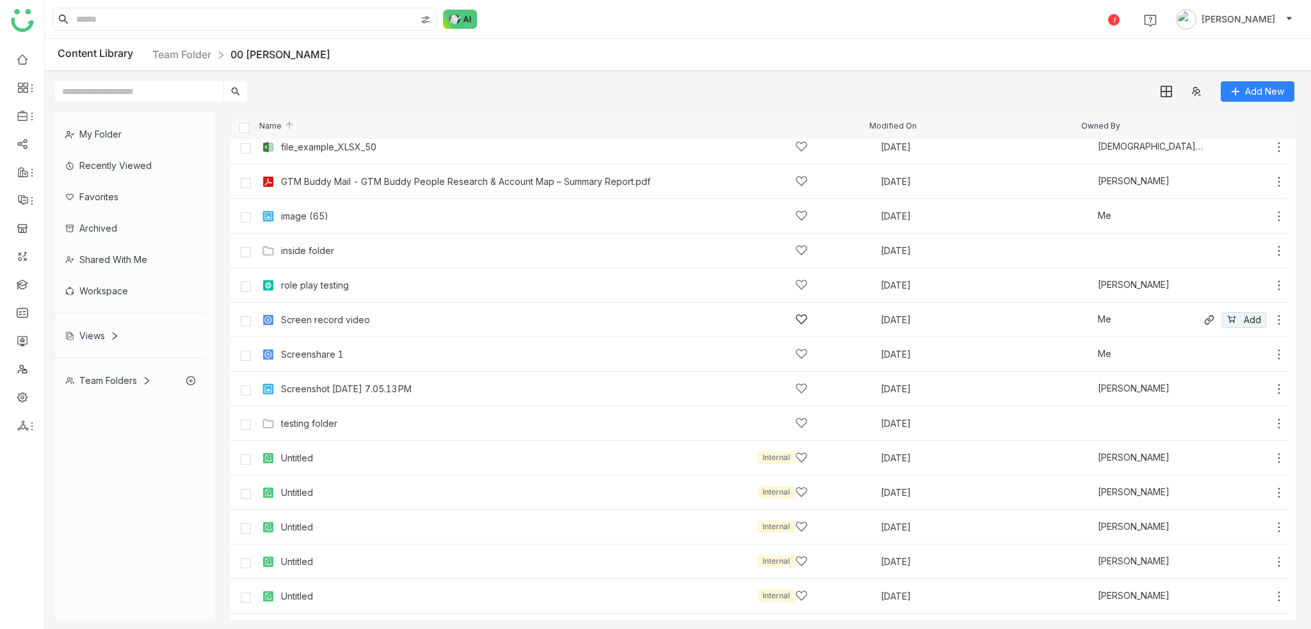
scroll to position [417, 0]
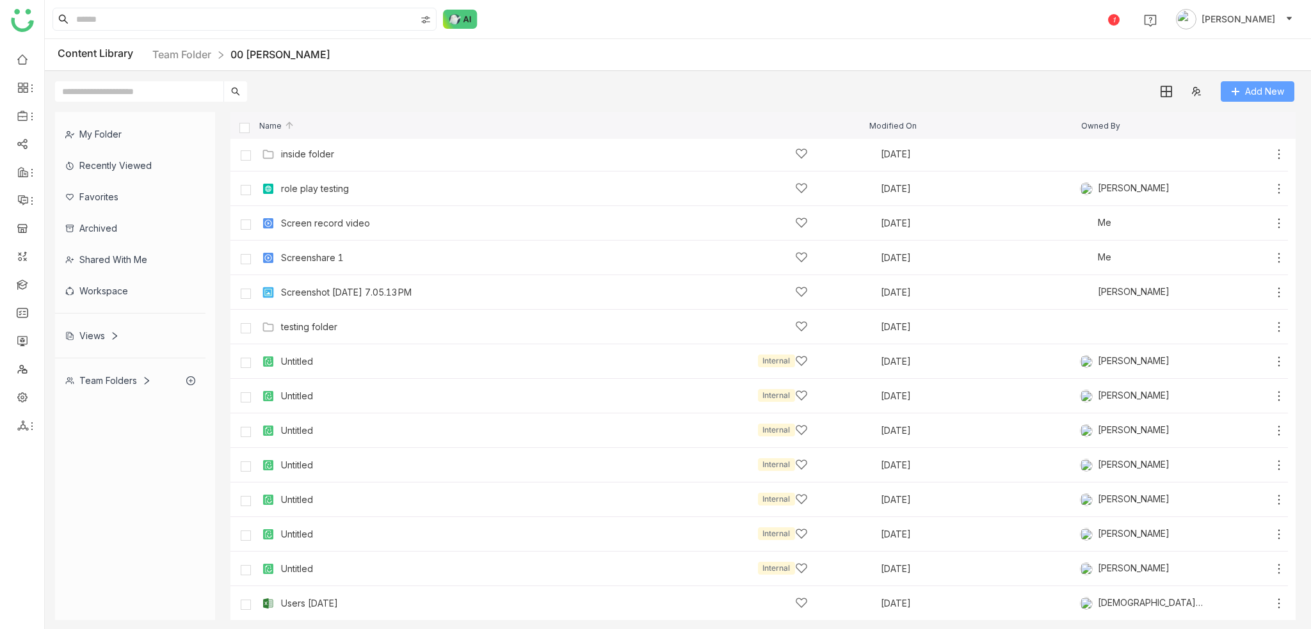
click at [1273, 97] on span "Add New" at bounding box center [1264, 91] width 39 height 14
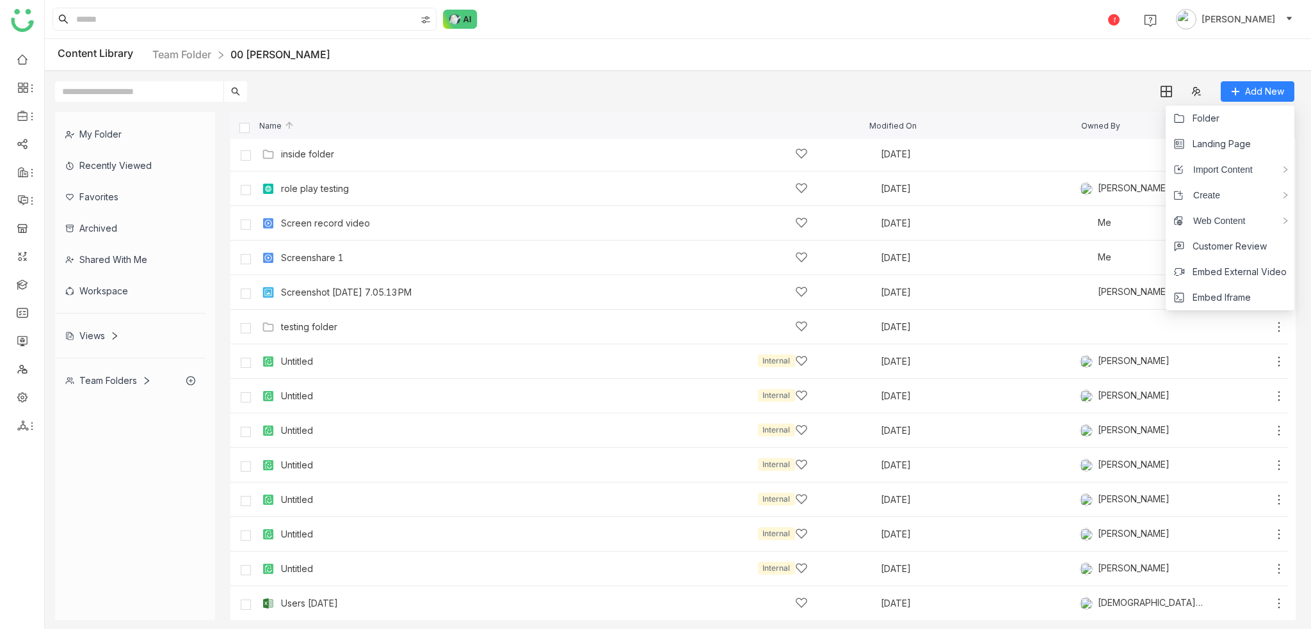
click at [623, 117] on div "Name Modified On Owned By" at bounding box center [762, 125] width 1065 height 27
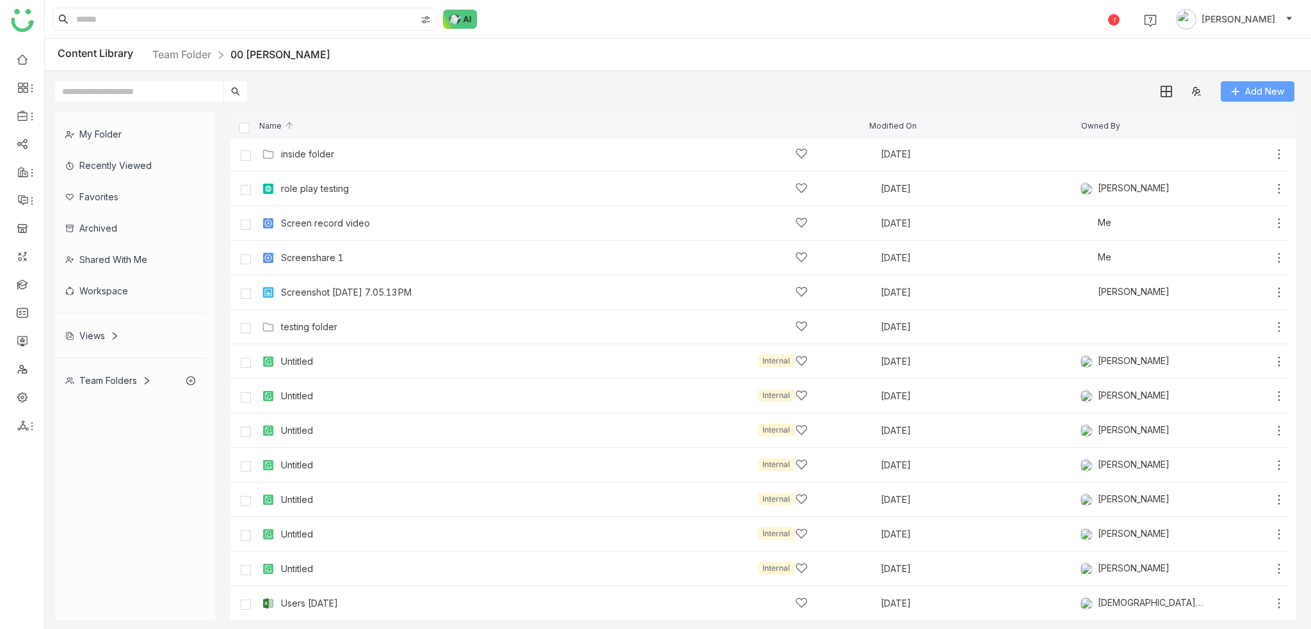
click at [1288, 86] on button "Add New" at bounding box center [1257, 91] width 74 height 20
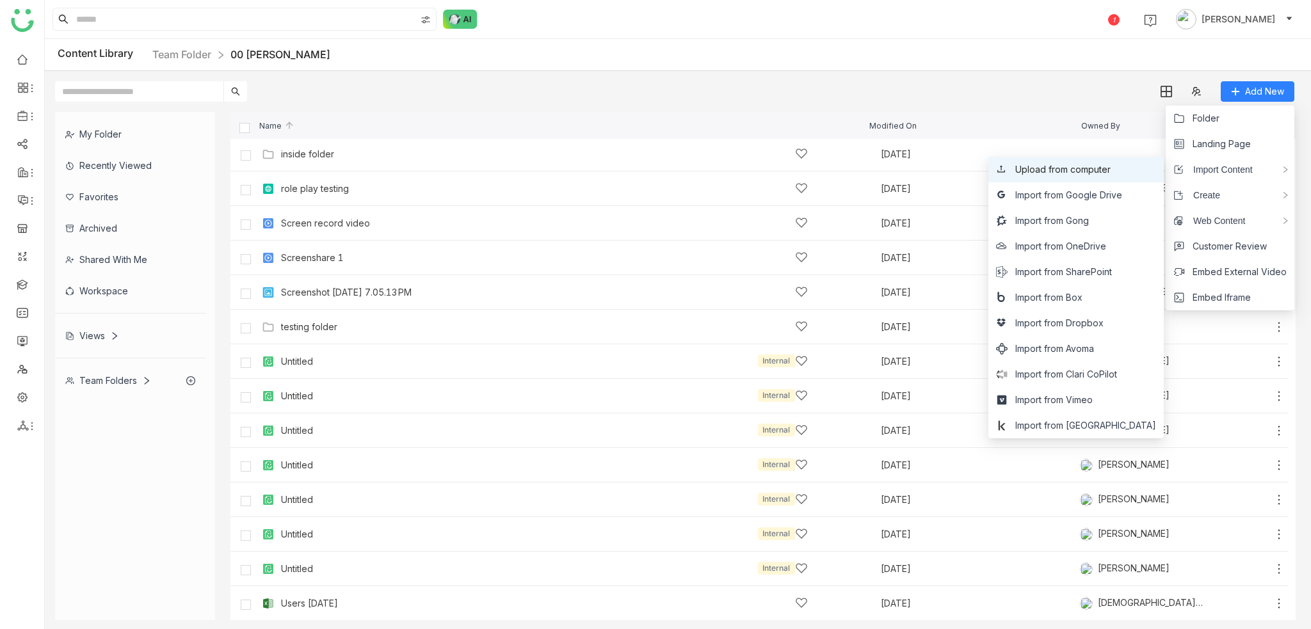
click at [1078, 171] on span "Upload from computer" at bounding box center [1062, 170] width 95 height 14
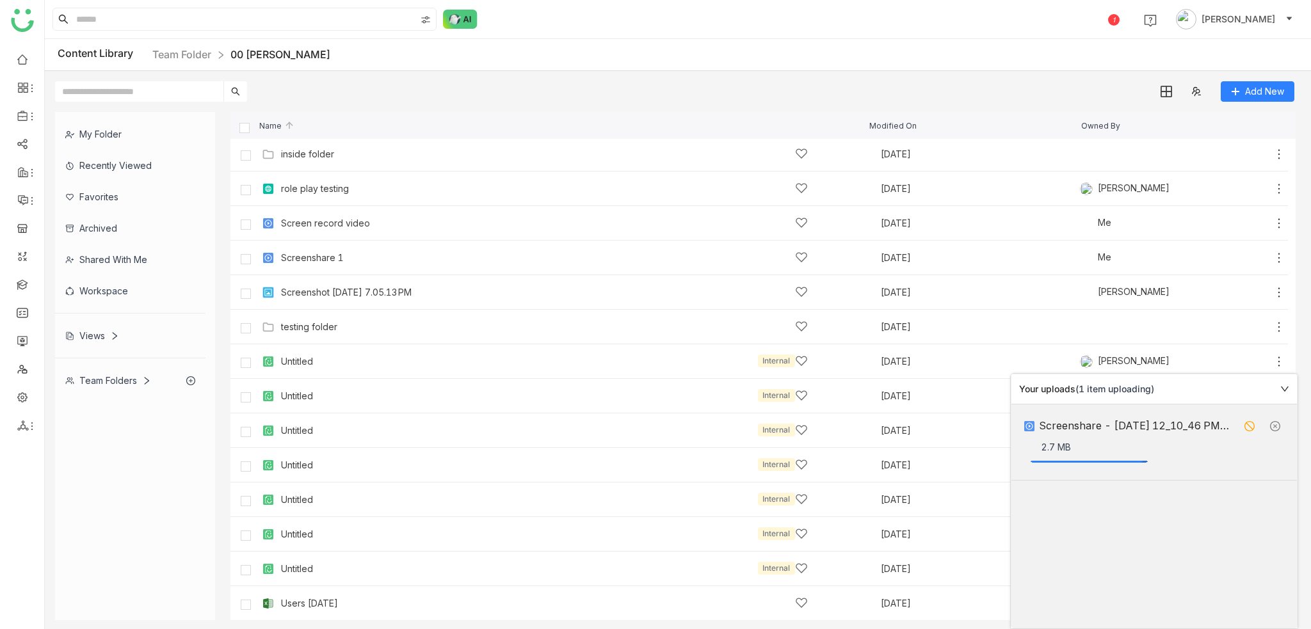
click at [1280, 388] on icon at bounding box center [1284, 389] width 9 height 9
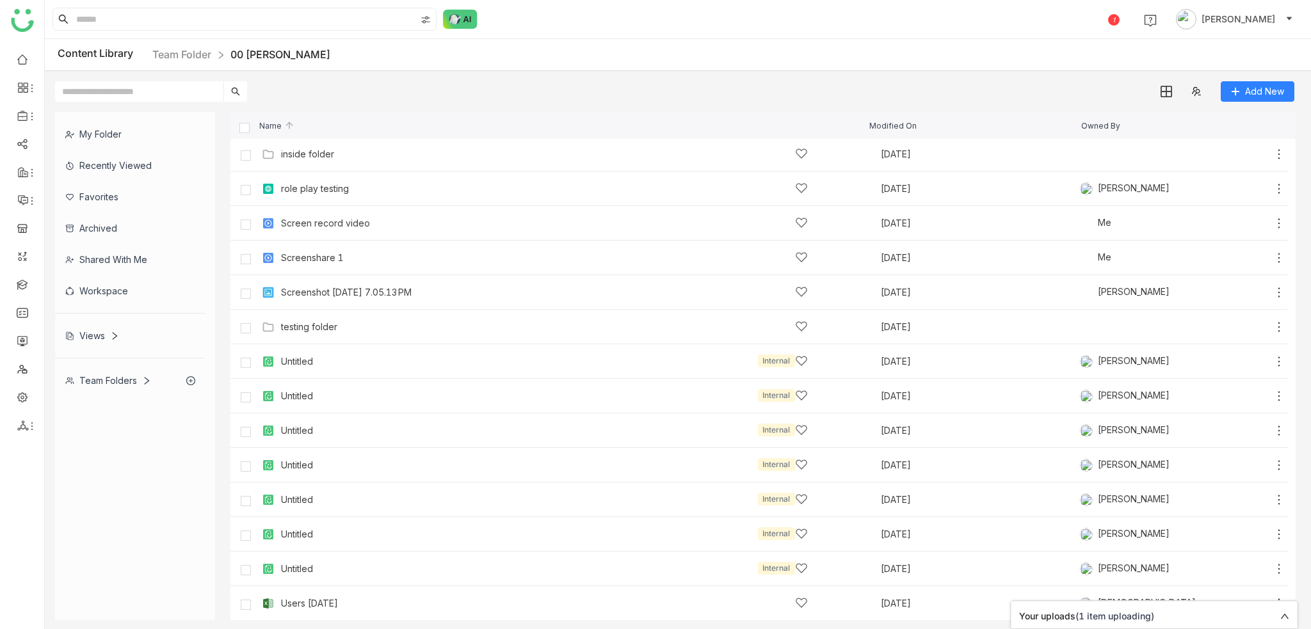
click at [753, 74] on div "Add New" at bounding box center [674, 86] width 1259 height 31
click at [1119, 610] on span "(1 item uploading)" at bounding box center [1114, 615] width 79 height 11
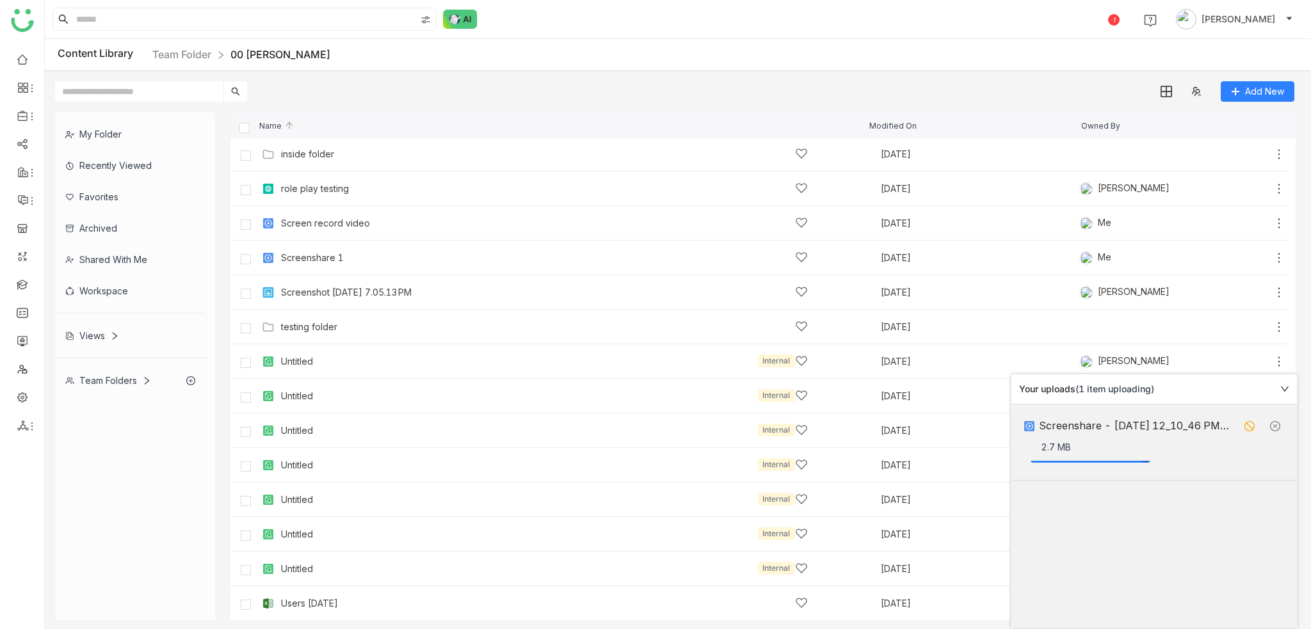
click at [1290, 387] on div "Your uploads (1 item uploading)" at bounding box center [1153, 389] width 285 height 30
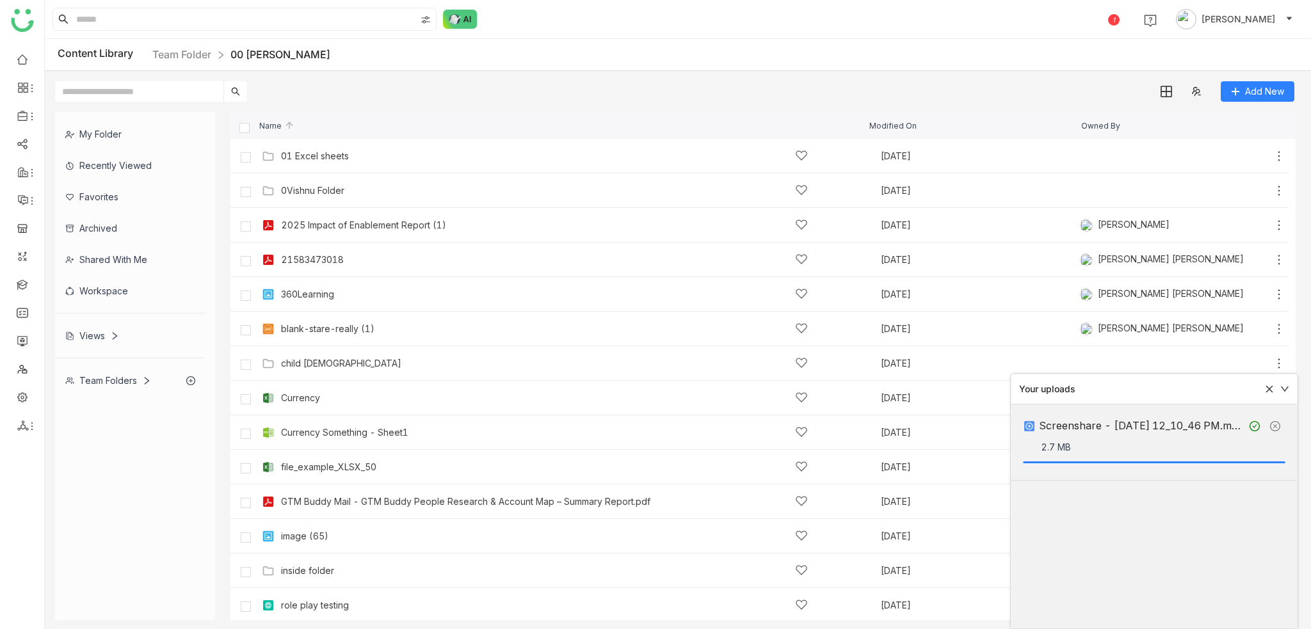
click at [1287, 391] on icon at bounding box center [1284, 389] width 9 height 9
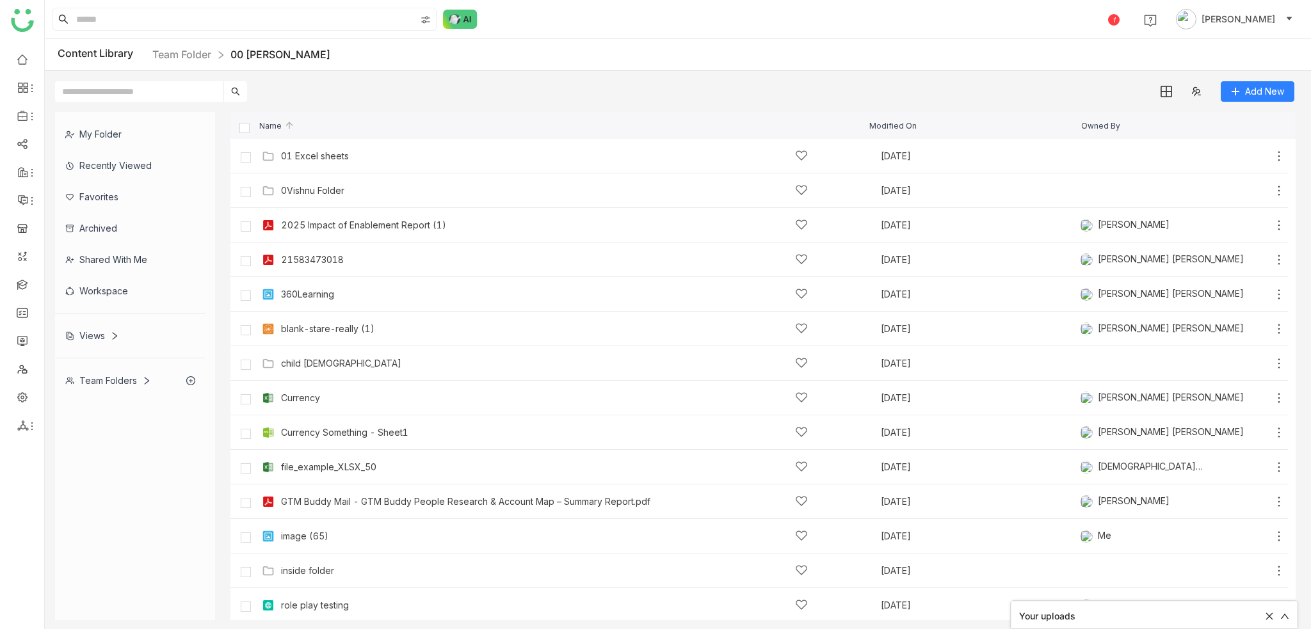
click at [1211, 610] on div "Your uploads" at bounding box center [1138, 616] width 238 height 14
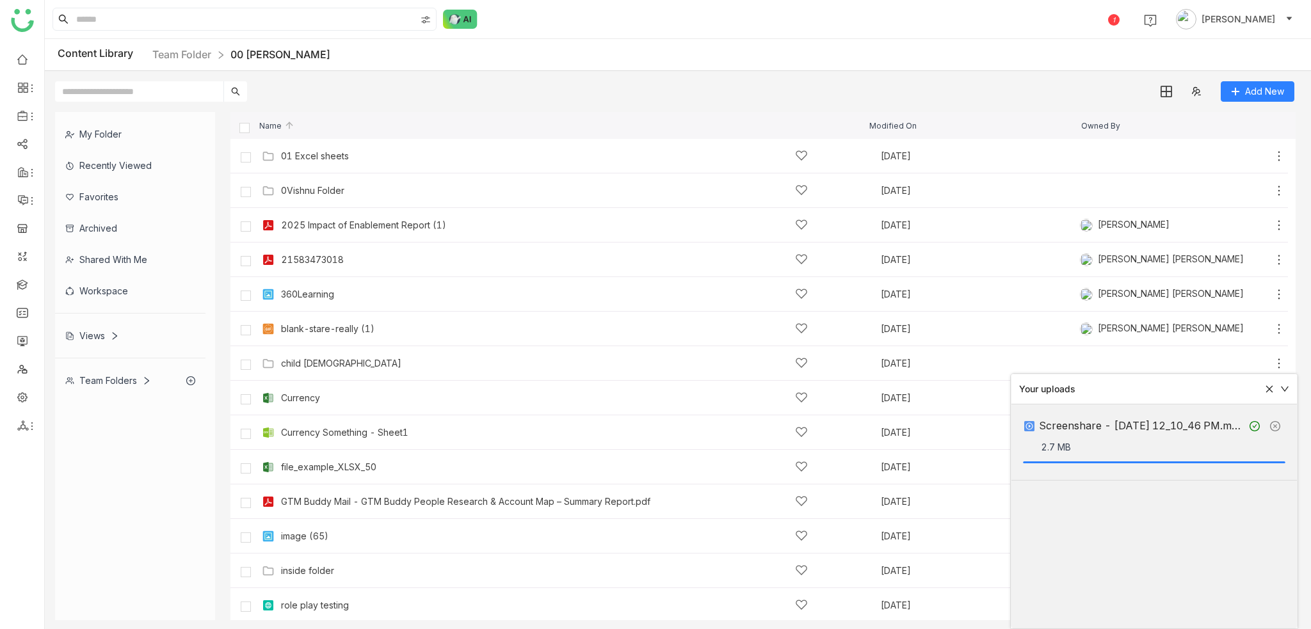
click at [1285, 381] on div "Your uploads" at bounding box center [1153, 389] width 285 height 30
click at [1284, 386] on icon at bounding box center [1284, 389] width 9 height 9
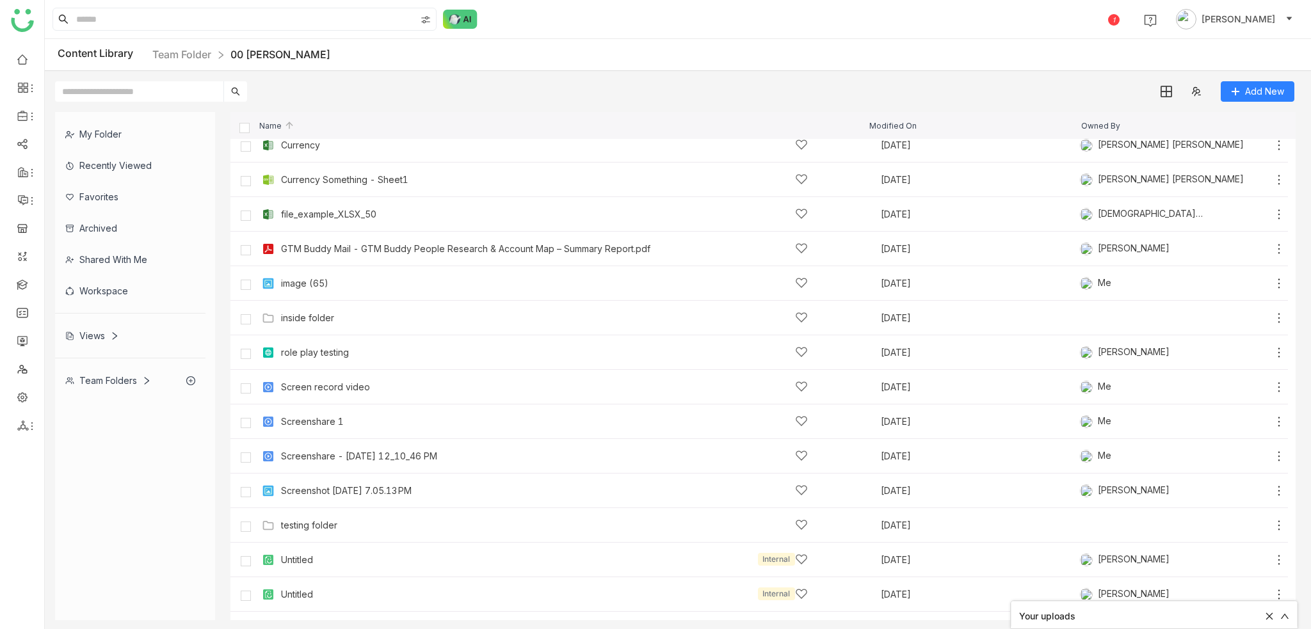
scroll to position [256, 0]
click at [1272, 449] on icon at bounding box center [1278, 453] width 13 height 13
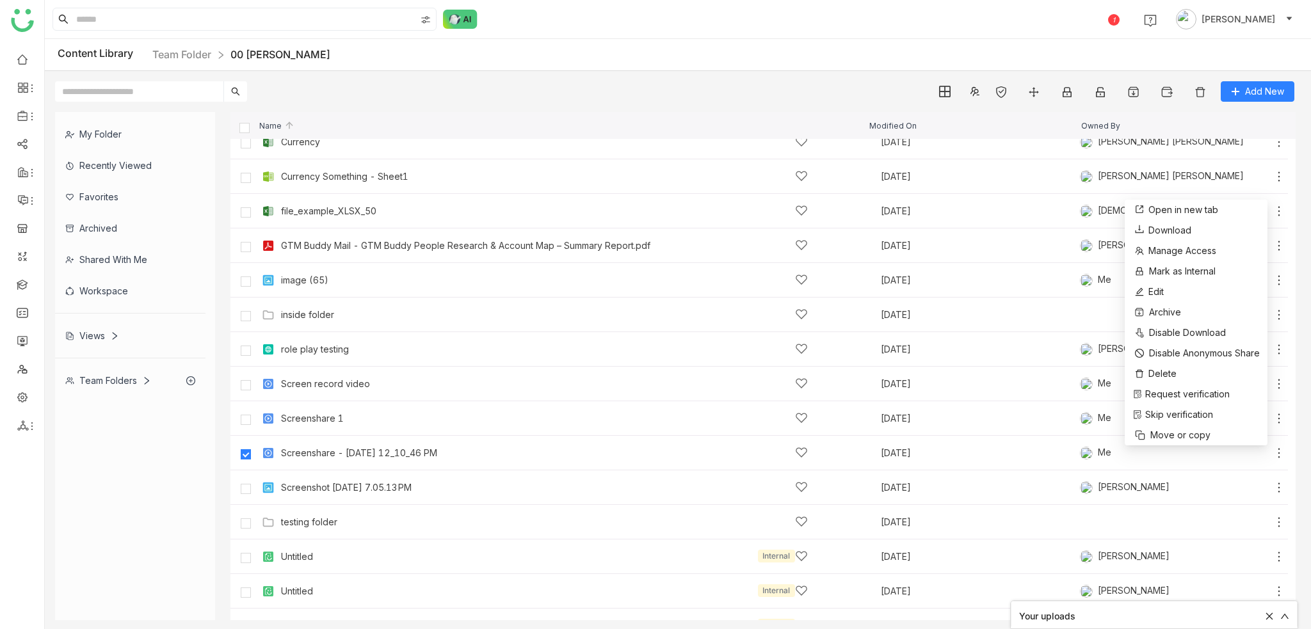
click at [740, 74] on div "Add New" at bounding box center [674, 86] width 1259 height 31
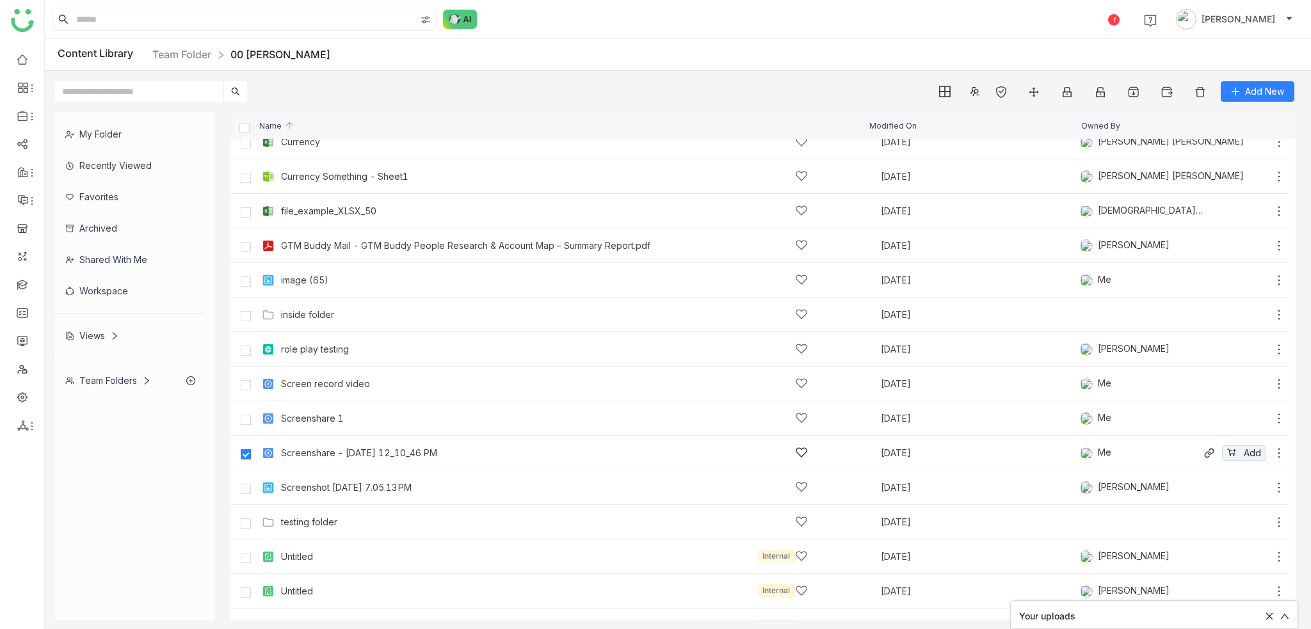
click at [1272, 454] on icon at bounding box center [1278, 453] width 13 height 13
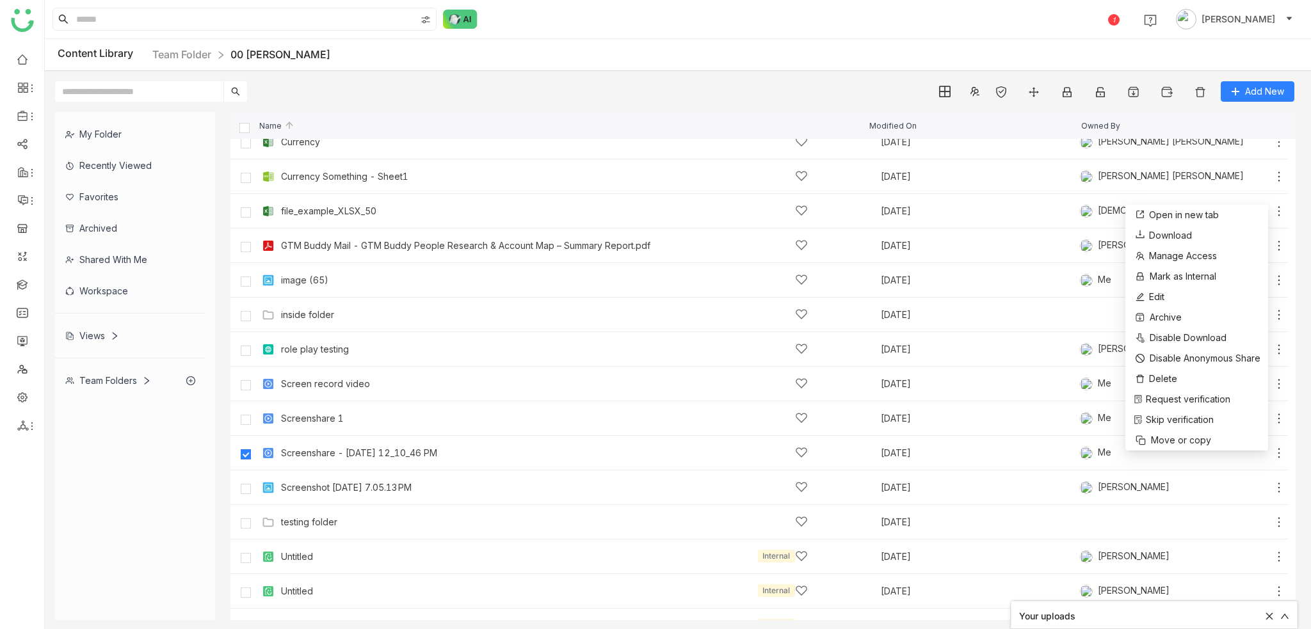
click at [642, 54] on div "Content Library Team Folder 00 Arif Folder" at bounding box center [678, 55] width 1266 height 32
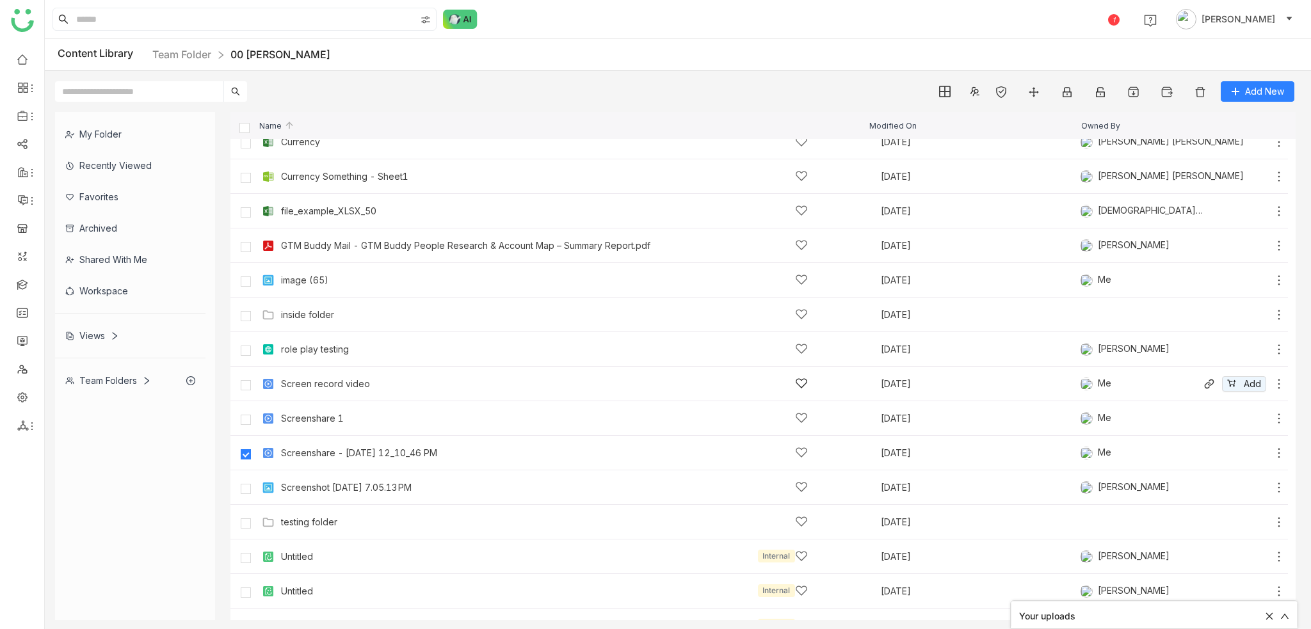
click at [1272, 384] on icon at bounding box center [1278, 384] width 13 height 13
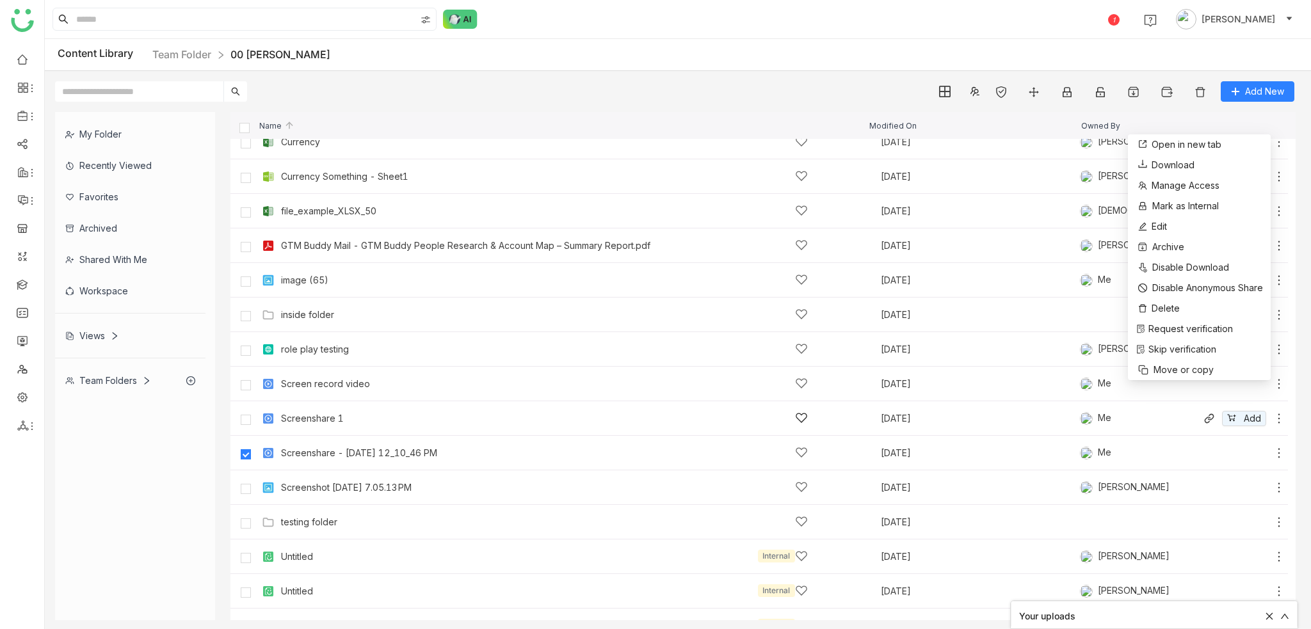
click at [1272, 417] on icon at bounding box center [1278, 418] width 13 height 13
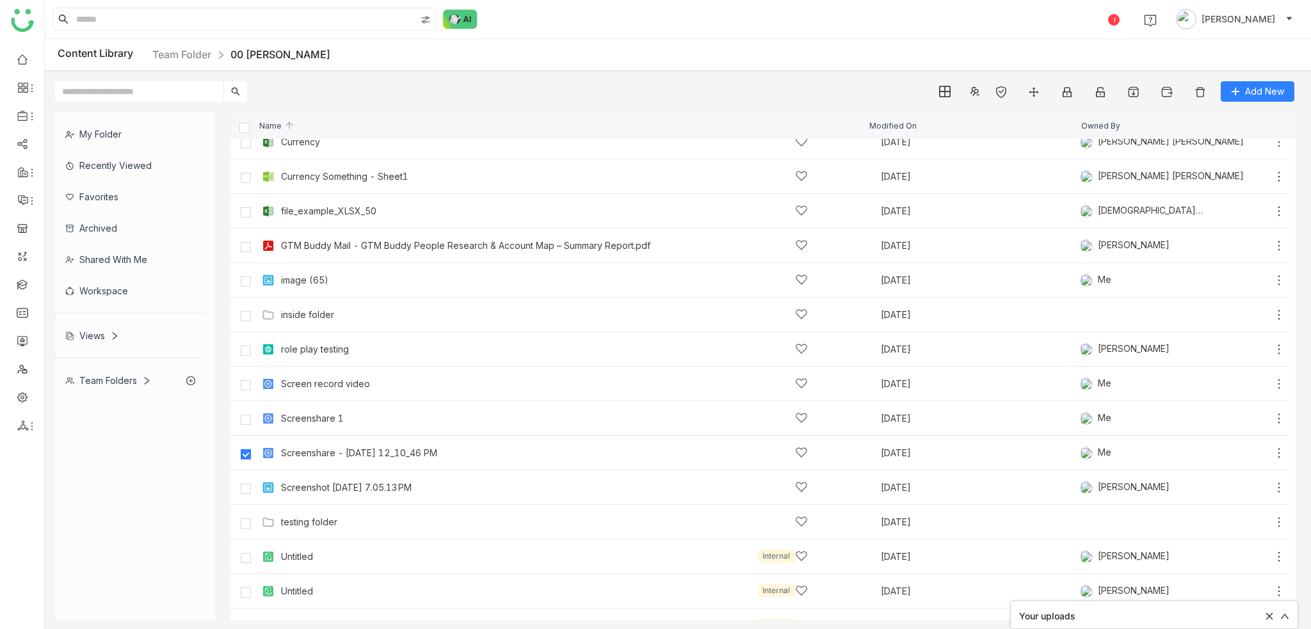
scroll to position [0, 0]
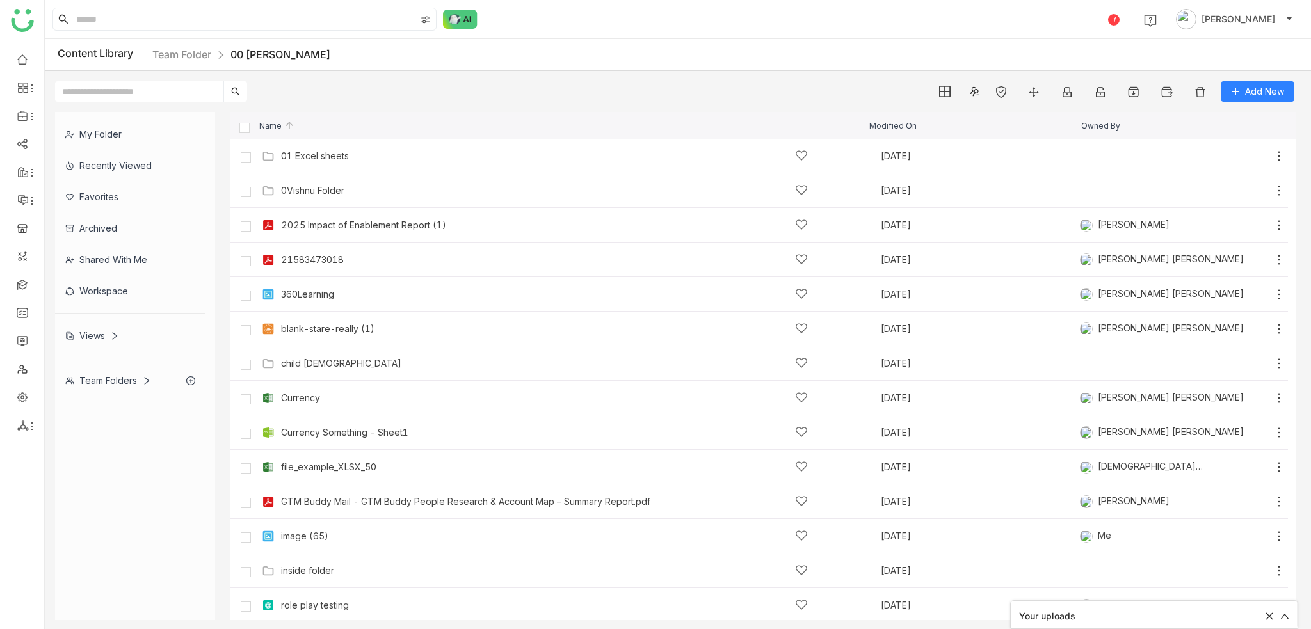
click at [874, 61] on div "Content Library Team Folder 00 Arif Folder" at bounding box center [678, 55] width 1266 height 32
click at [1272, 224] on icon at bounding box center [1278, 225] width 13 height 13
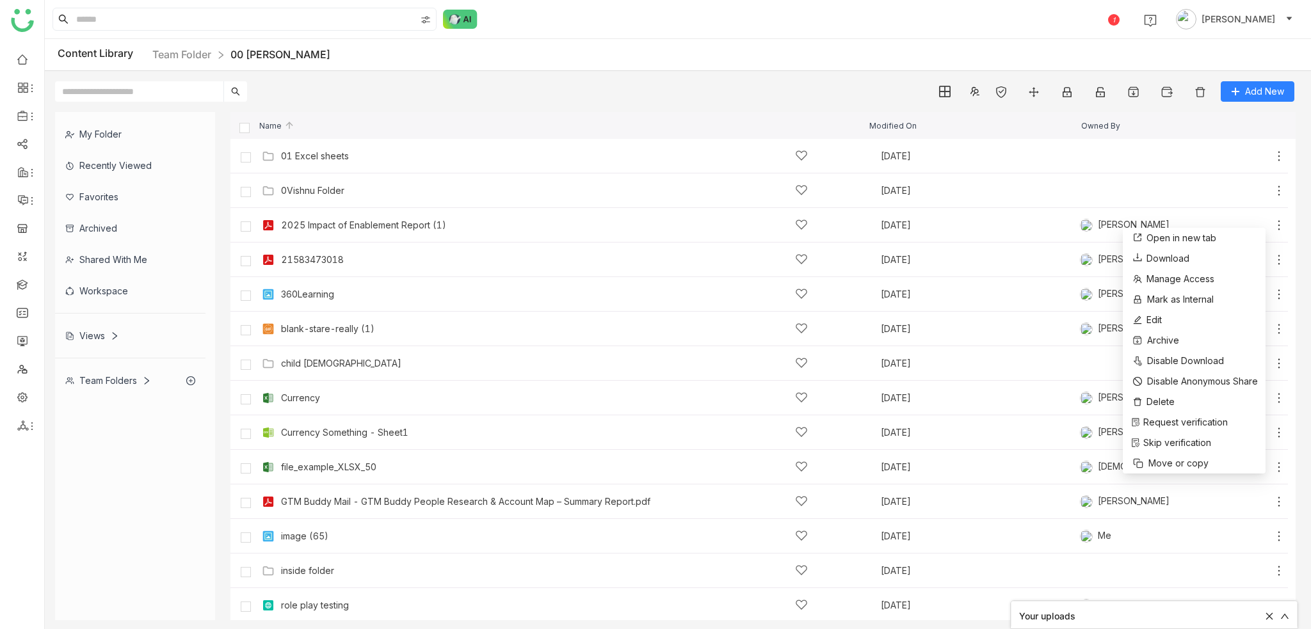
click at [648, 76] on div "Add New" at bounding box center [674, 86] width 1259 height 31
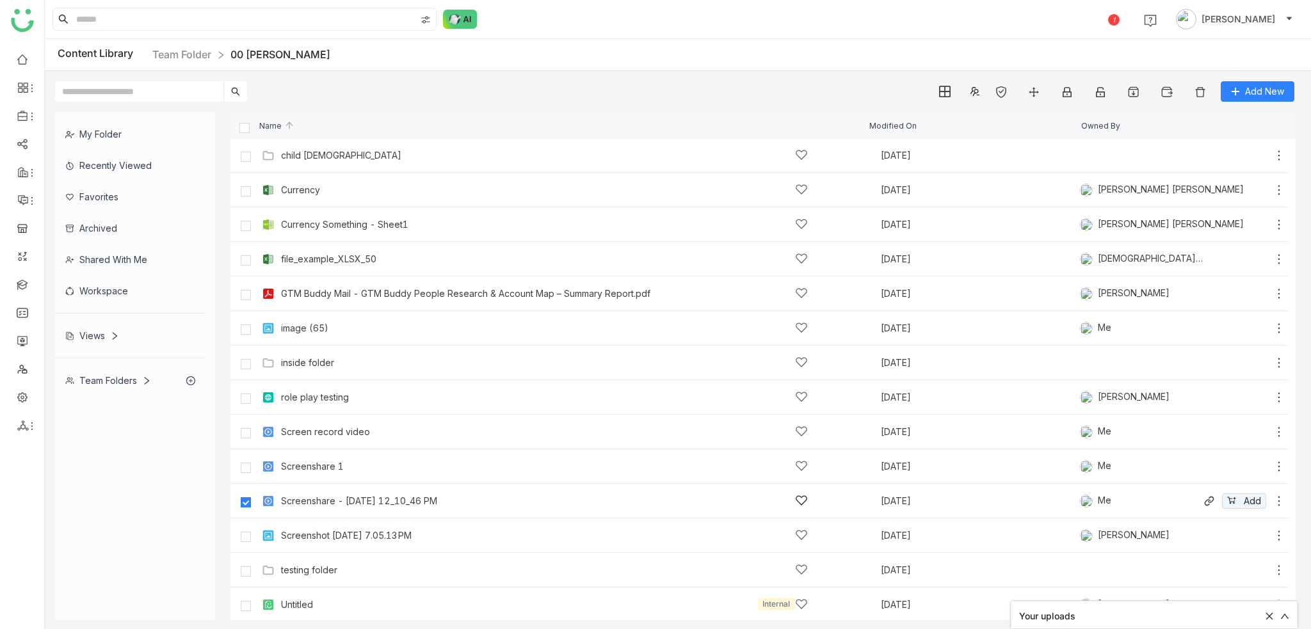
scroll to position [256, 0]
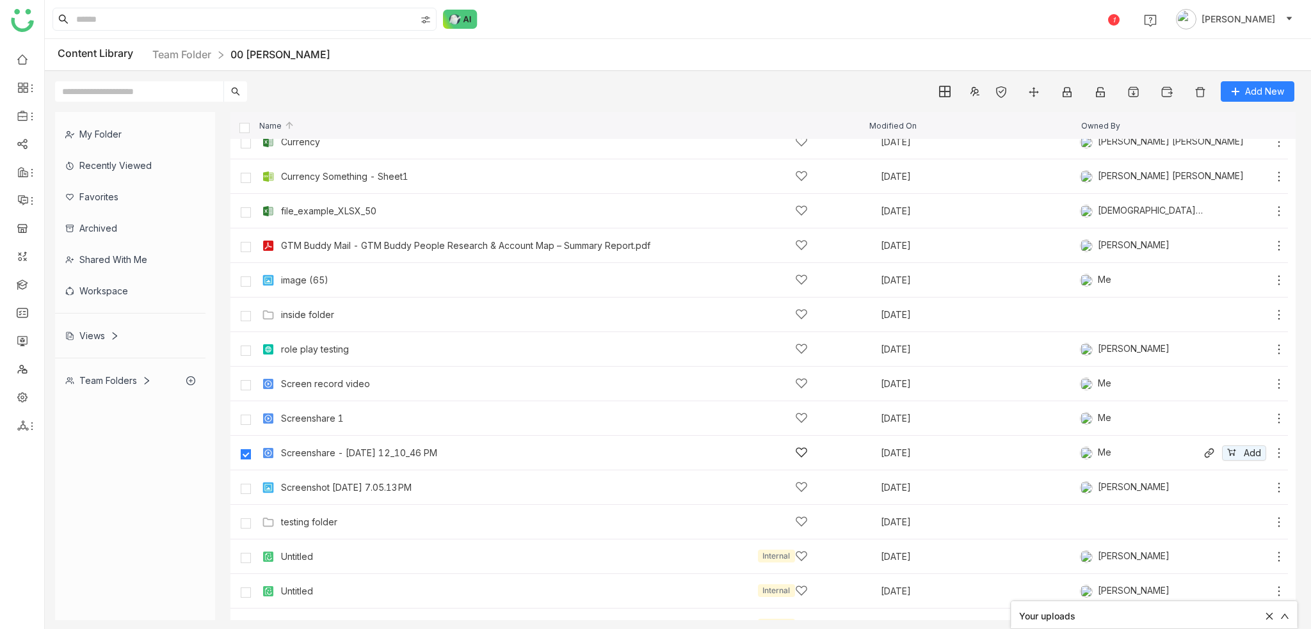
click at [1272, 454] on icon at bounding box center [1278, 453] width 13 height 13
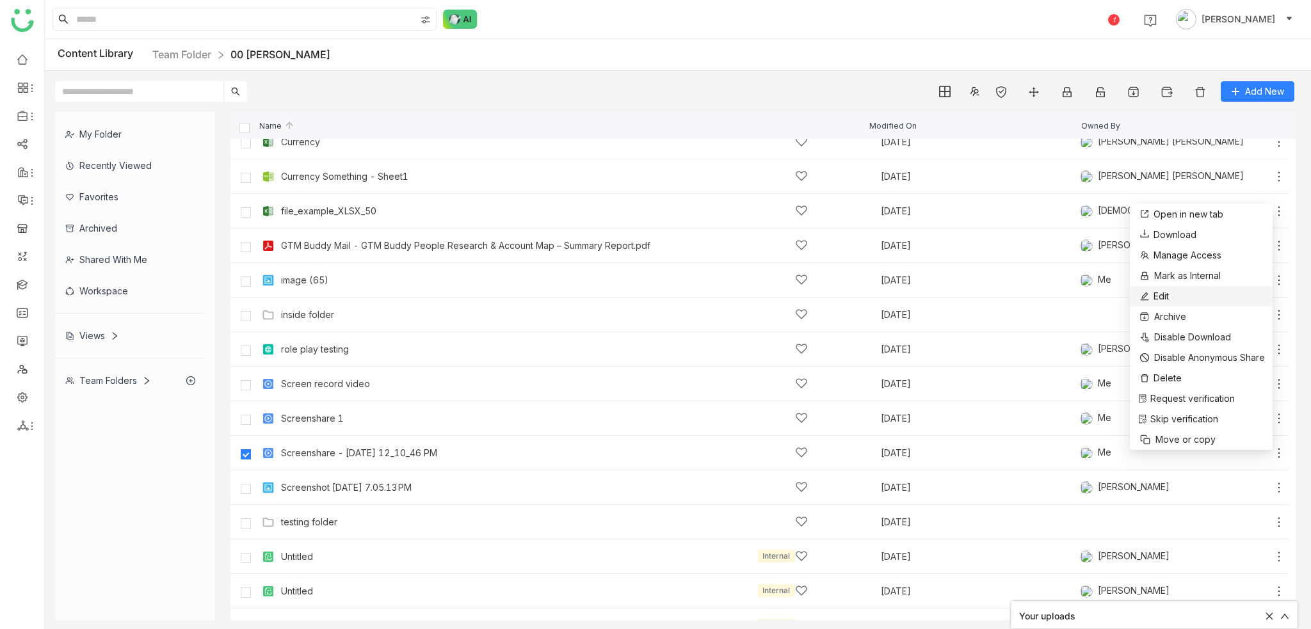
click at [1168, 294] on span "Edit" at bounding box center [1160, 296] width 15 height 14
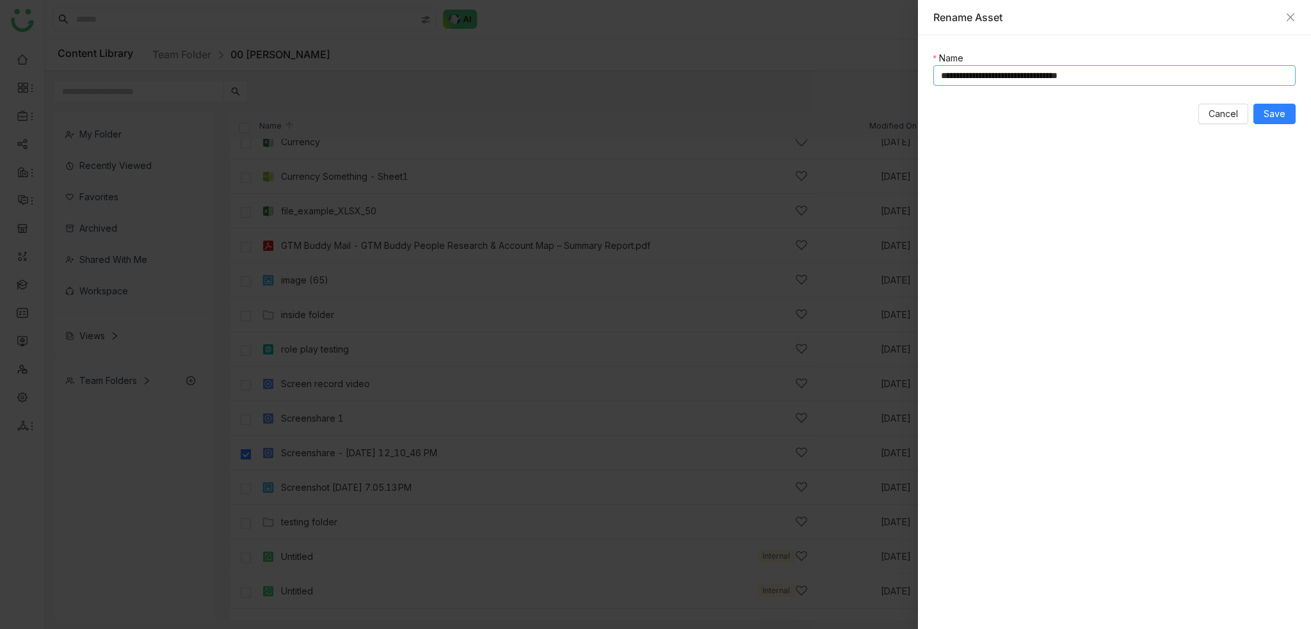
drag, startPoint x: 1146, startPoint y: 74, endPoint x: 775, endPoint y: 79, distance: 371.2
click at [775, 79] on div "**********" at bounding box center [655, 314] width 1311 height 629
type input "**********"
click at [1276, 112] on span "Save" at bounding box center [1274, 114] width 22 height 14
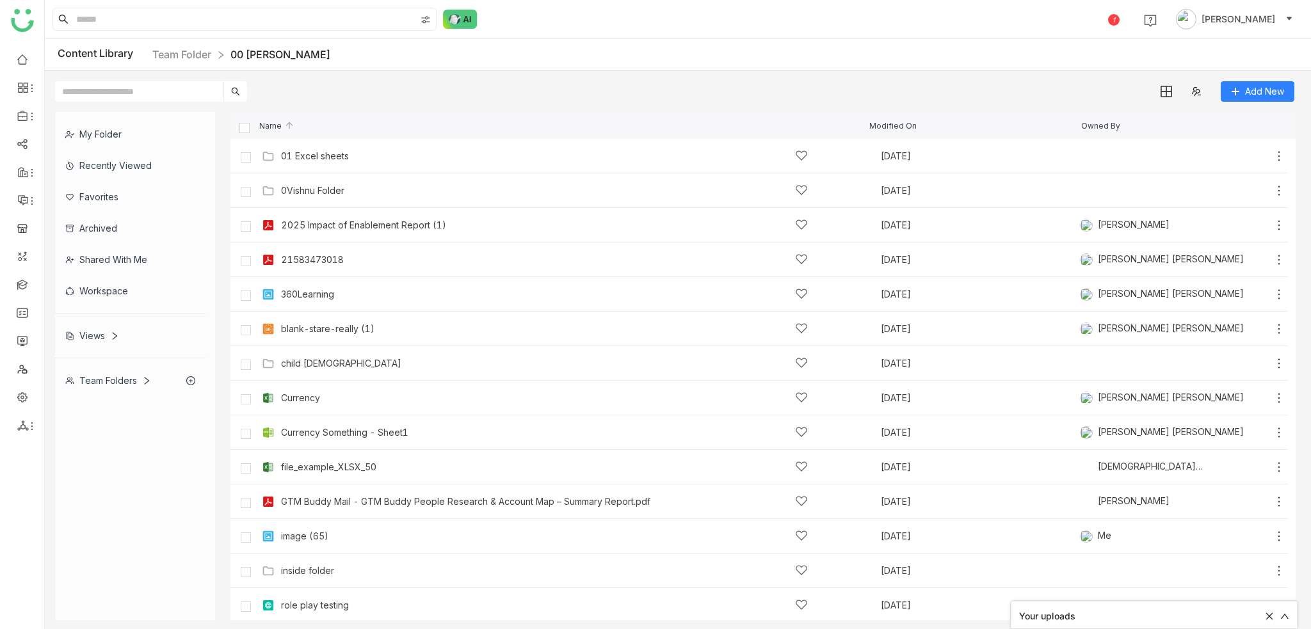
click at [650, 85] on div "Add New" at bounding box center [674, 86] width 1259 height 31
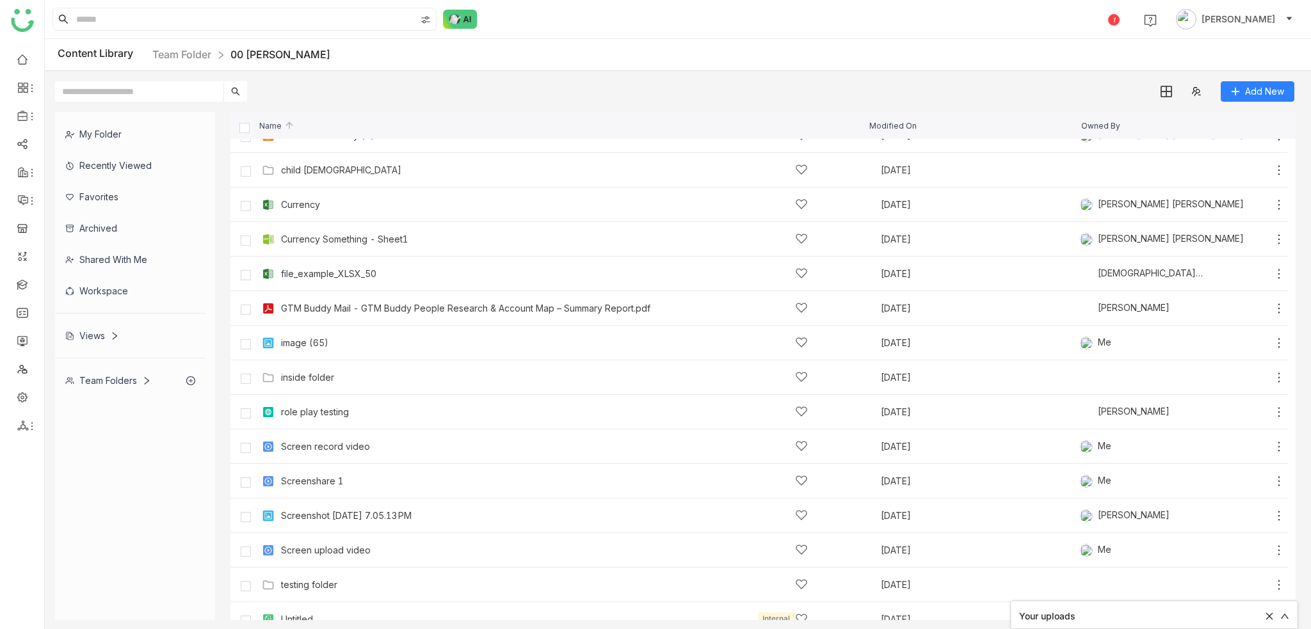
scroll to position [320, 0]
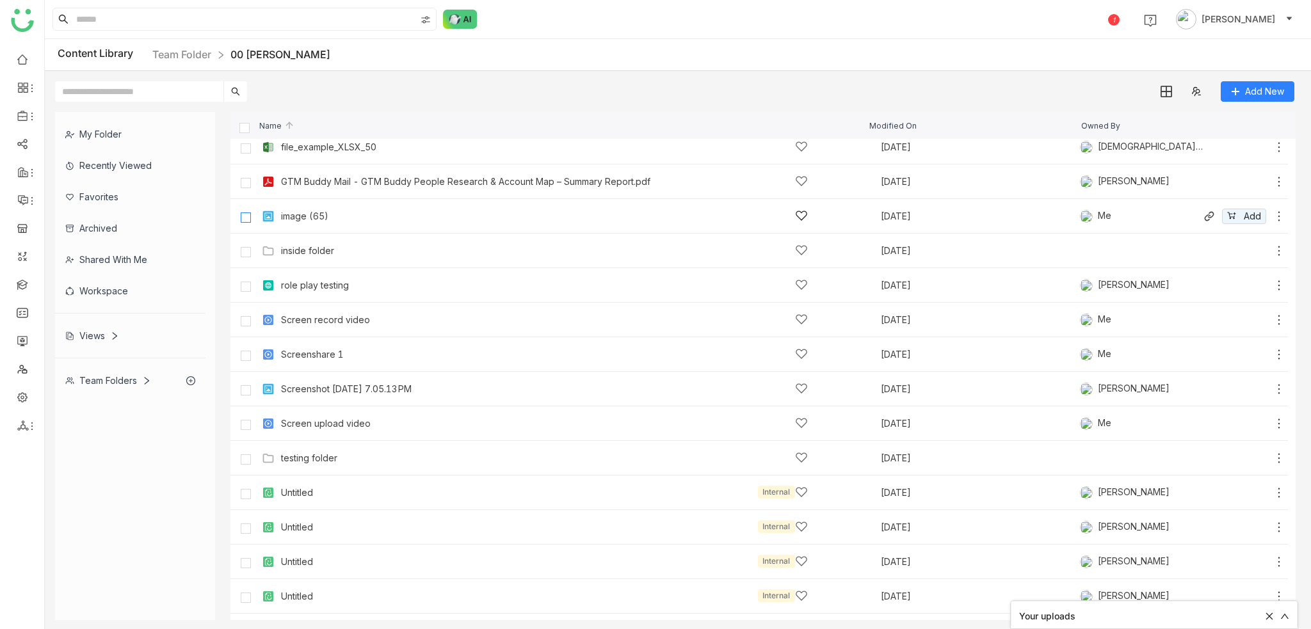
click at [252, 219] on label at bounding box center [246, 216] width 26 height 31
click at [1194, 97] on img at bounding box center [1199, 92] width 13 height 13
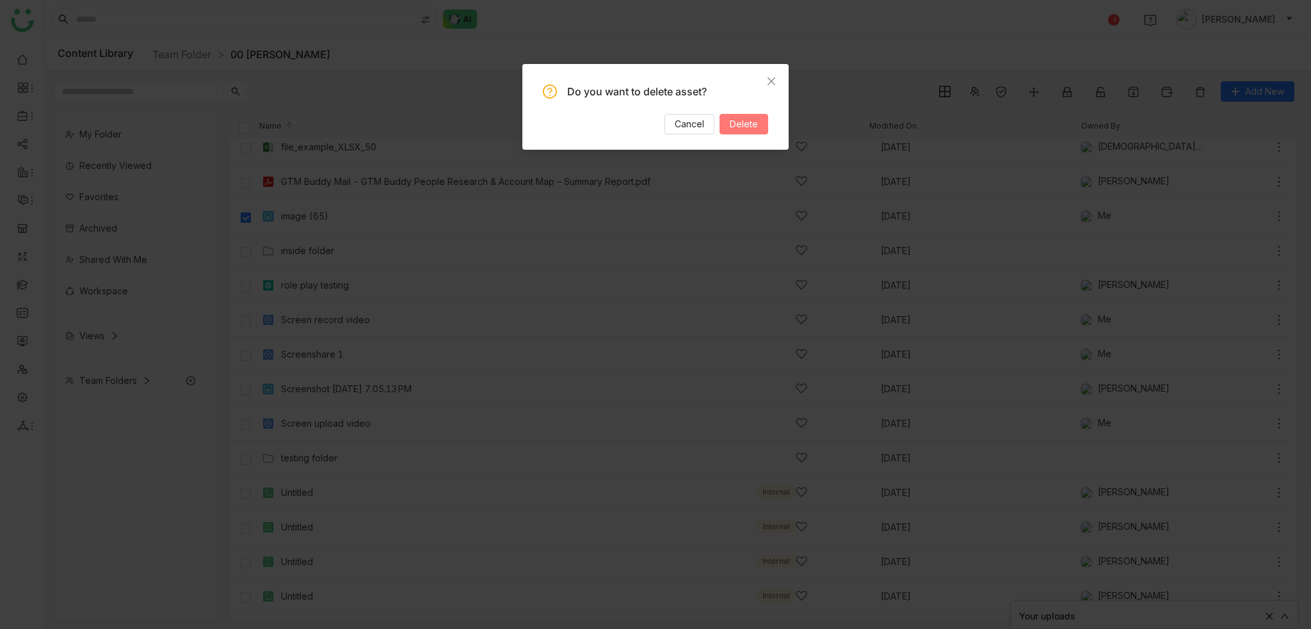
click at [758, 120] on button "Delete" at bounding box center [743, 124] width 49 height 20
